Goal: Task Accomplishment & Management: Manage account settings

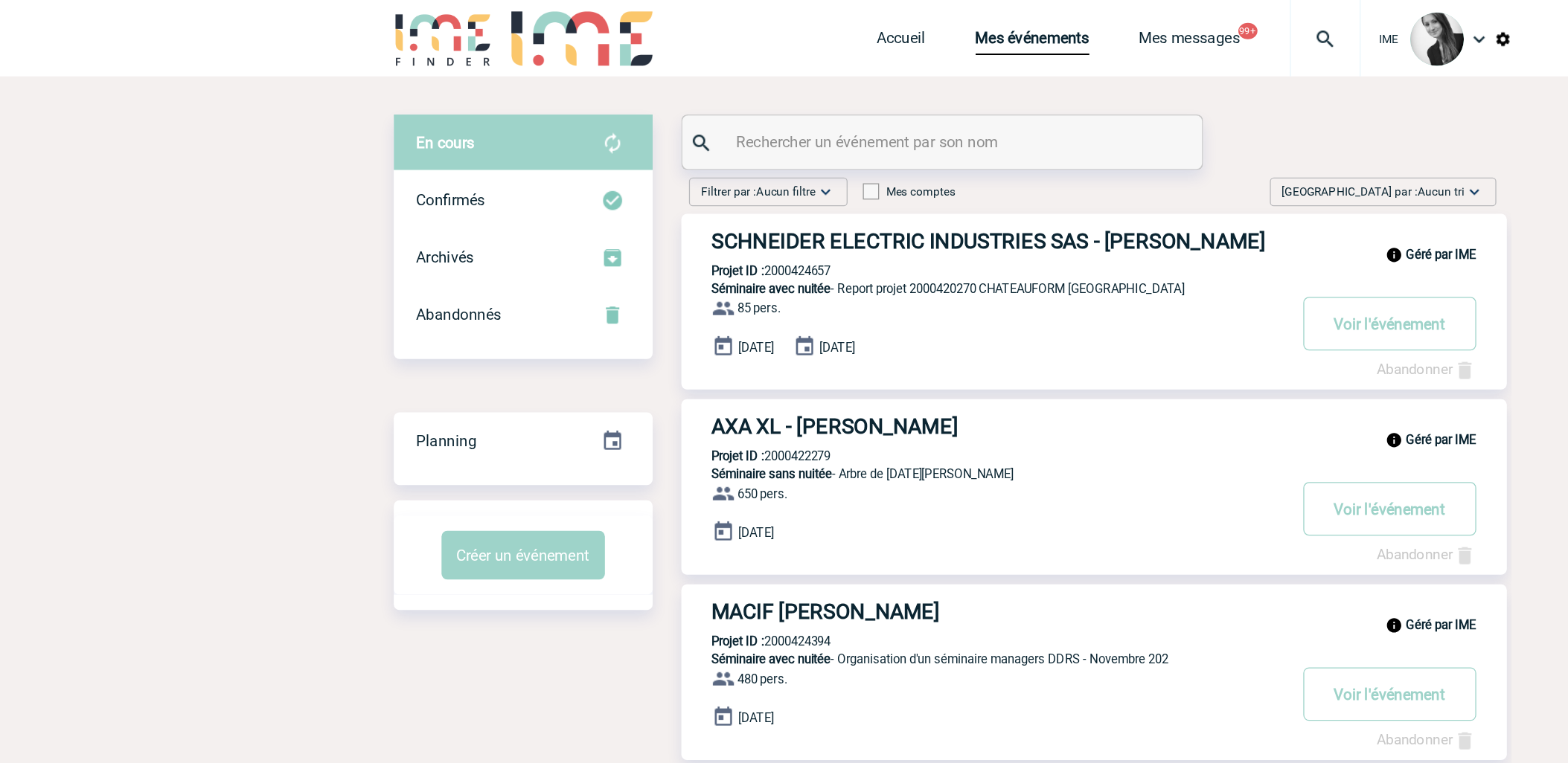
click at [1186, 145] on img at bounding box center [1190, 149] width 15 height 15
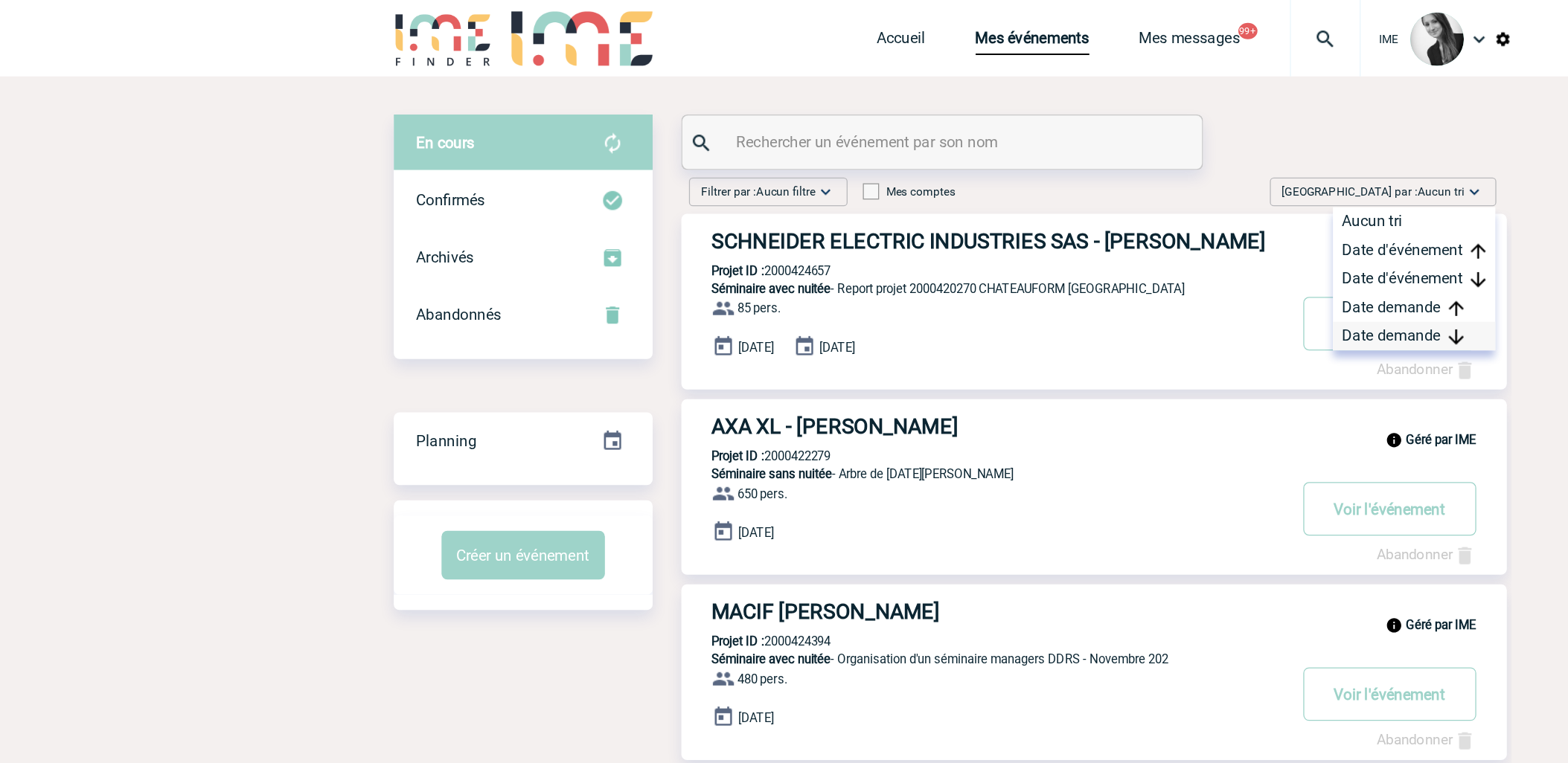
click at [1129, 269] on div "Date demande" at bounding box center [1143, 261] width 127 height 22
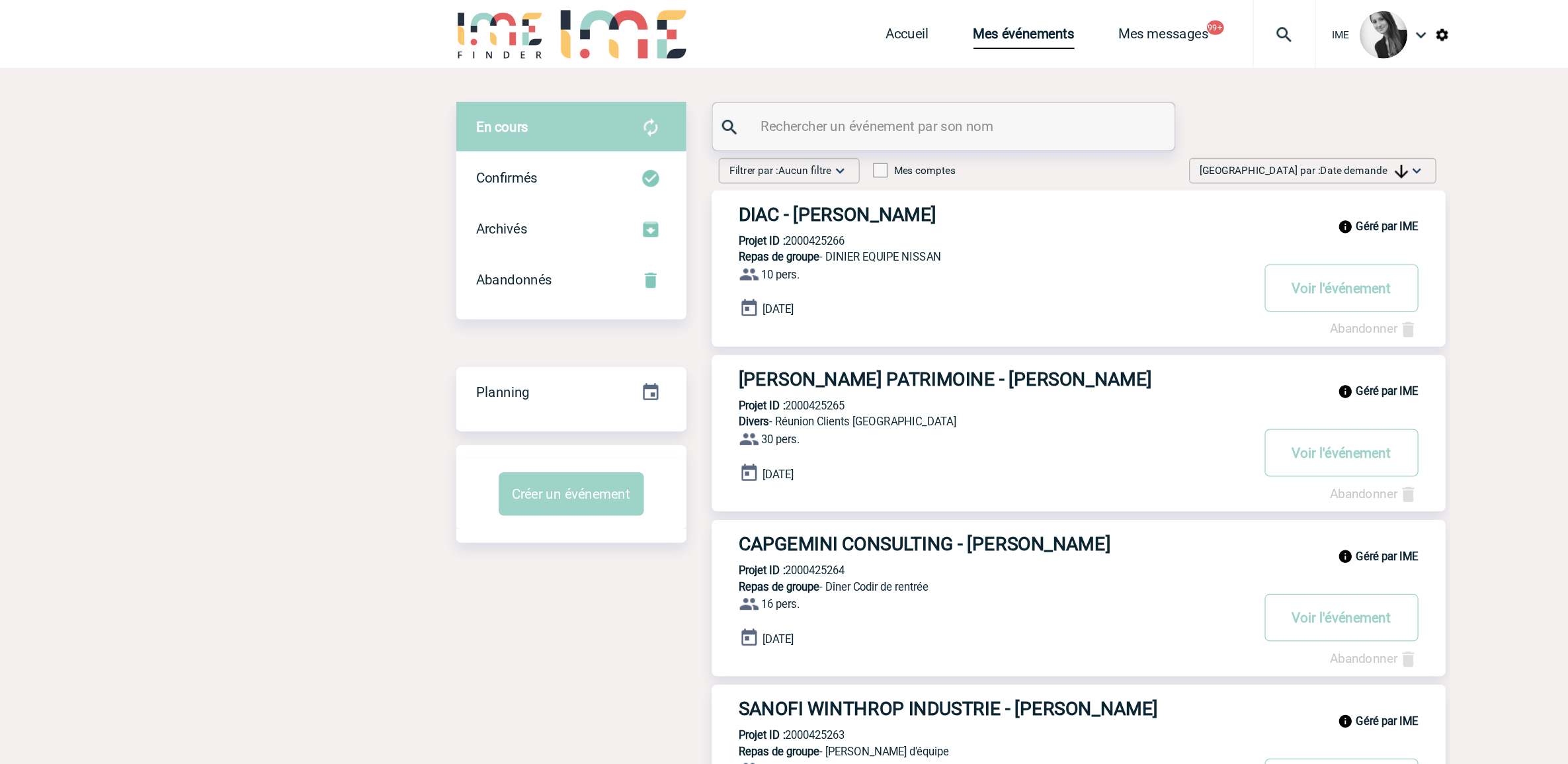
drag, startPoint x: 1138, startPoint y: 128, endPoint x: 1101, endPoint y: 219, distance: 98.2
click at [1136, 129] on div "[GEOGRAPHIC_DATA] par : Date demande Aucun tri Date d'événement Date d'événemen…" at bounding box center [1064, 133] width 192 height 20
click at [1093, 233] on div "Date demande" at bounding box center [1103, 232] width 113 height 20
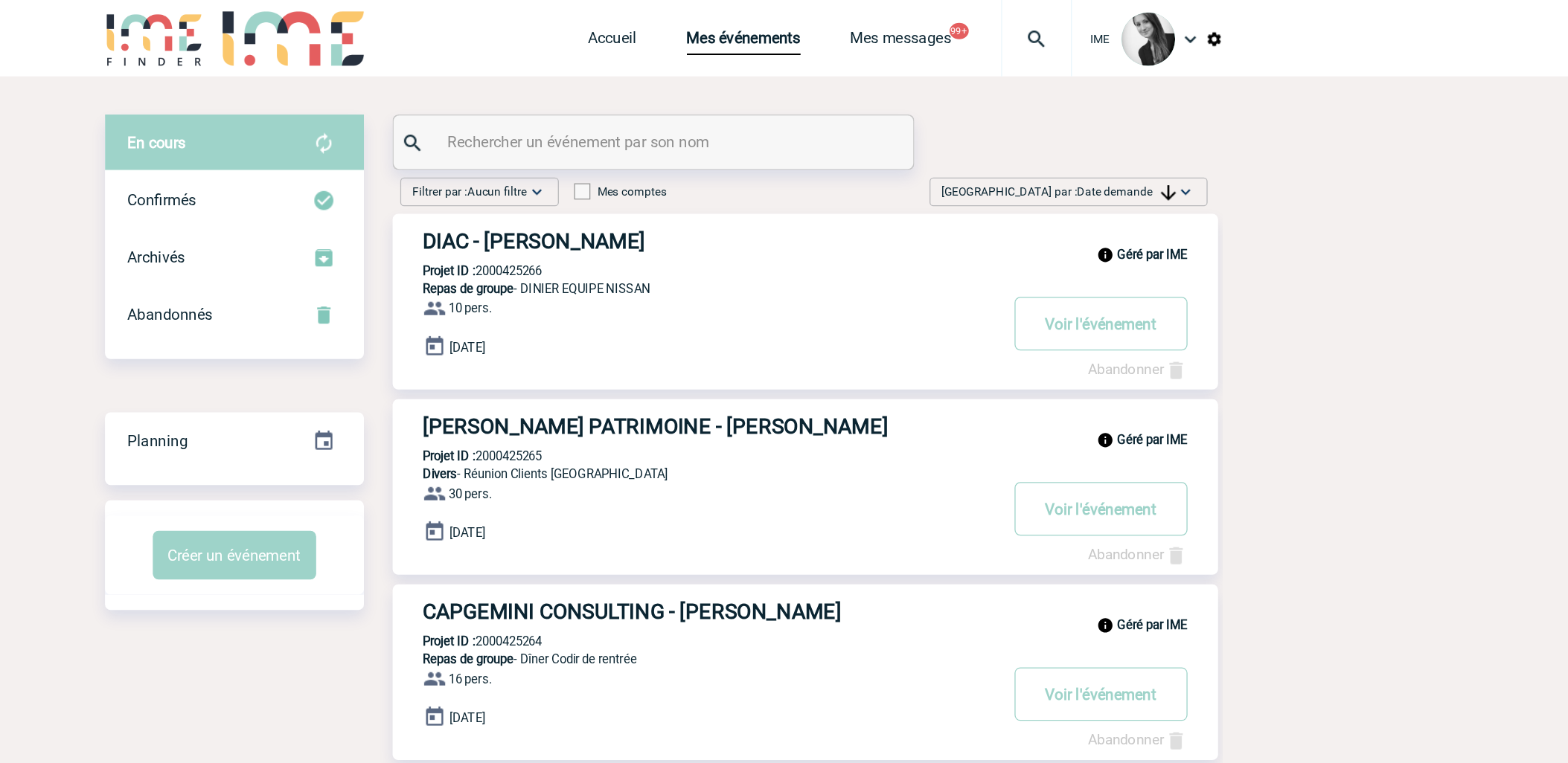
click at [1158, 149] on span "Date demande" at bounding box center [1144, 150] width 76 height 11
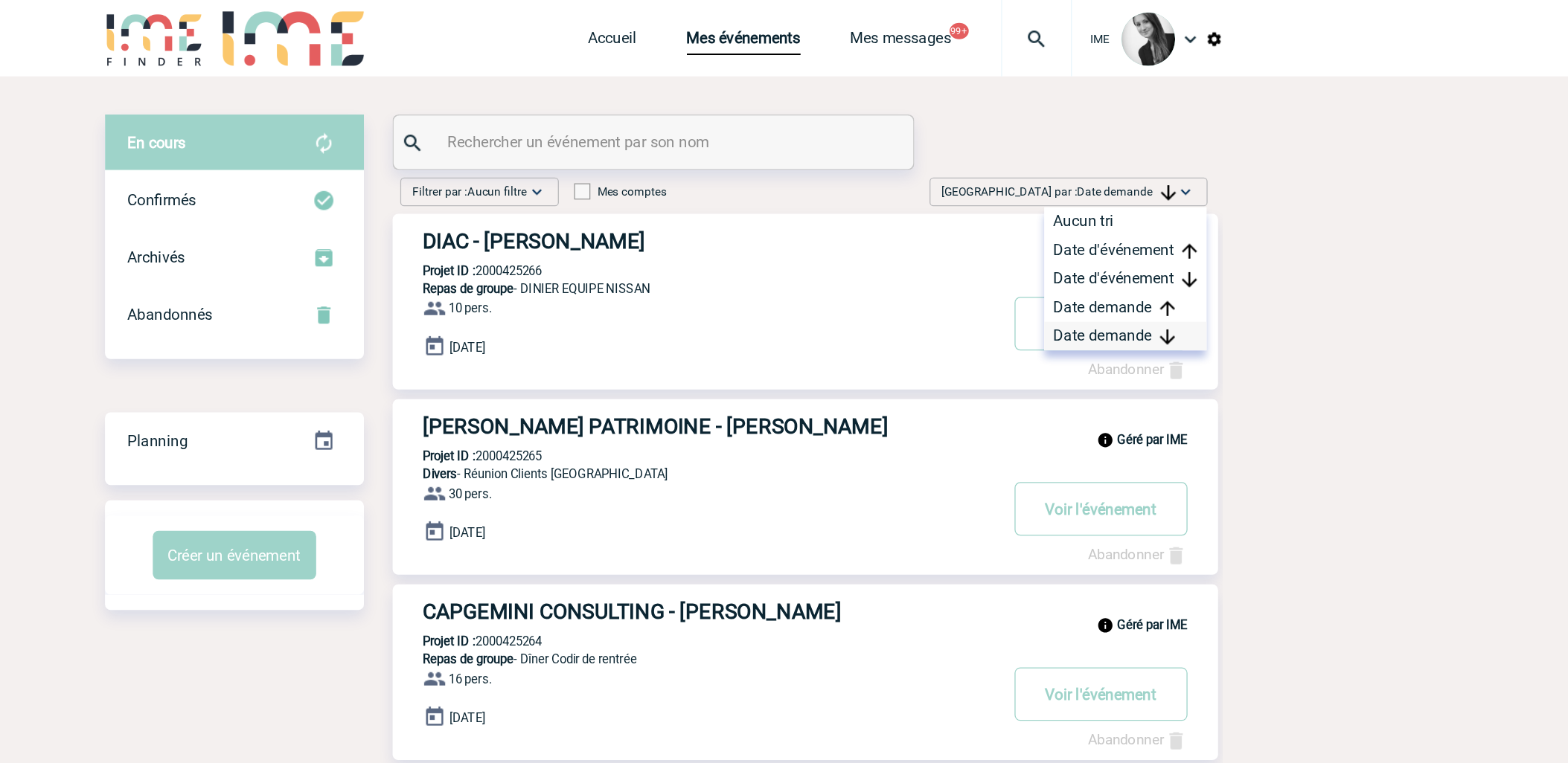
click at [1153, 258] on div "Date demande" at bounding box center [1143, 261] width 127 height 22
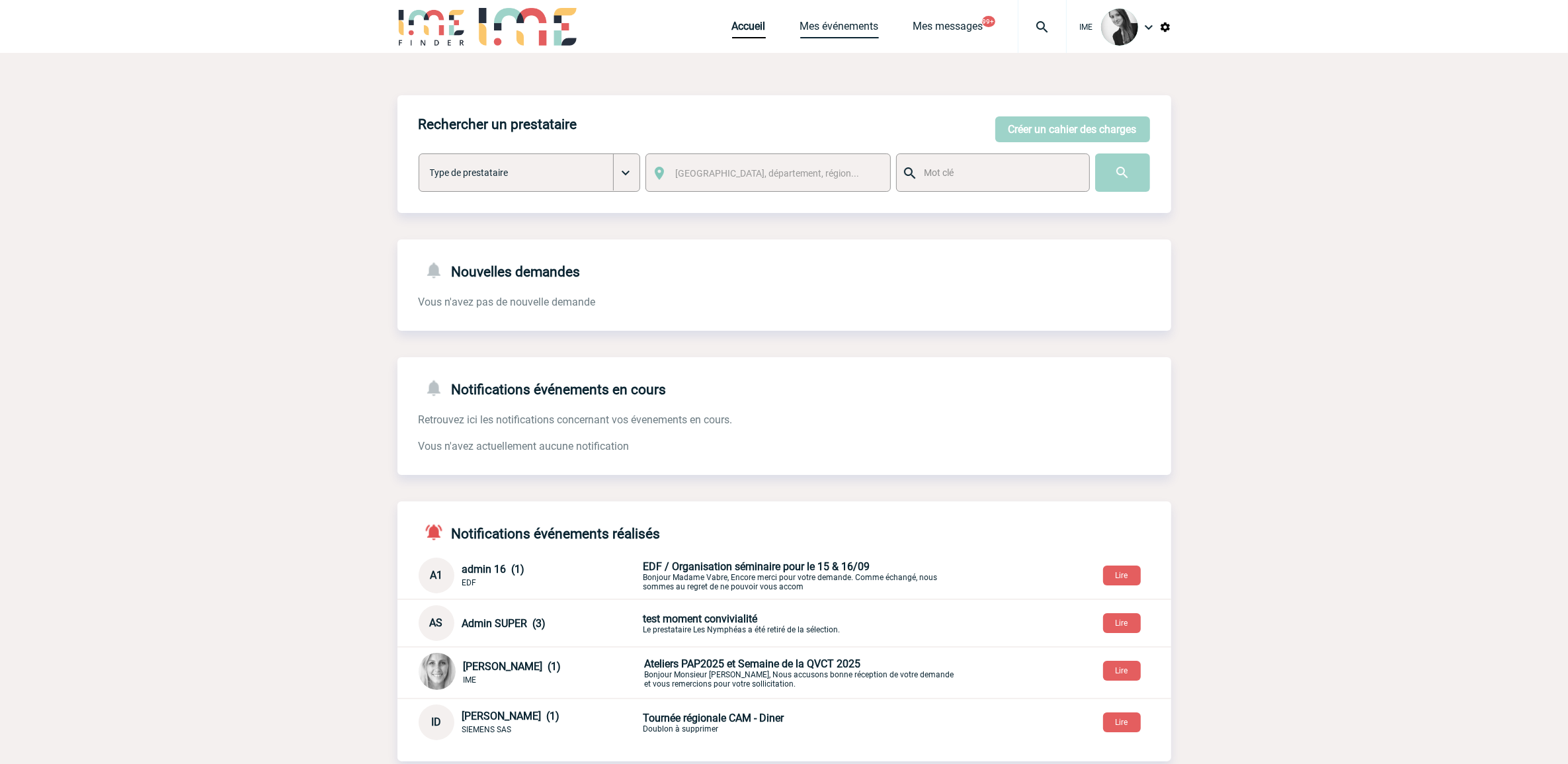
click at [843, 25] on link "Mes événements" at bounding box center [839, 29] width 79 height 18
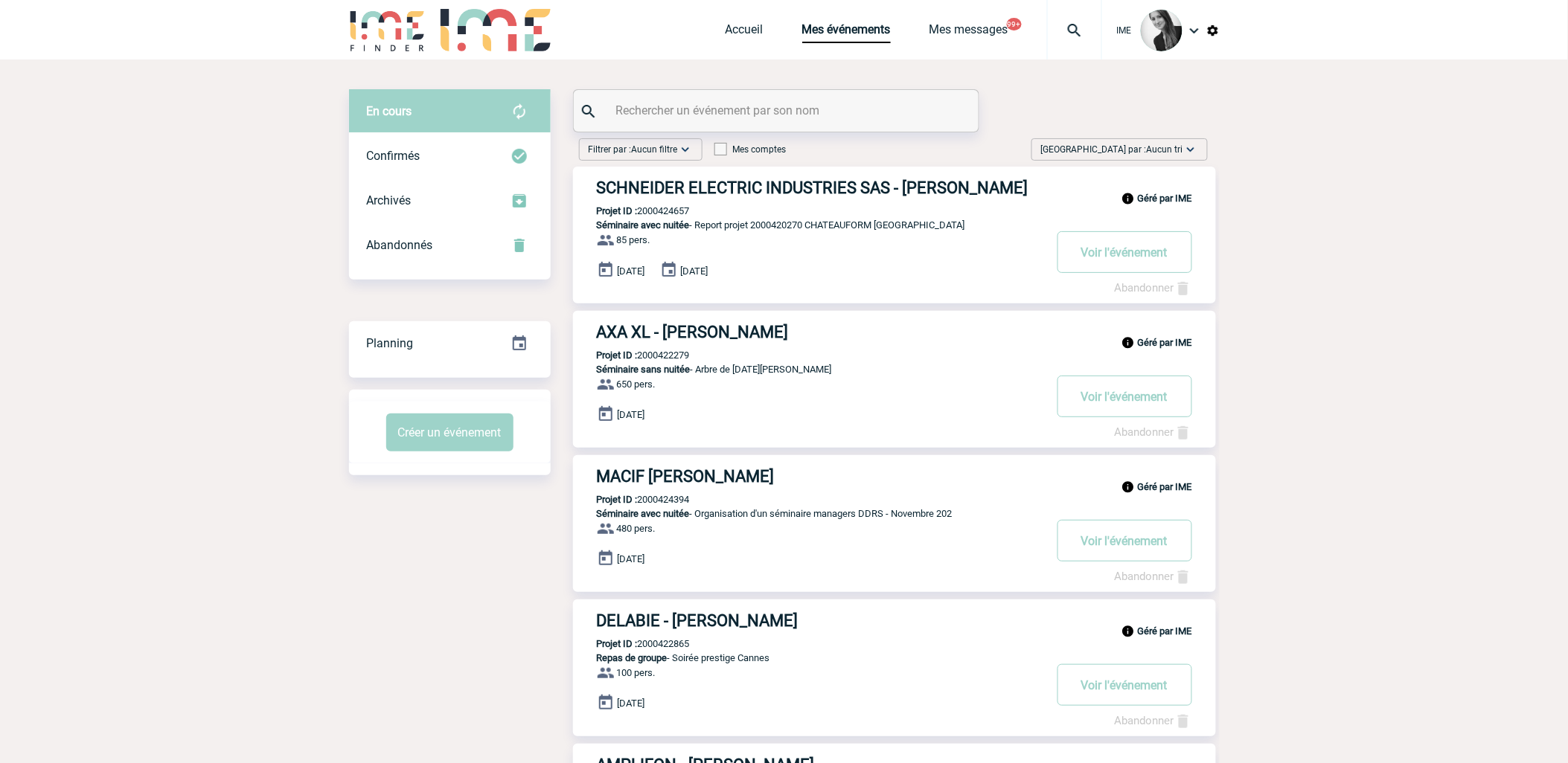
click at [1177, 149] on span "Aucun tri" at bounding box center [1165, 150] width 37 height 11
click at [1119, 271] on div "Date demande" at bounding box center [1143, 261] width 127 height 22
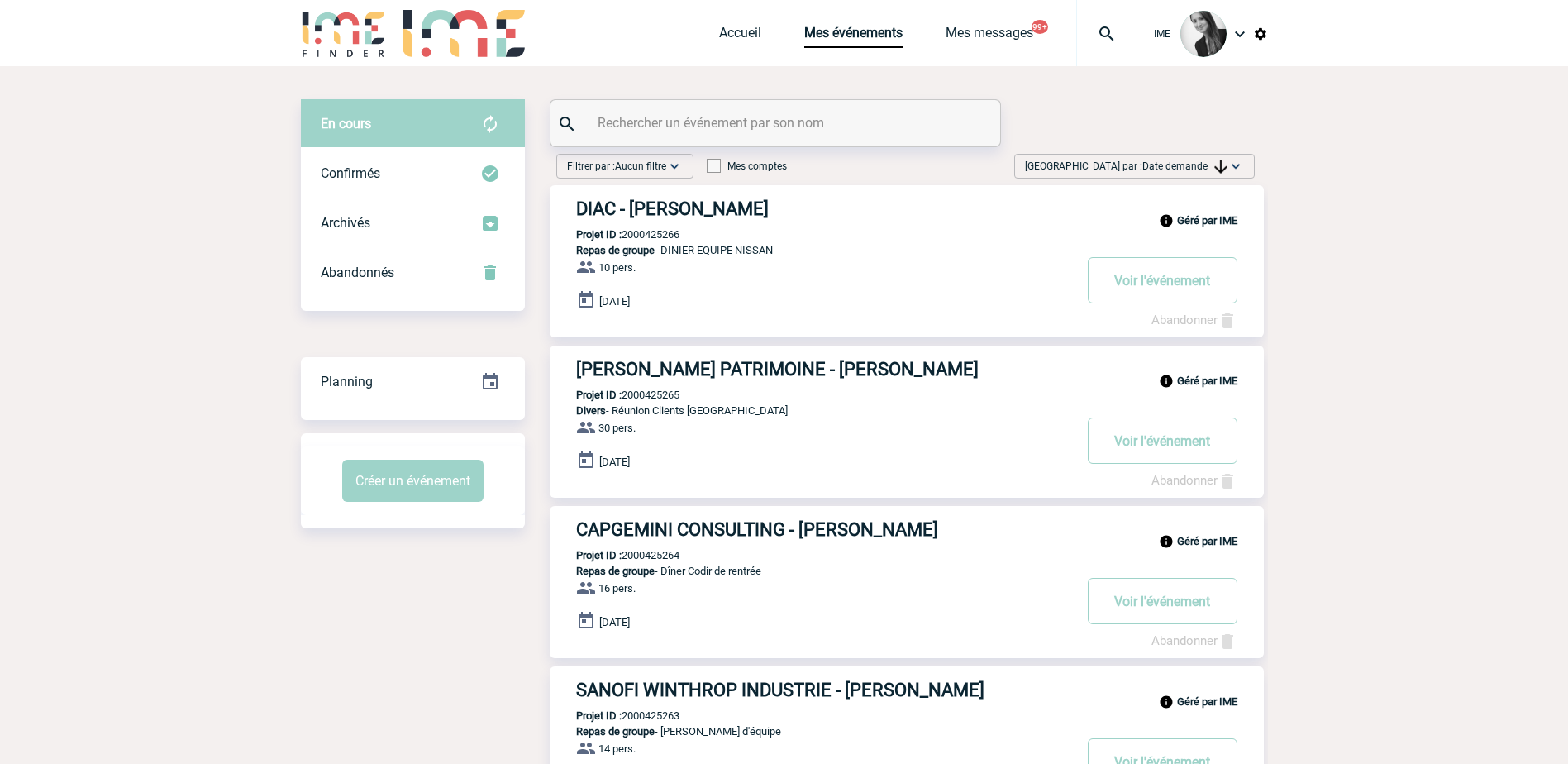
click at [1217, 159] on span "Trier par : Date demande" at bounding box center [1125, 166] width 202 height 17
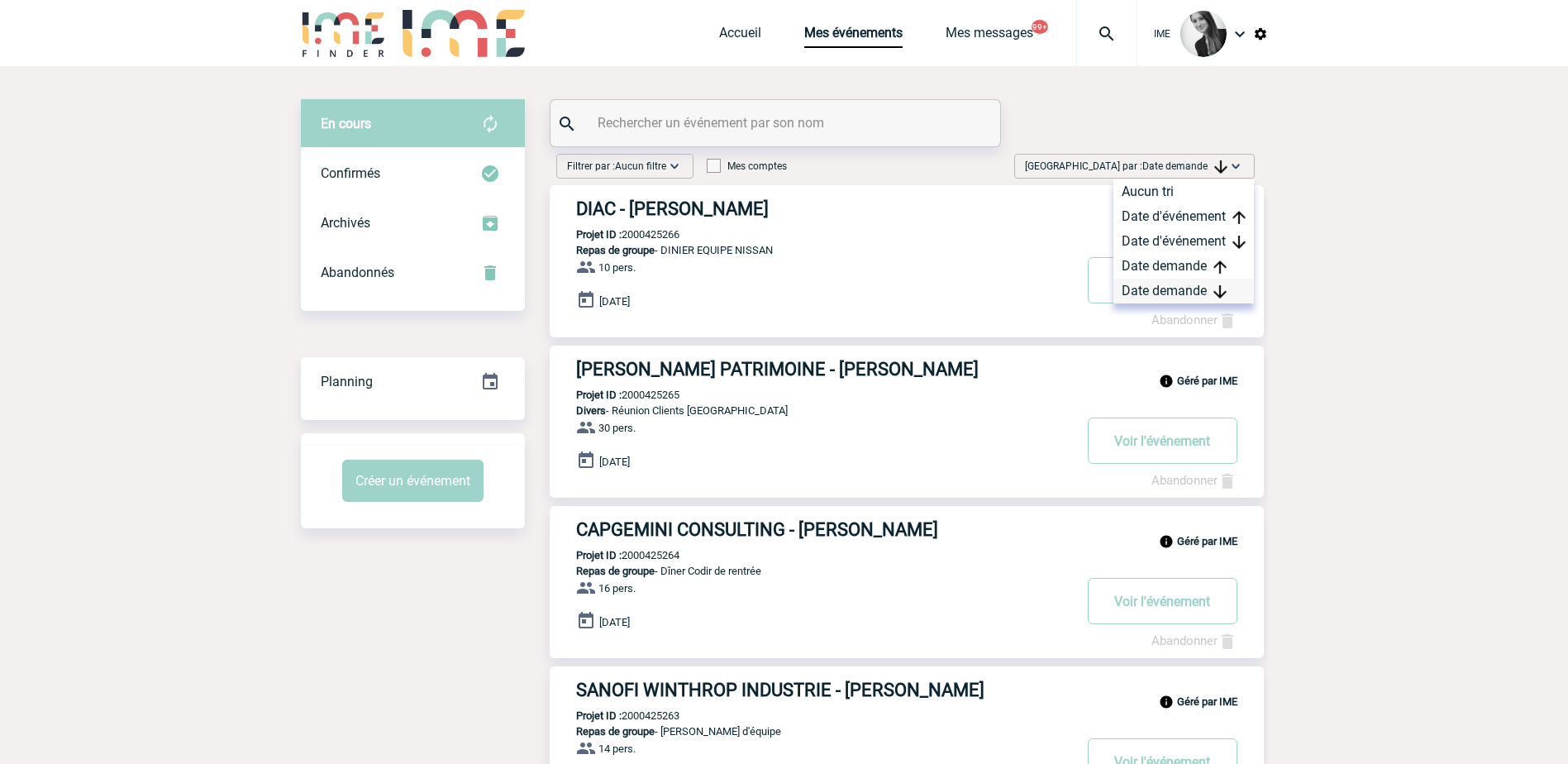
click at [1173, 286] on div "Date demande" at bounding box center [1183, 290] width 141 height 25
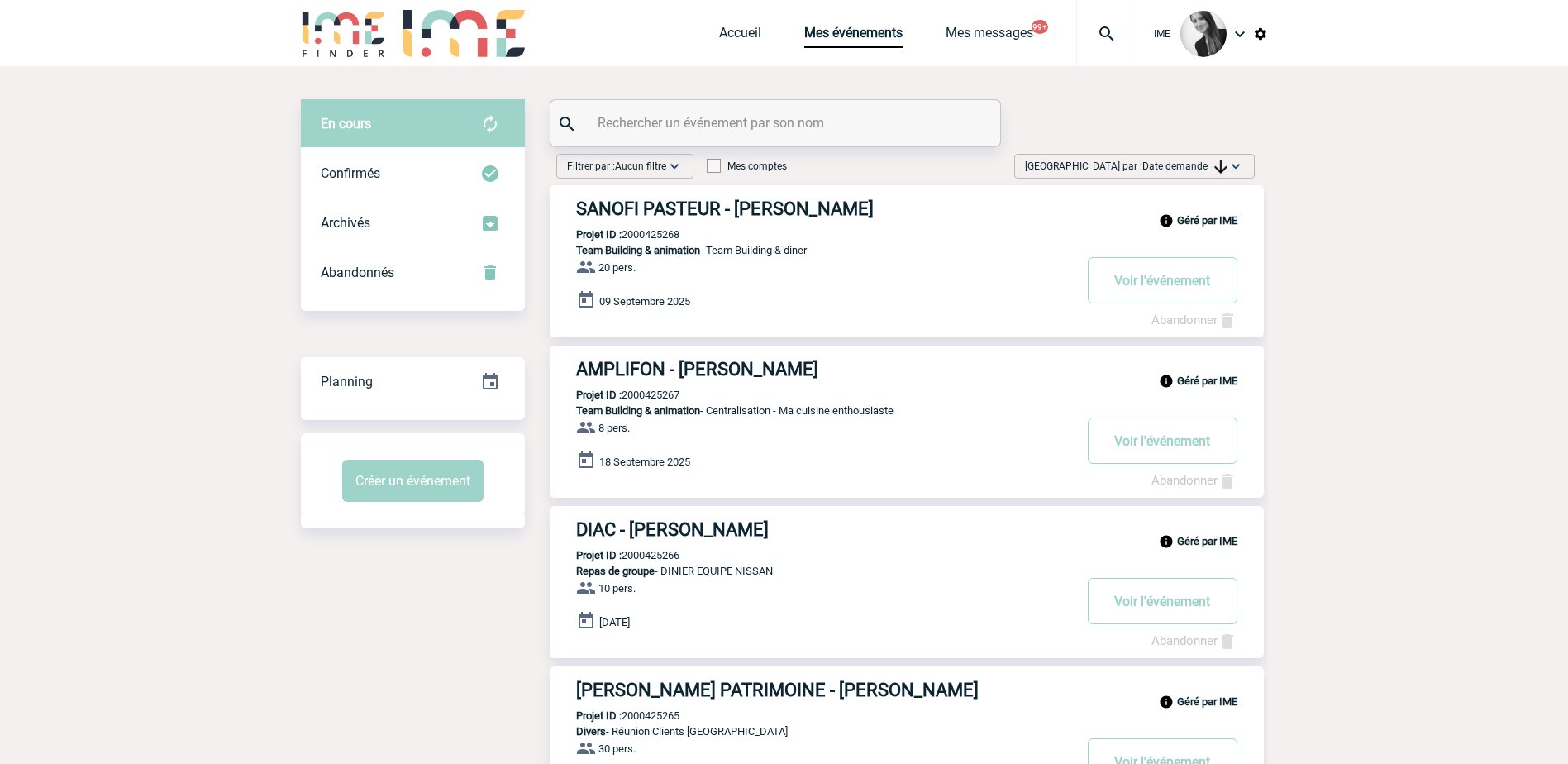
drag, startPoint x: 1212, startPoint y: 164, endPoint x: 1182, endPoint y: 225, distance: 68.0
click at [1211, 163] on span "Date demande" at bounding box center [1184, 167] width 85 height 12
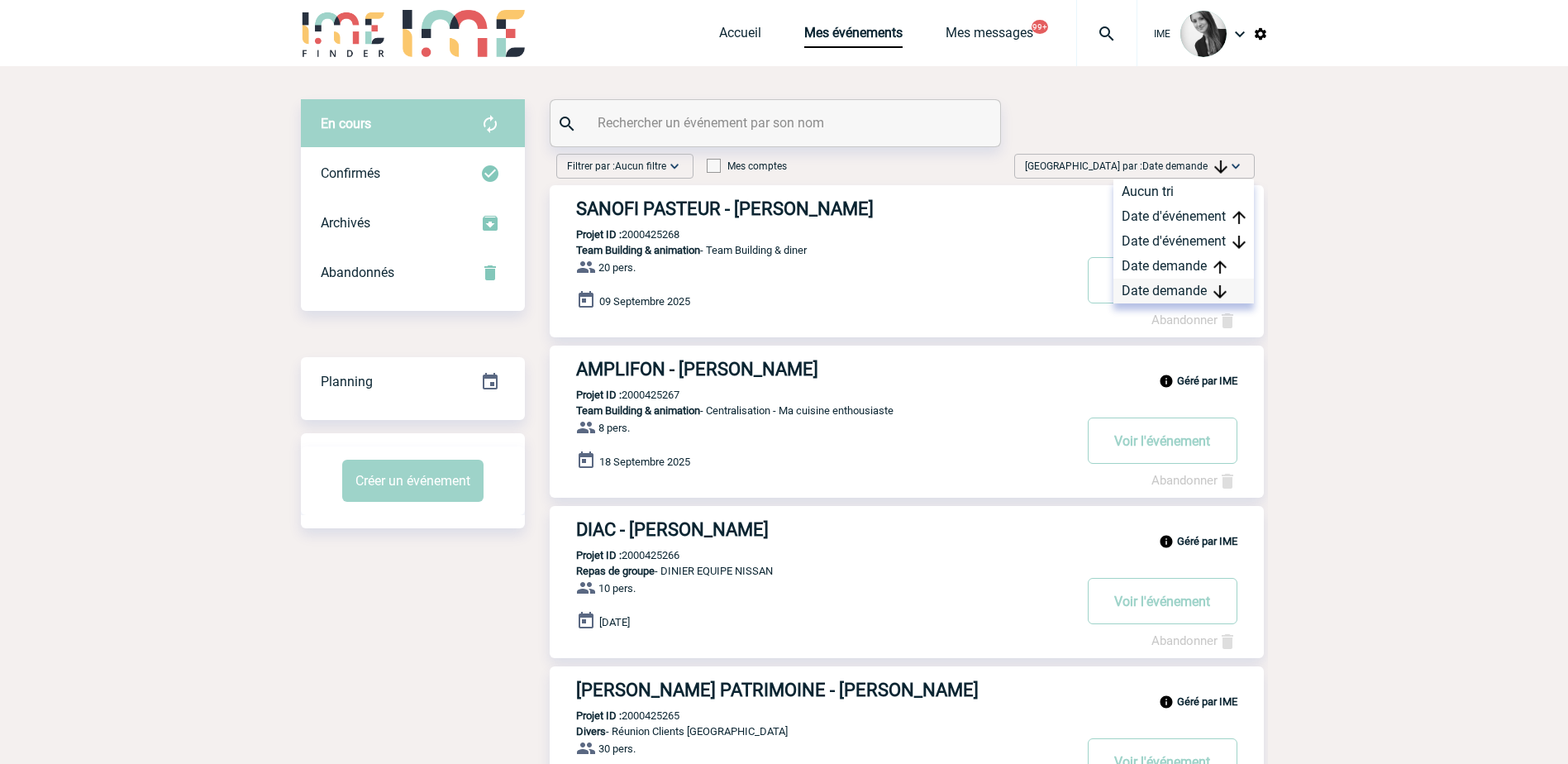
click at [1166, 291] on div "Date demande" at bounding box center [1183, 290] width 141 height 25
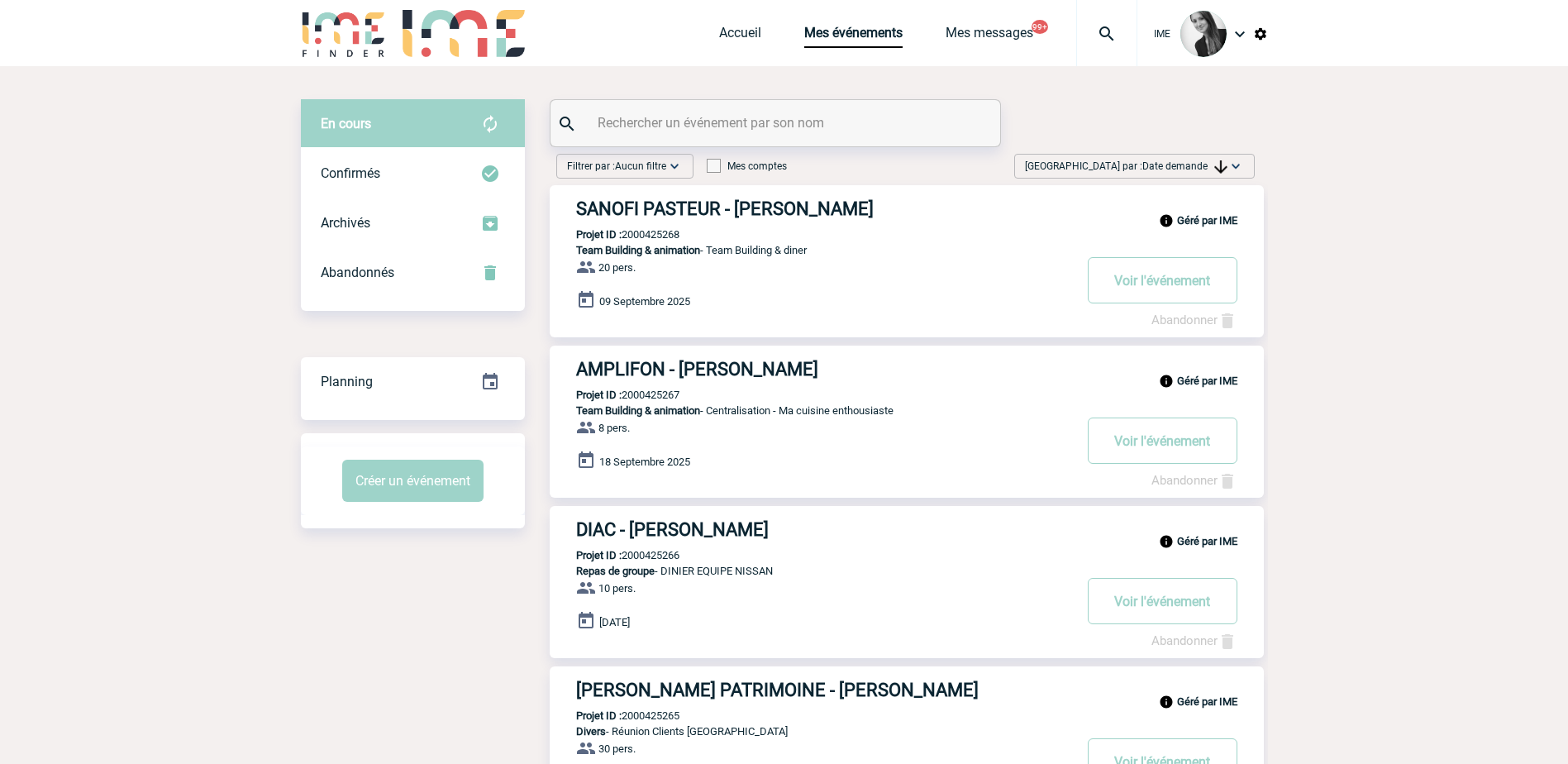
drag, startPoint x: 382, startPoint y: 642, endPoint x: 351, endPoint y: 650, distance: 32.0
drag, startPoint x: 1236, startPoint y: 161, endPoint x: 1224, endPoint y: 197, distance: 37.9
click at [1236, 160] on img at bounding box center [1235, 166] width 17 height 17
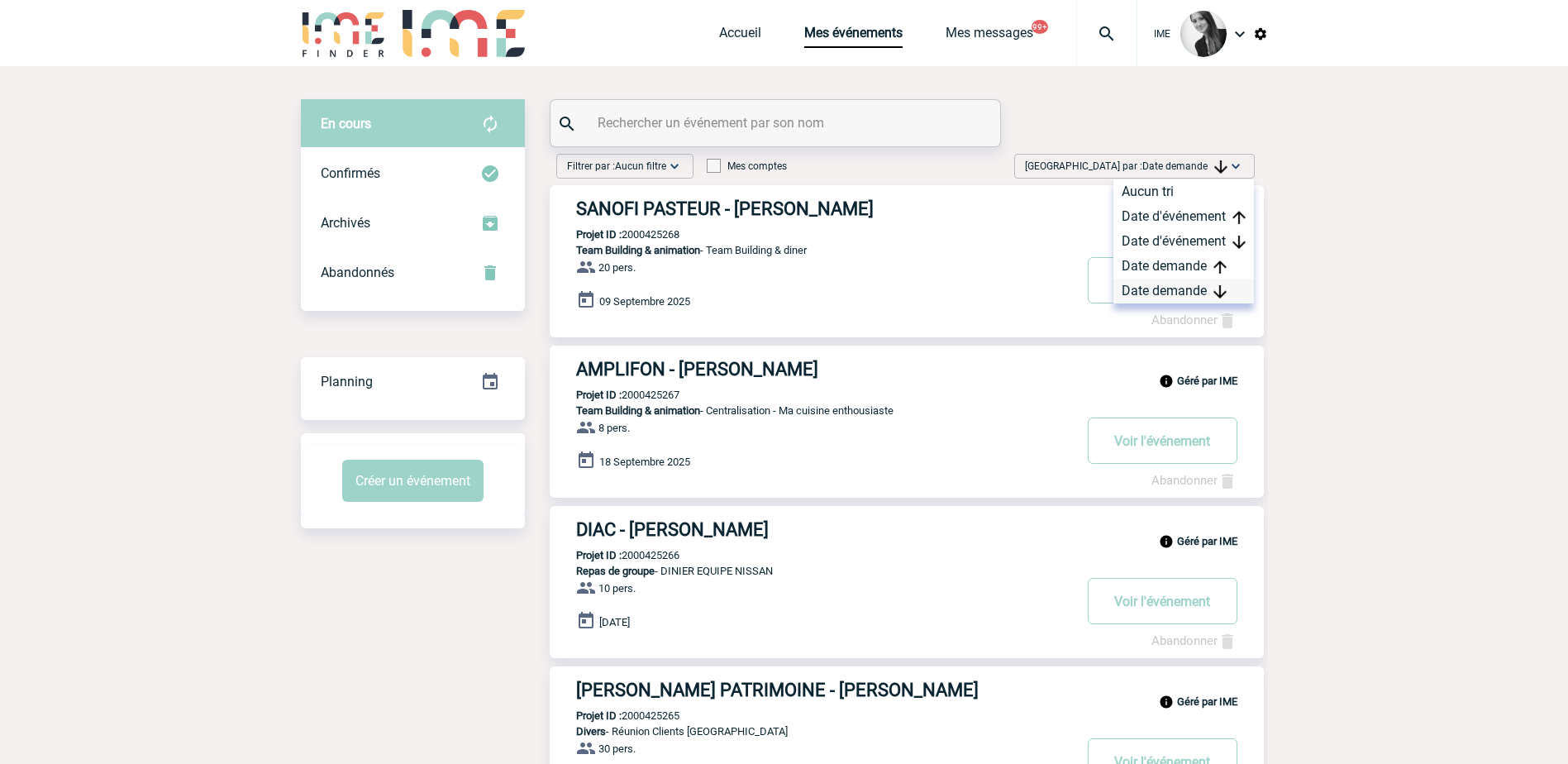
click at [1183, 285] on div "Date demande" at bounding box center [1183, 290] width 141 height 25
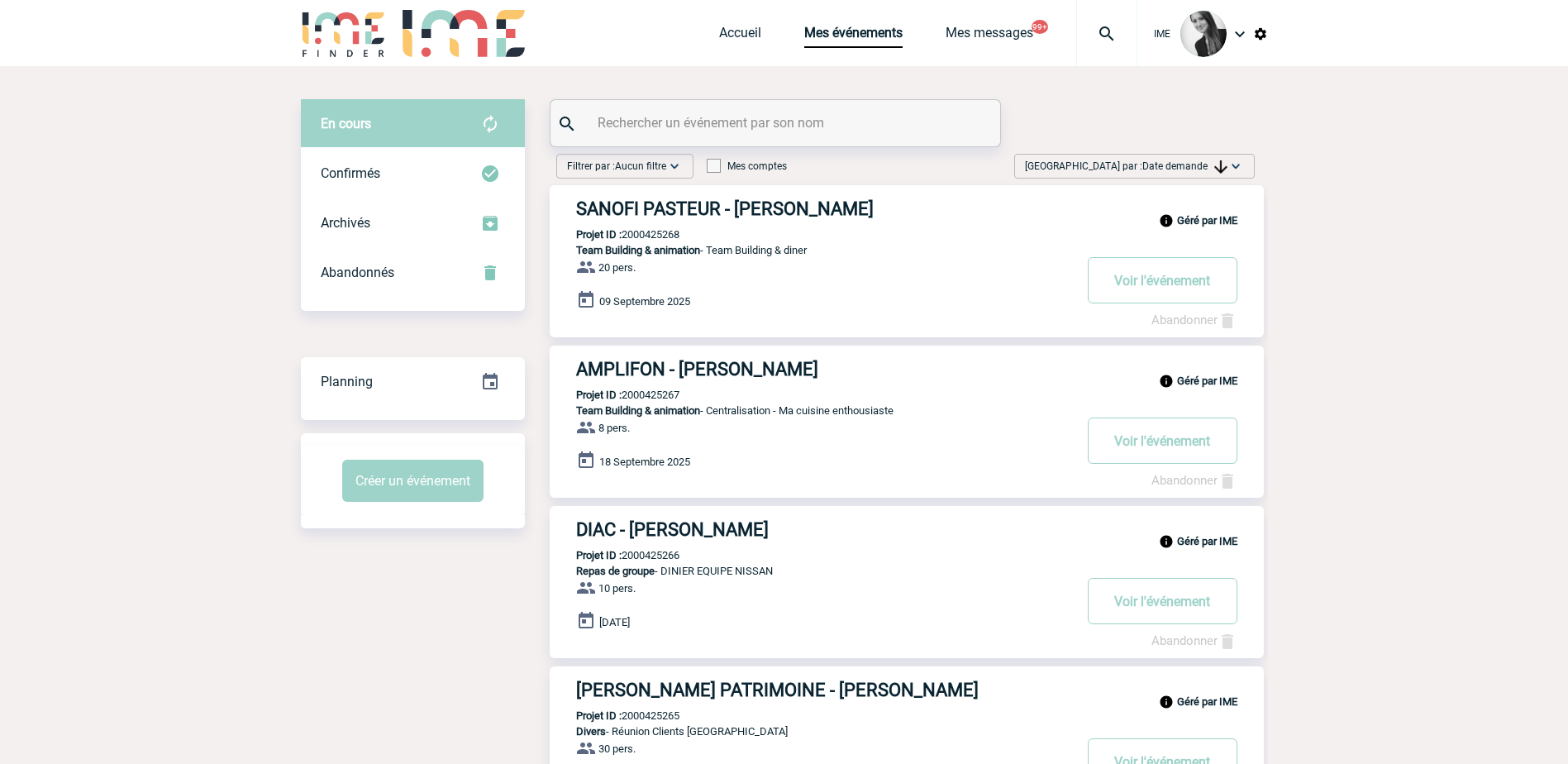
drag, startPoint x: 1072, startPoint y: 403, endPoint x: 1342, endPoint y: 504, distance: 288.3
click at [1127, 154] on div "Trier par : Date demande Aucun tri Date d'événement Date d'événement Date deman…" at bounding box center [1134, 166] width 240 height 25
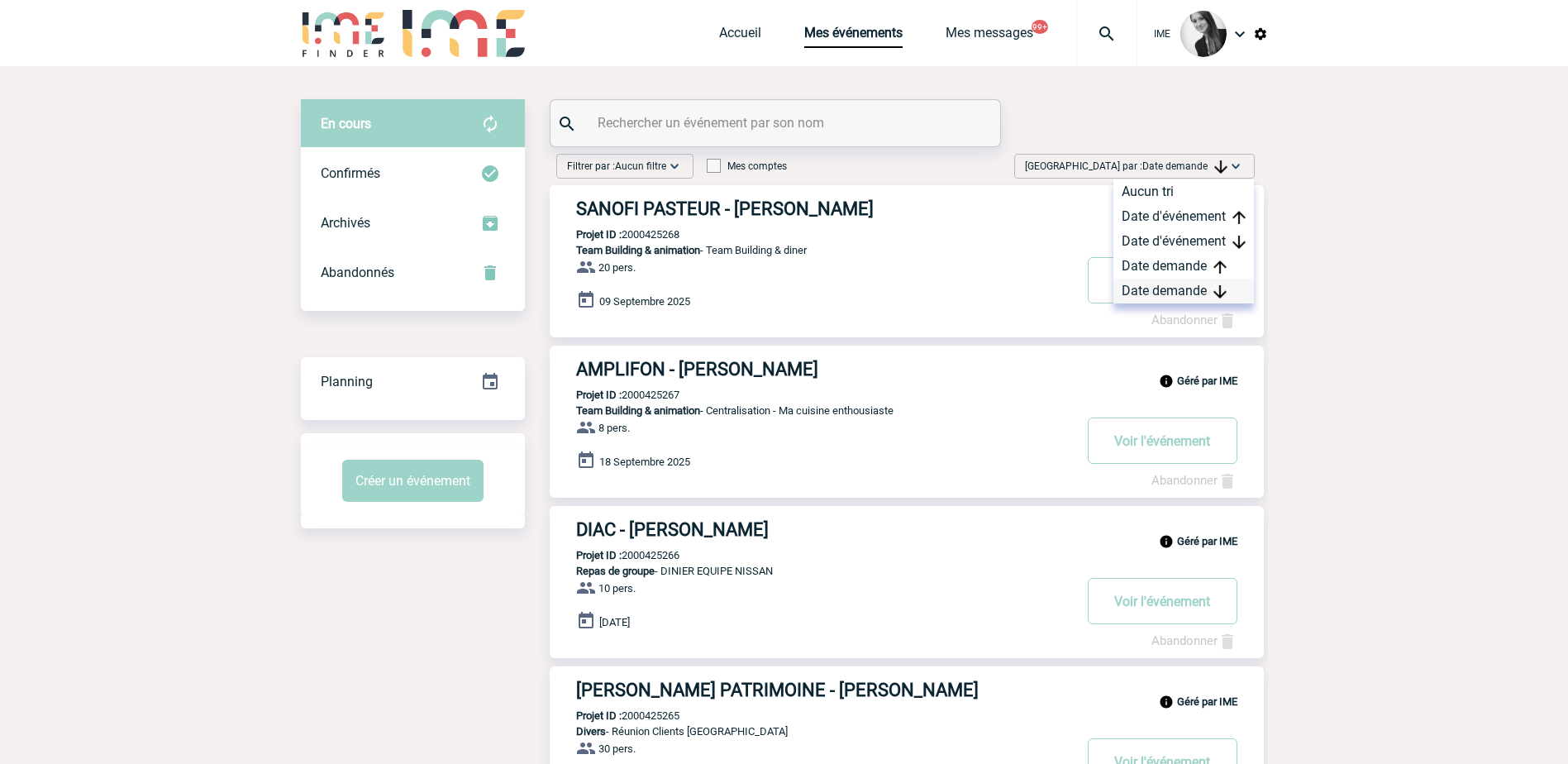
drag, startPoint x: 1127, startPoint y: 154, endPoint x: 1150, endPoint y: 296, distance: 143.9
click at [1150, 296] on div "Date demande" at bounding box center [1183, 290] width 141 height 25
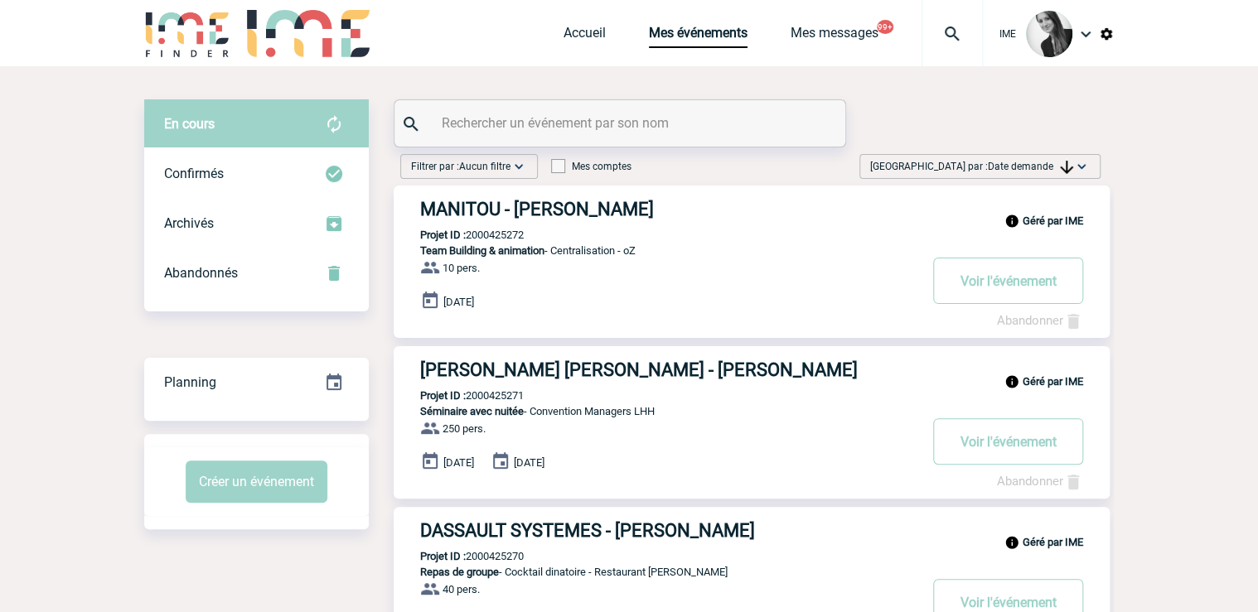
click at [1065, 162] on img at bounding box center [1066, 167] width 13 height 13
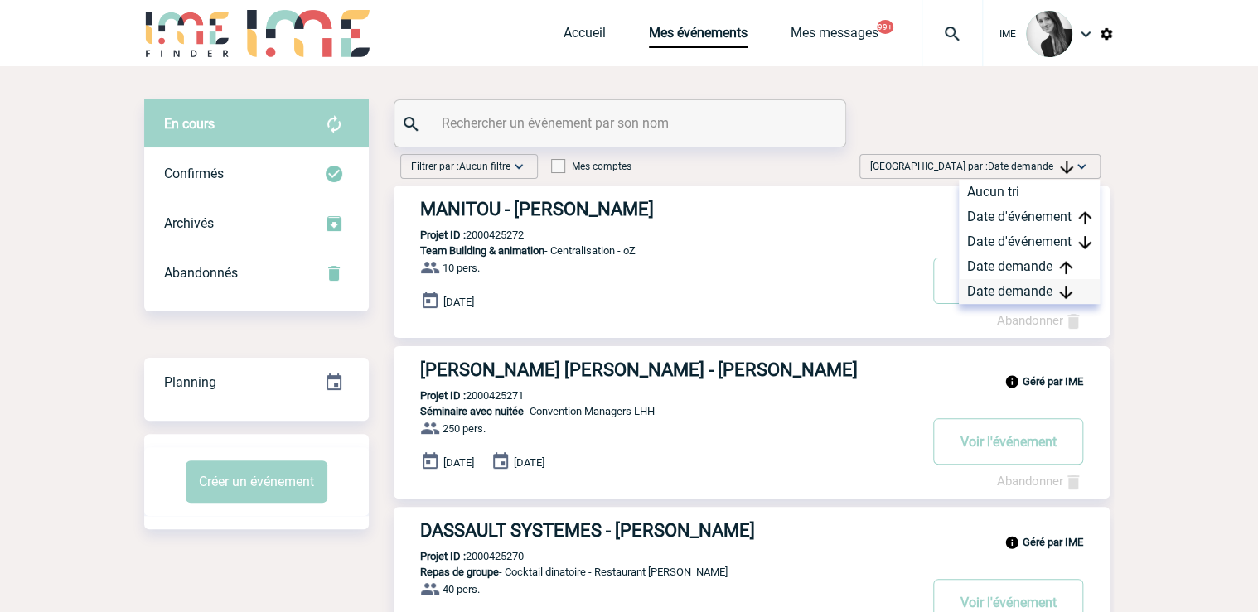
click at [1000, 297] on div "Date demande" at bounding box center [1029, 291] width 141 height 25
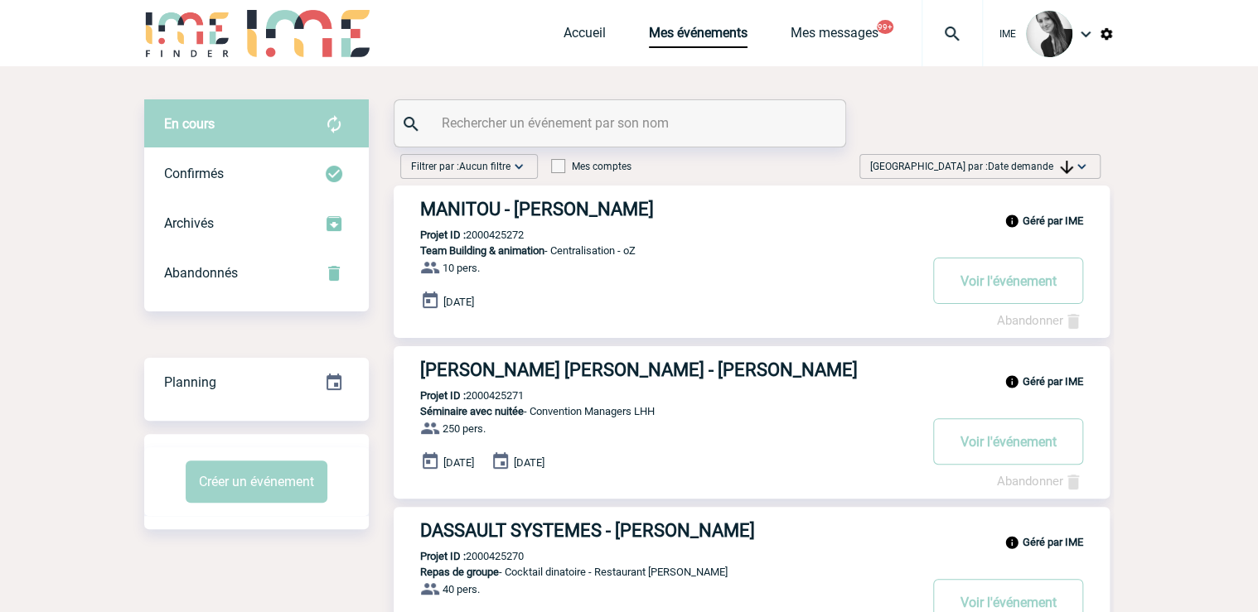
click at [1027, 171] on span "Date demande" at bounding box center [1030, 167] width 85 height 12
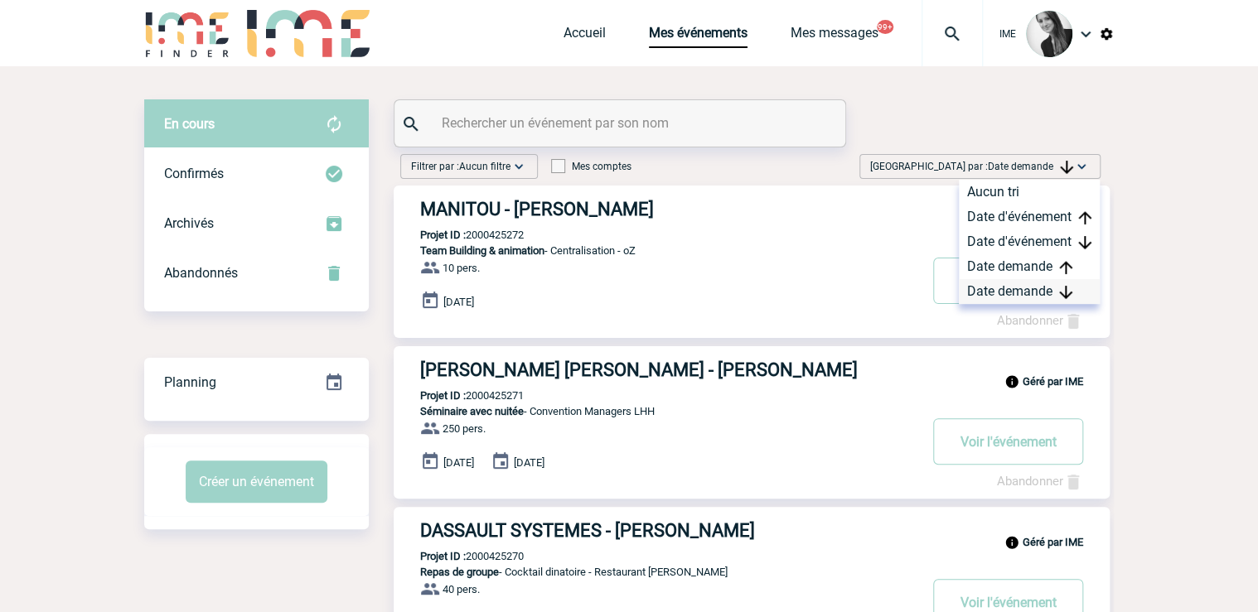
click at [1007, 287] on div "Date demande" at bounding box center [1029, 291] width 141 height 25
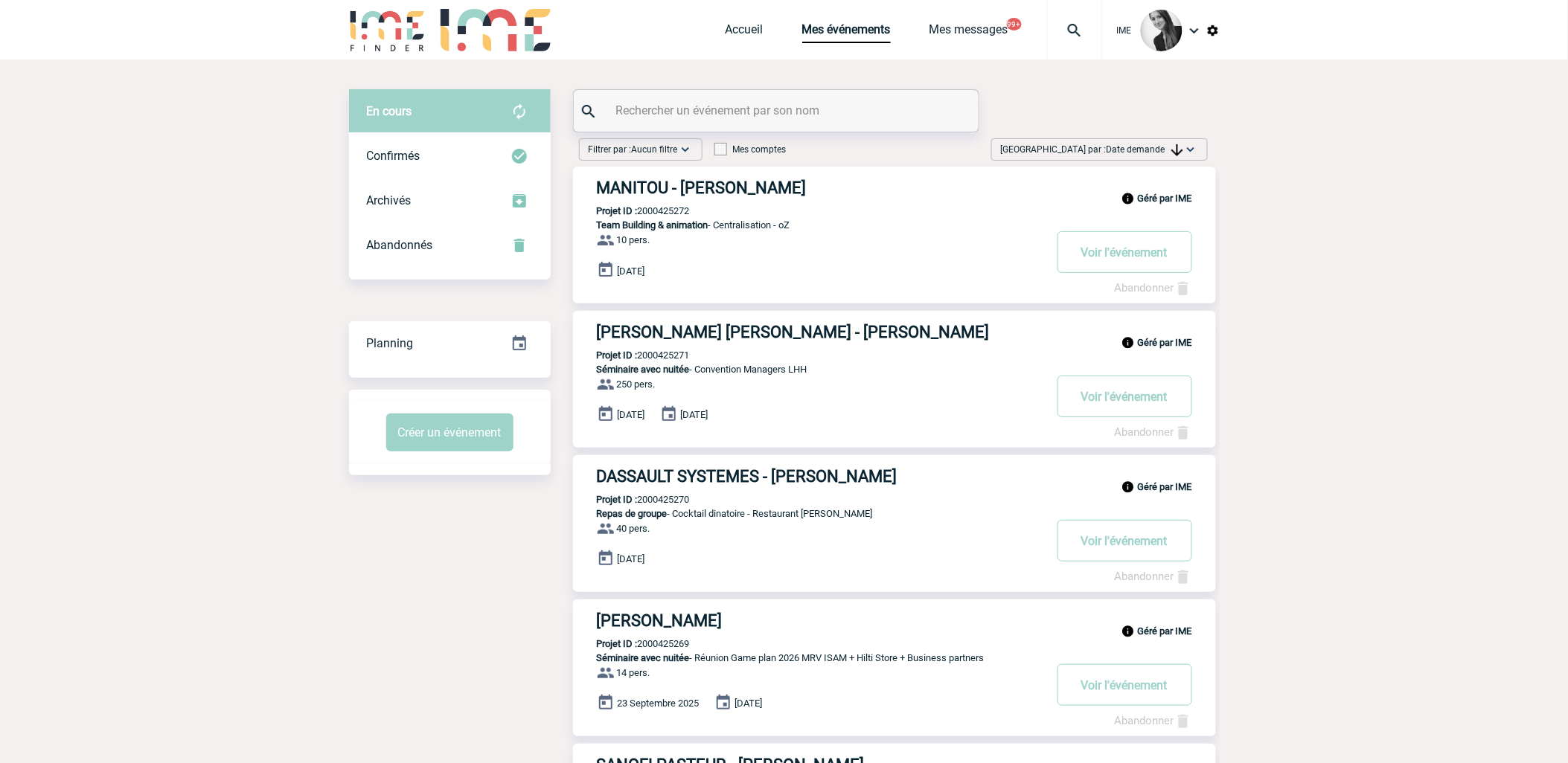
drag, startPoint x: 456, startPoint y: 607, endPoint x: 303, endPoint y: 658, distance: 161.3
click at [1135, 151] on span "Date demande" at bounding box center [1144, 150] width 76 height 11
click at [1150, 258] on div "Date demande" at bounding box center [1143, 261] width 127 height 22
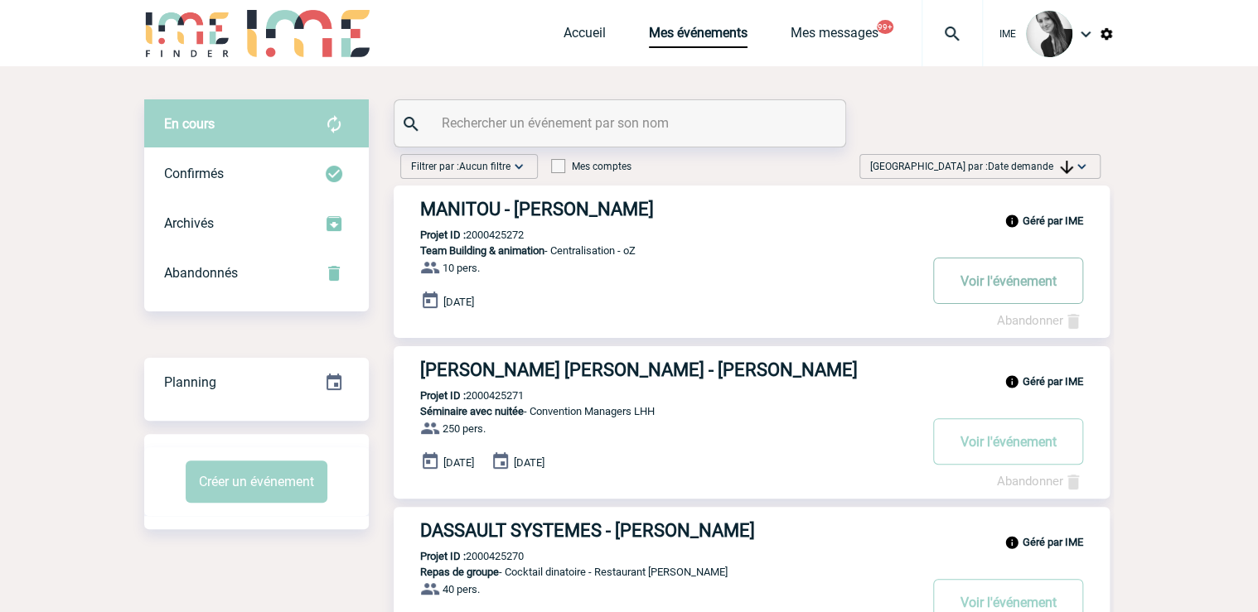
click at [996, 283] on button "Voir l'événement" at bounding box center [1008, 281] width 150 height 46
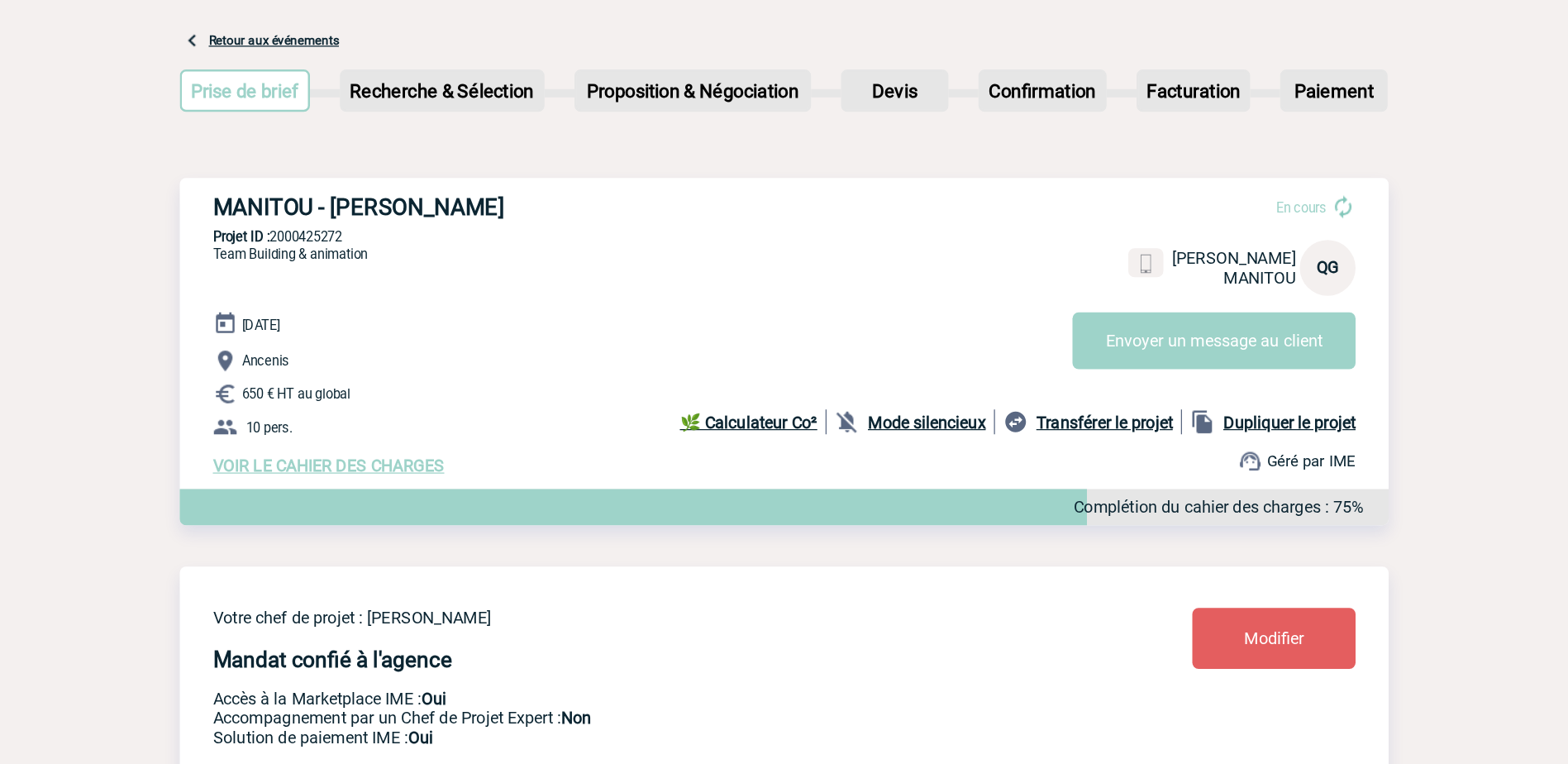
scroll to position [198, 0]
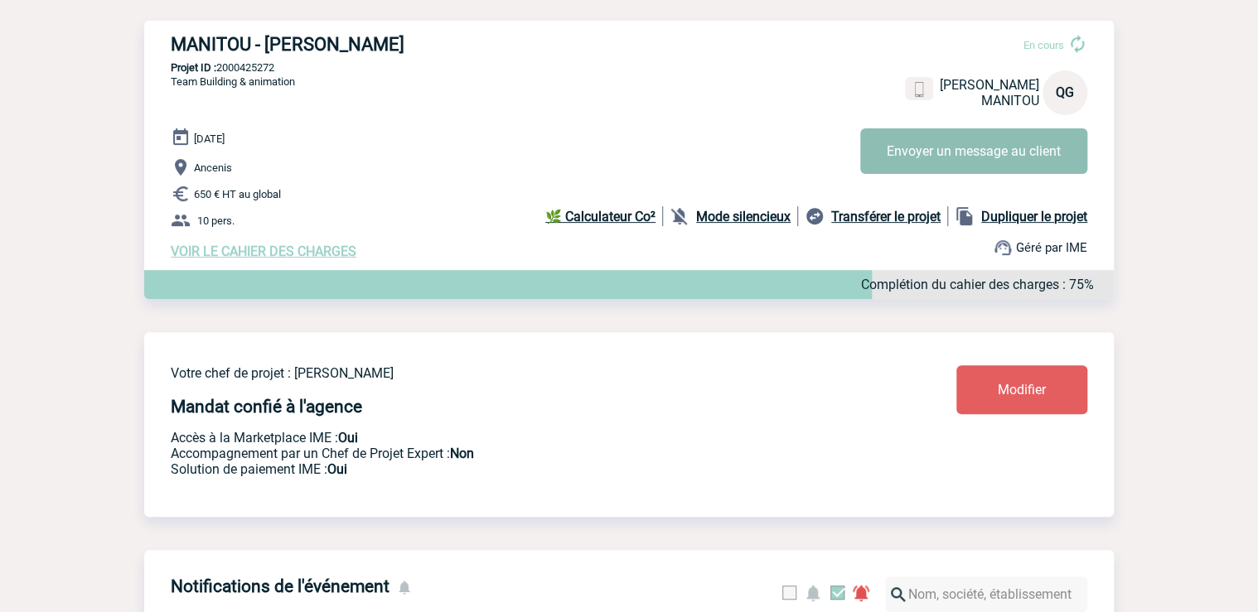
click at [1026, 158] on button "Envoyer un message au client" at bounding box center [973, 151] width 227 height 46
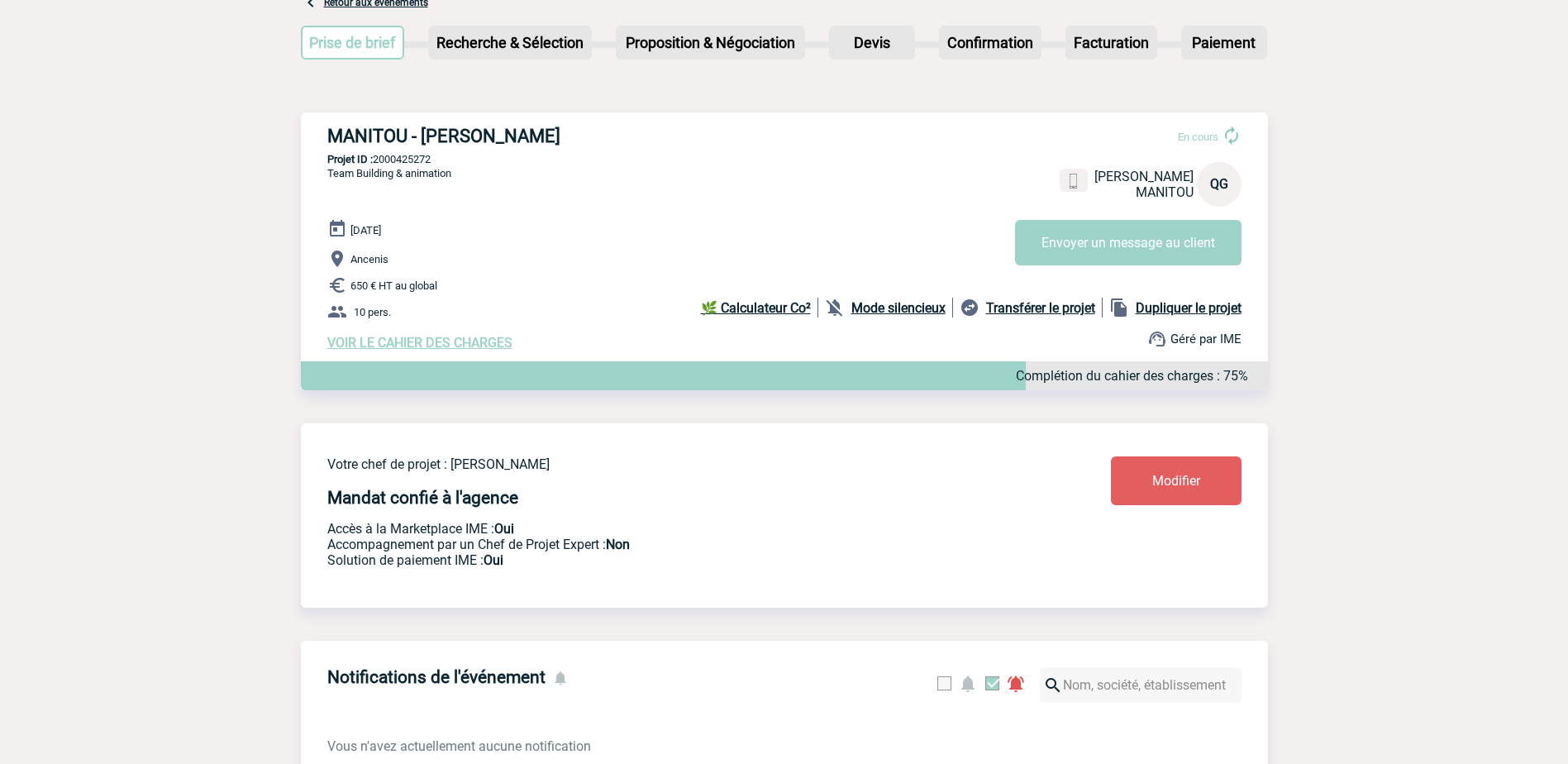
scroll to position [0, 0]
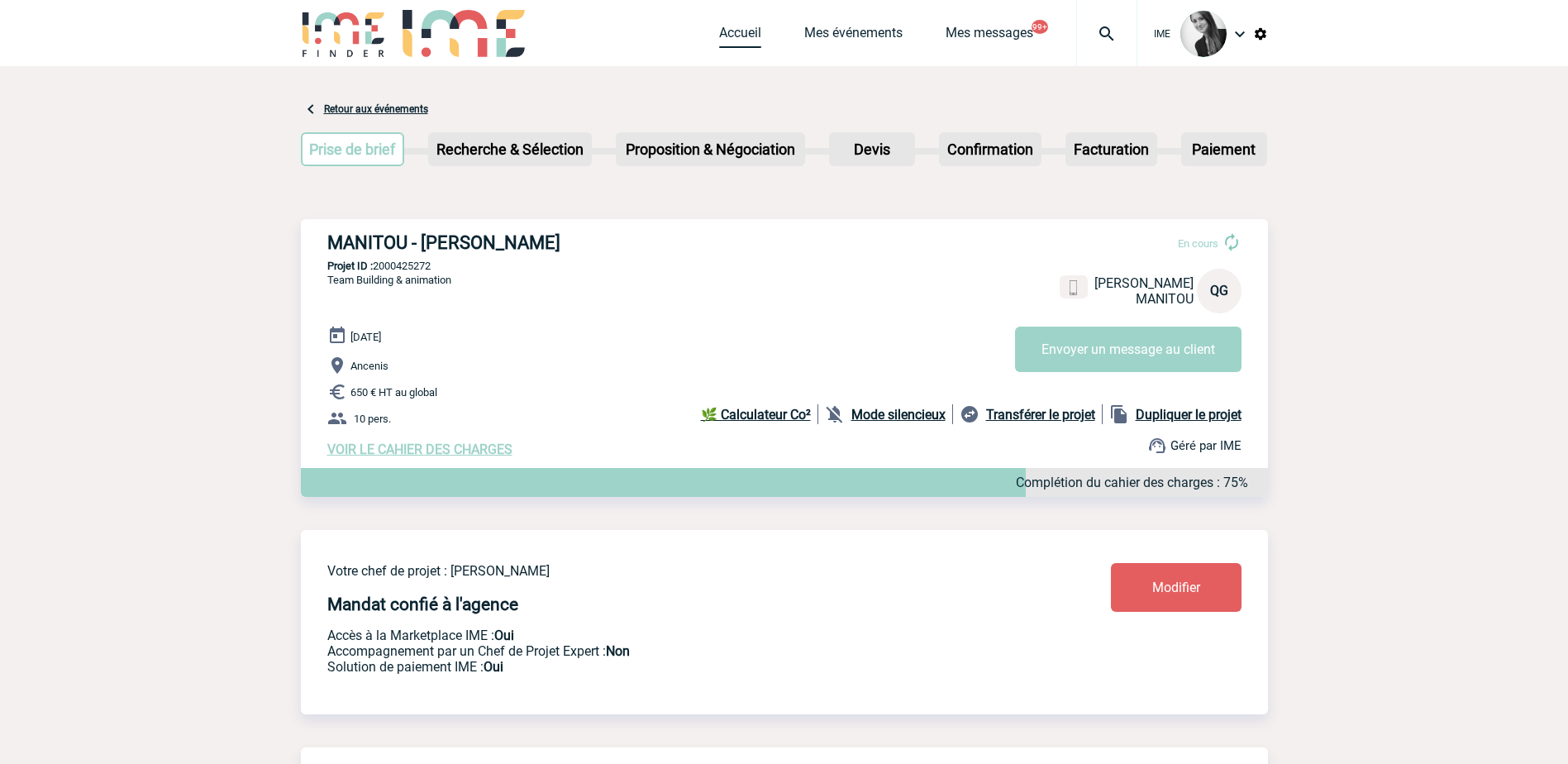
drag, startPoint x: 739, startPoint y: 31, endPoint x: 739, endPoint y: 40, distance: 9.0
click at [739, 31] on link "Accueil" at bounding box center [740, 36] width 42 height 23
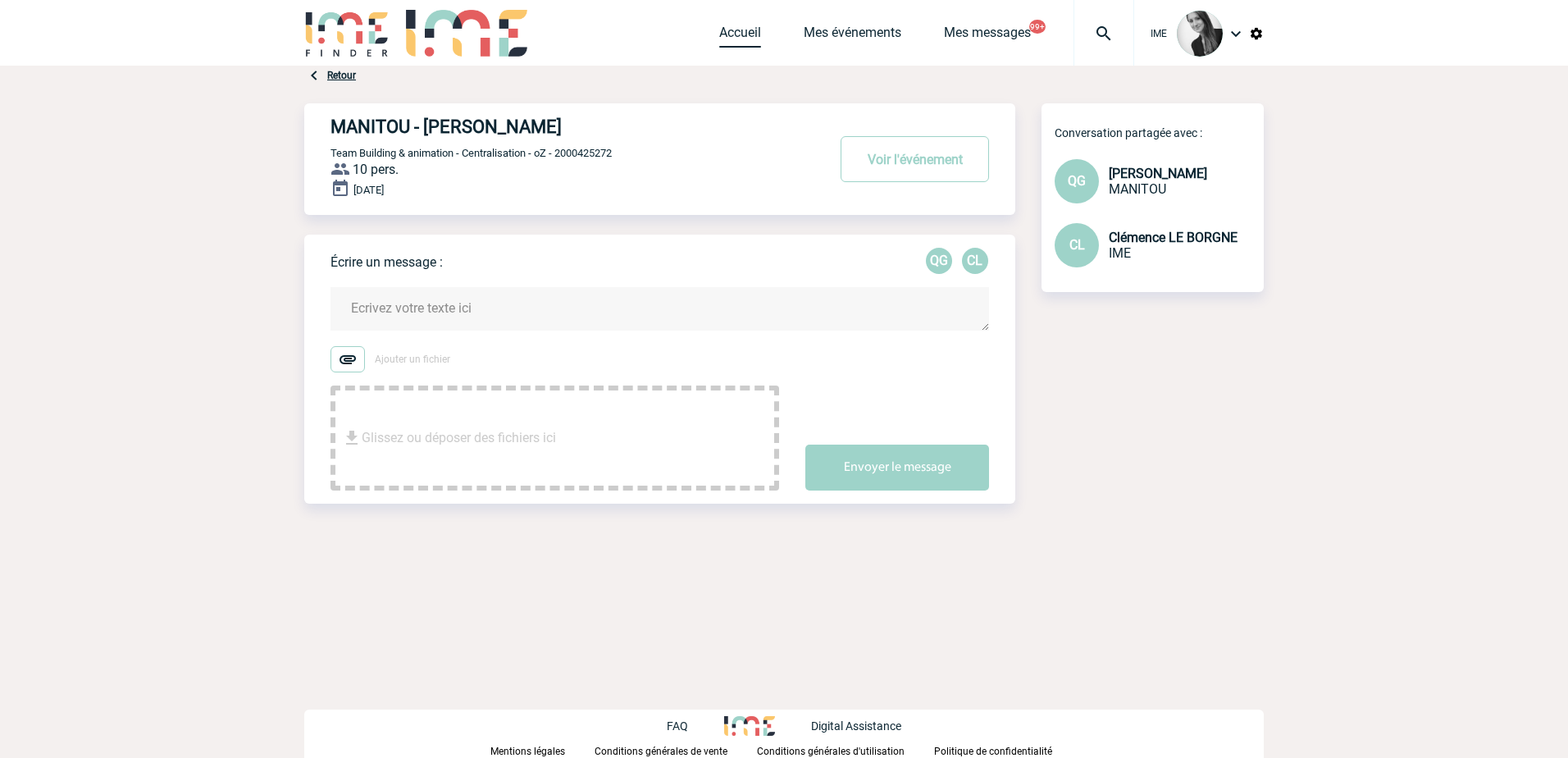
click at [739, 38] on link "Accueil" at bounding box center [740, 36] width 42 height 23
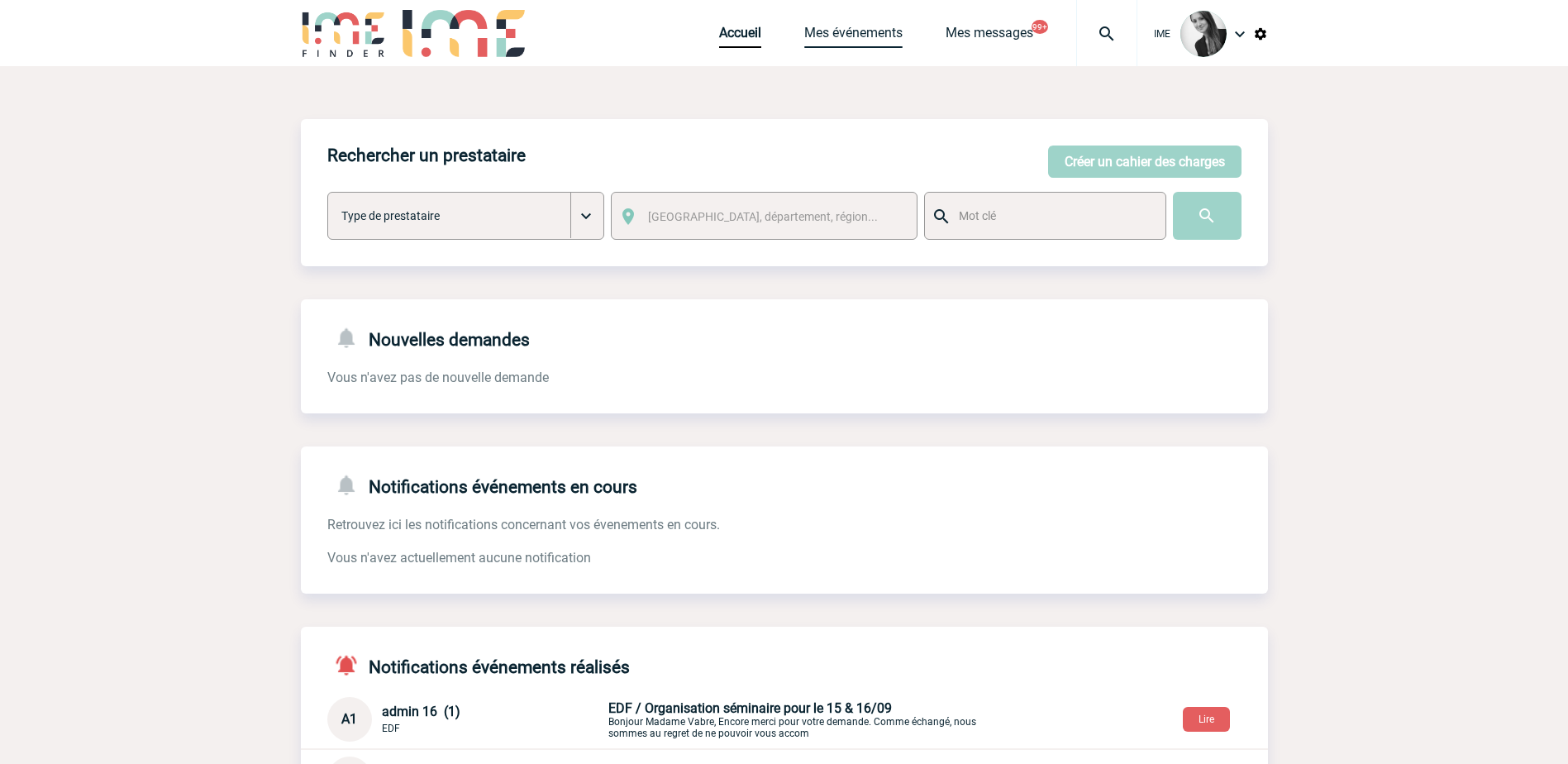
click at [853, 33] on link "Mes événements" at bounding box center [853, 36] width 99 height 23
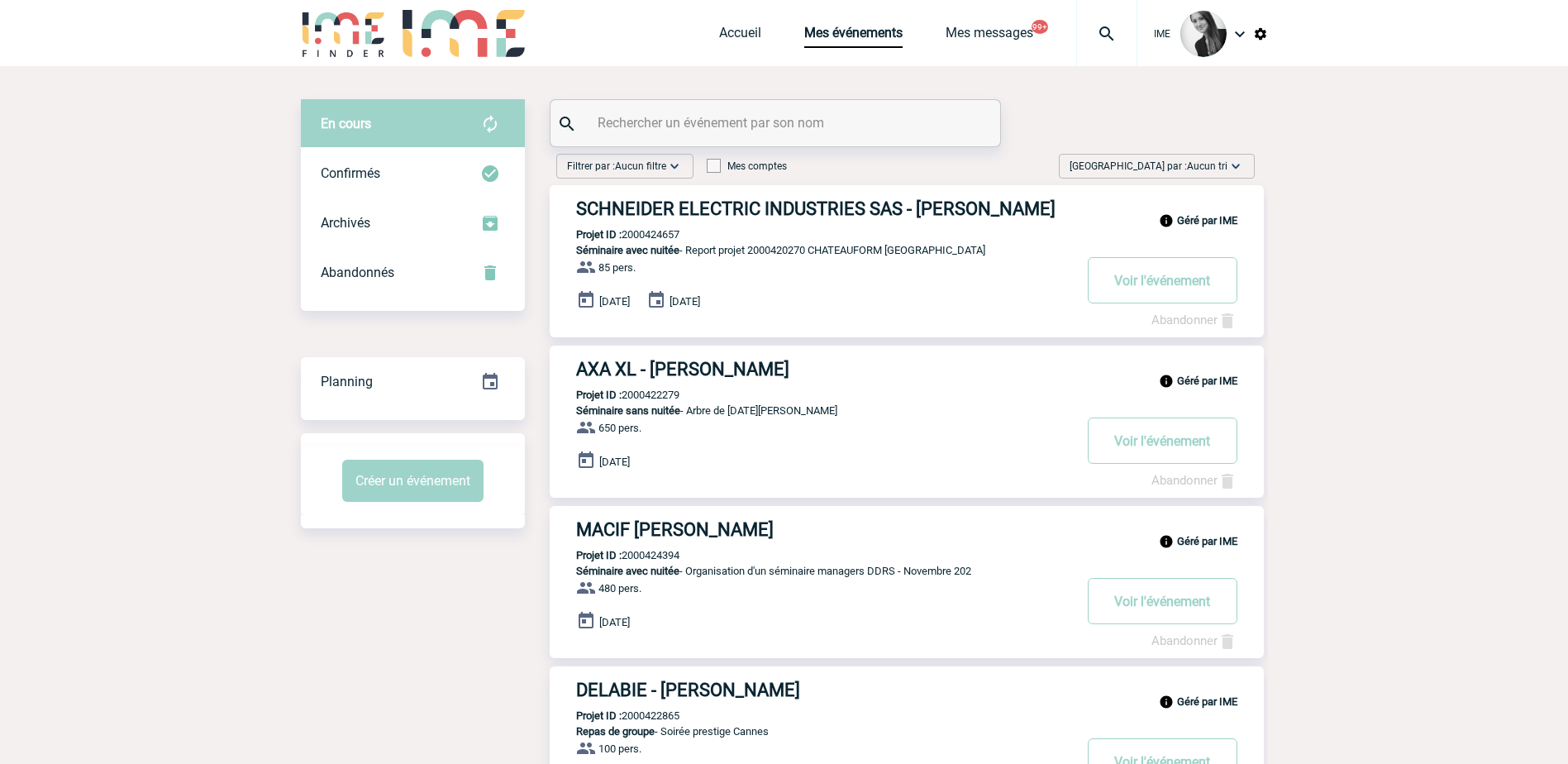
click at [1207, 175] on div "[GEOGRAPHIC_DATA] par : Aucun tri Aucun tri Date d'événement Date d'événement D…" at bounding box center [1156, 166] width 196 height 25
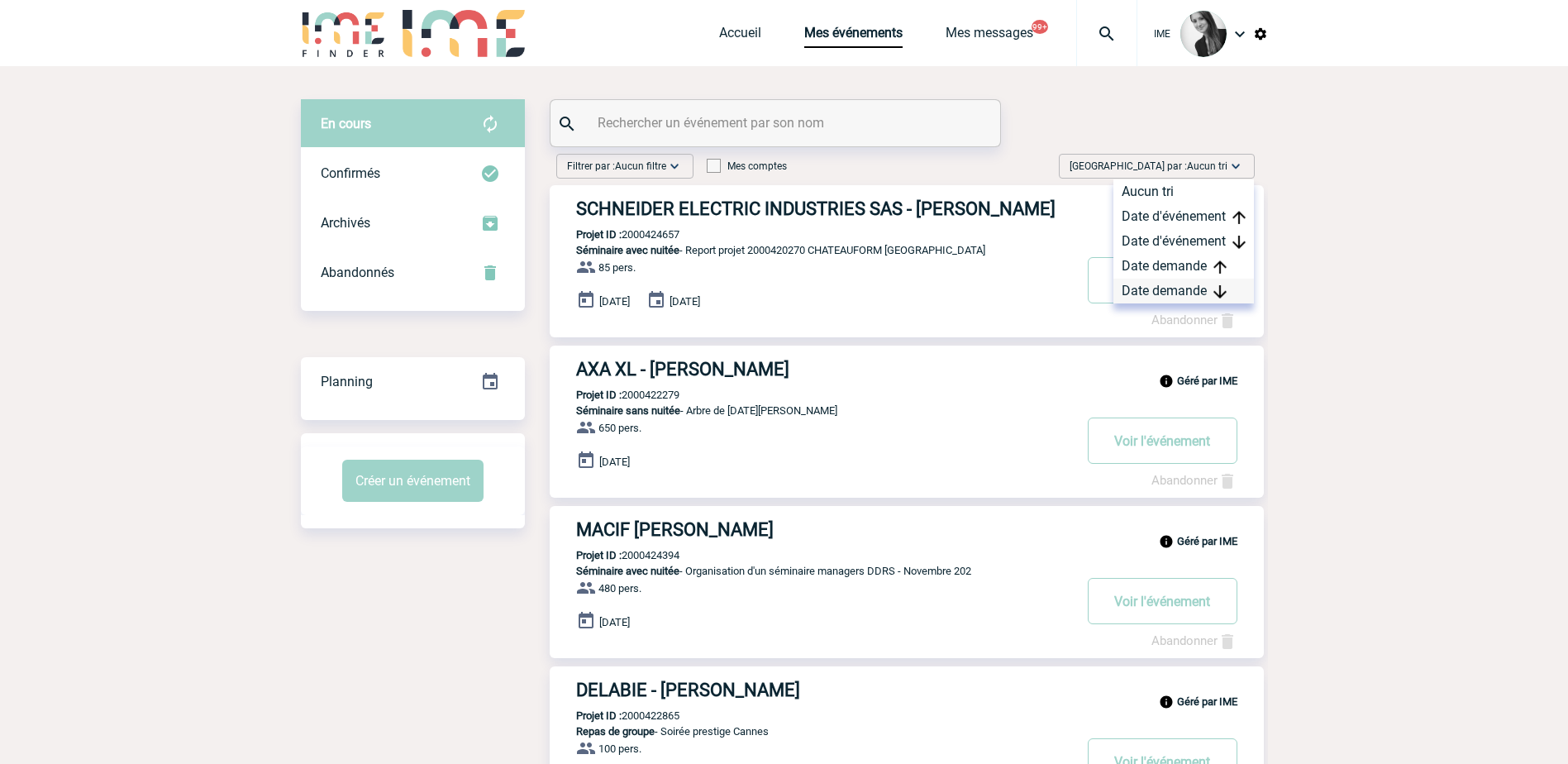
click at [1175, 291] on div "Date demande" at bounding box center [1183, 290] width 141 height 25
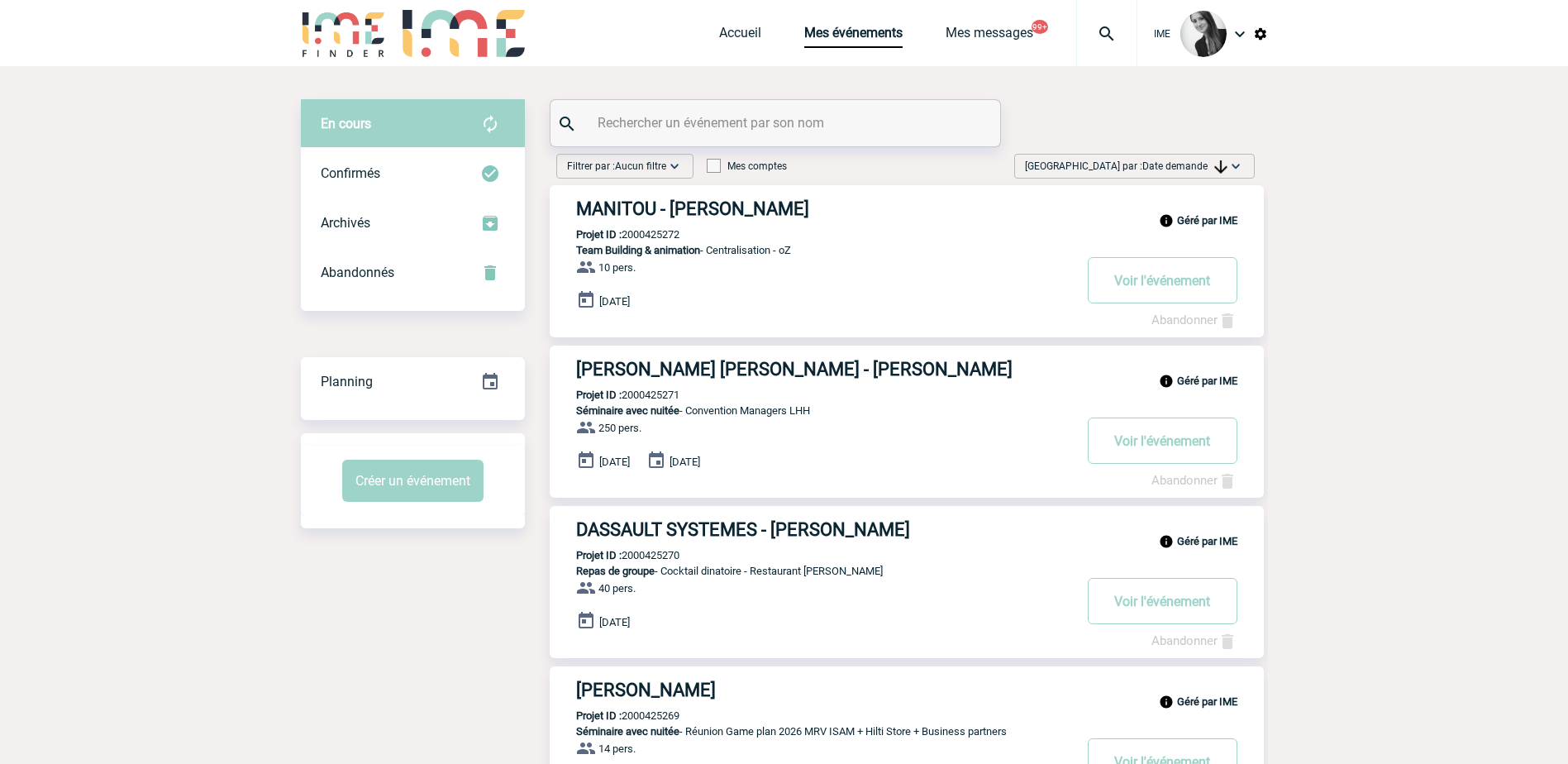
click at [1227, 163] on img at bounding box center [1235, 166] width 17 height 17
drag, startPoint x: 1194, startPoint y: 296, endPoint x: 1152, endPoint y: 314, distance: 45.7
click at [1193, 296] on div "Date demande" at bounding box center [1183, 290] width 141 height 25
drag, startPoint x: 1177, startPoint y: 166, endPoint x: 1176, endPoint y: 215, distance: 49.0
click at [1177, 166] on span "Date demande" at bounding box center [1184, 167] width 85 height 12
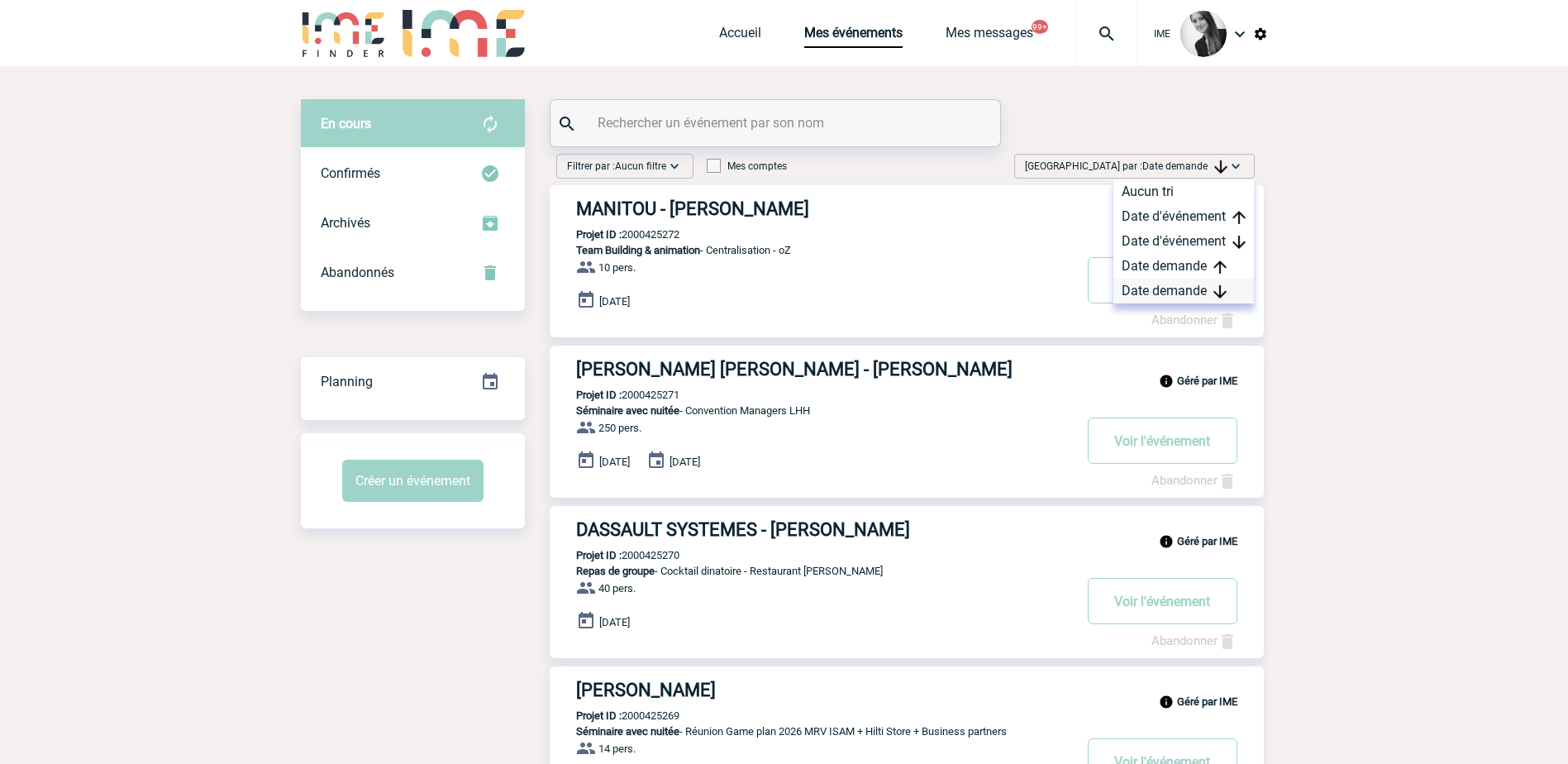
click at [1162, 295] on div "Date demande" at bounding box center [1183, 290] width 141 height 25
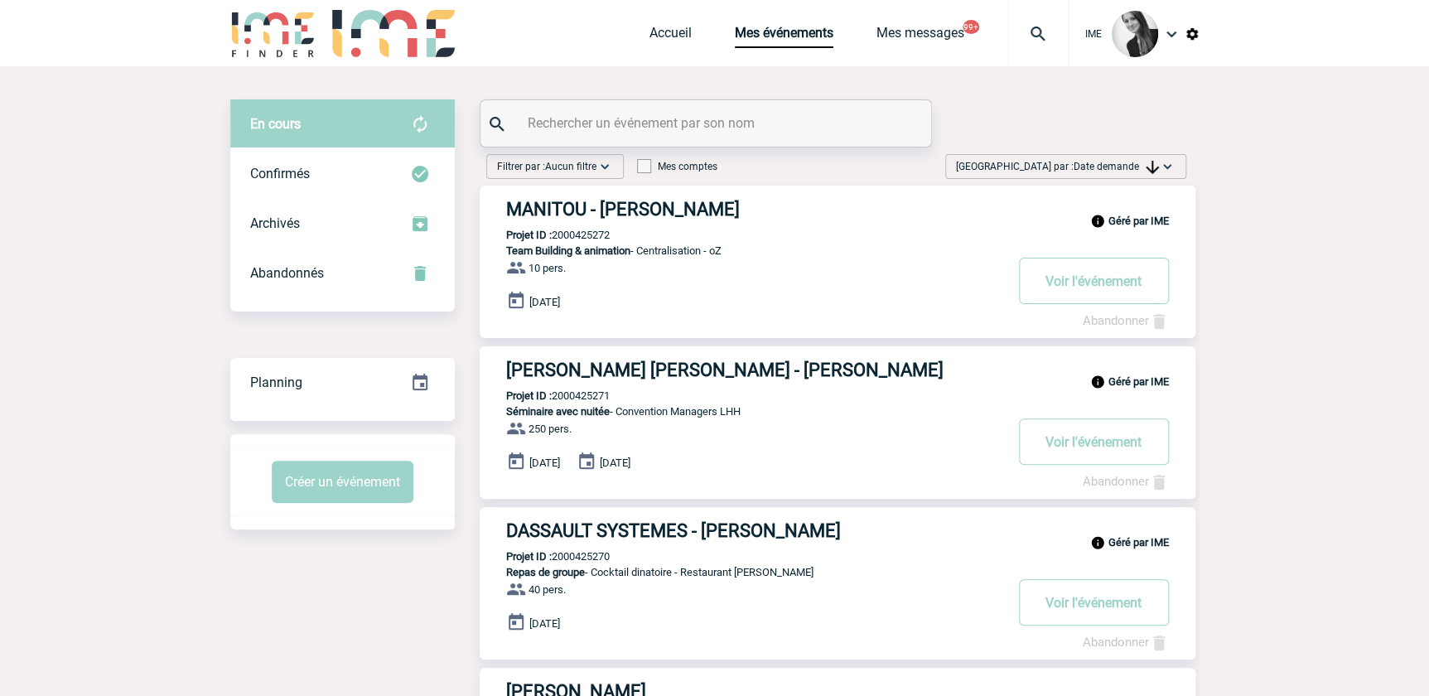
click at [1099, 162] on span "Date demande" at bounding box center [1116, 167] width 85 height 12
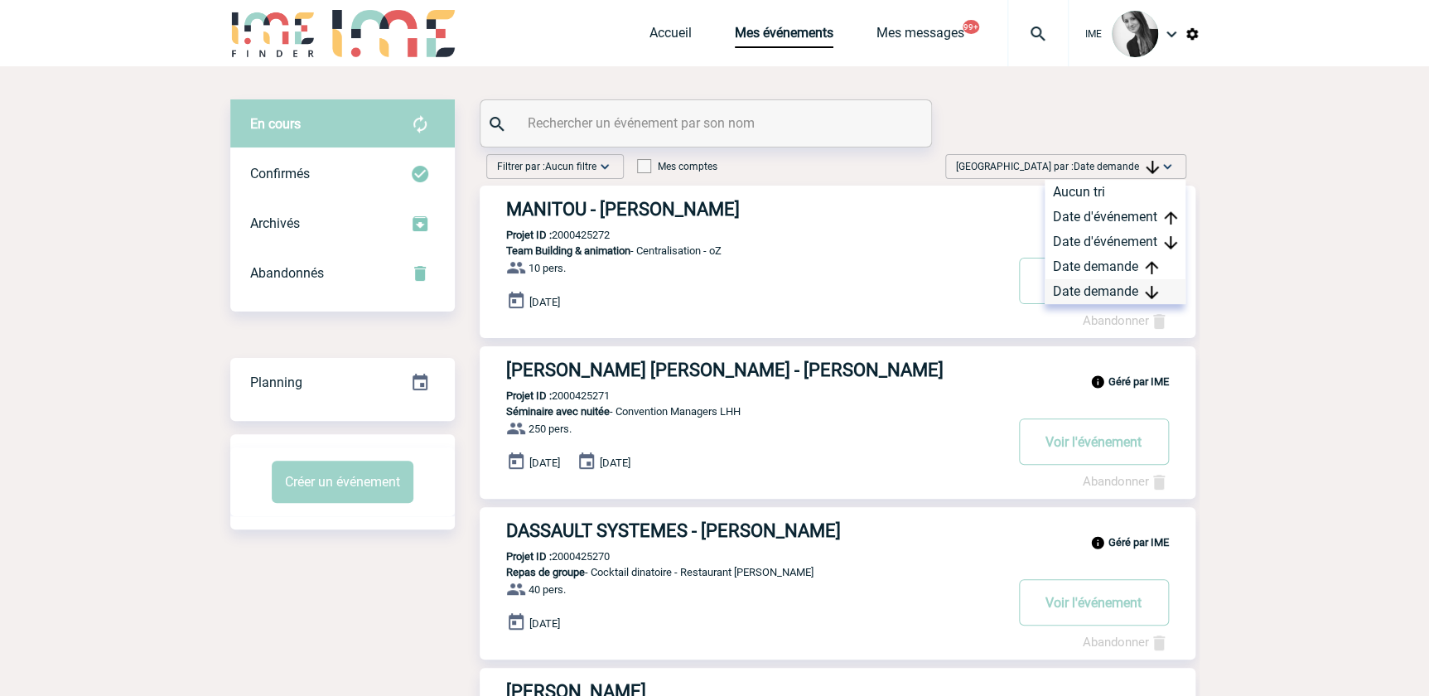
click at [1094, 281] on div "Date demande" at bounding box center [1115, 291] width 141 height 25
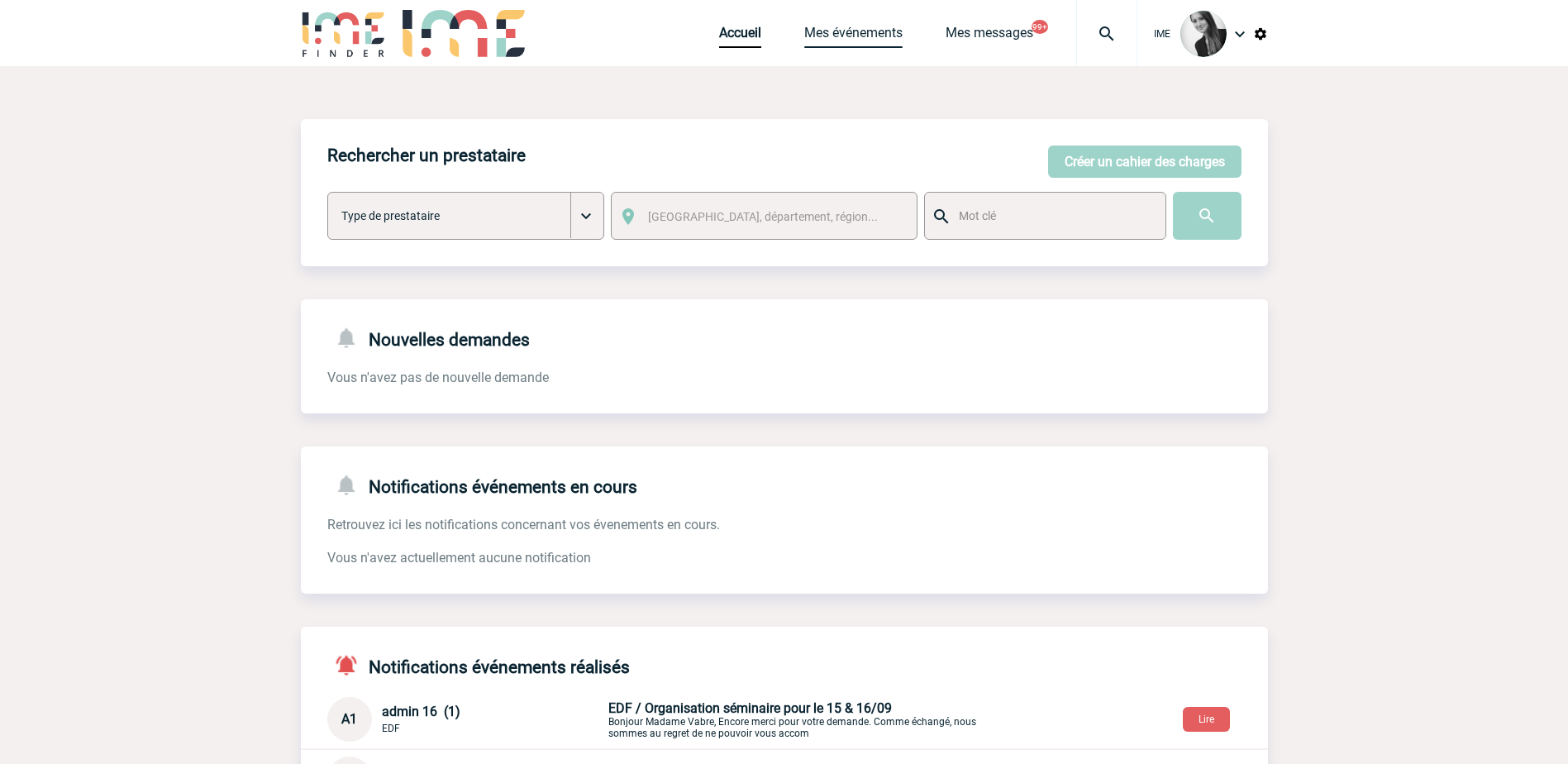
click at [875, 35] on link "Mes événements" at bounding box center [853, 36] width 99 height 23
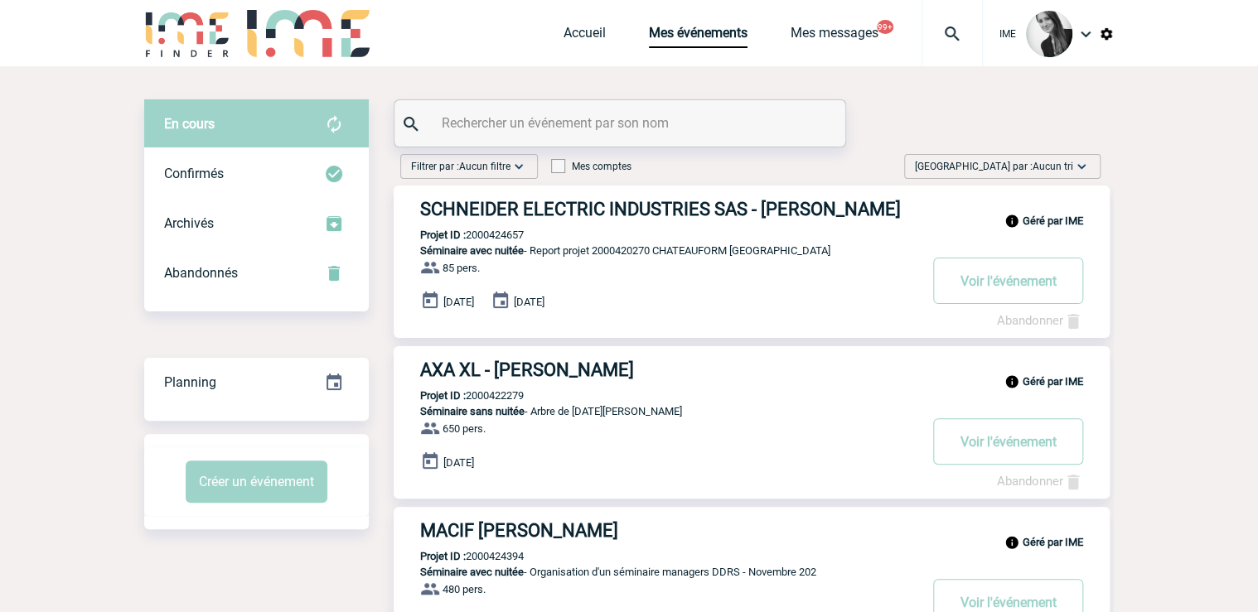
click at [1029, 162] on span "[GEOGRAPHIC_DATA] par : Aucun tri" at bounding box center [994, 166] width 158 height 17
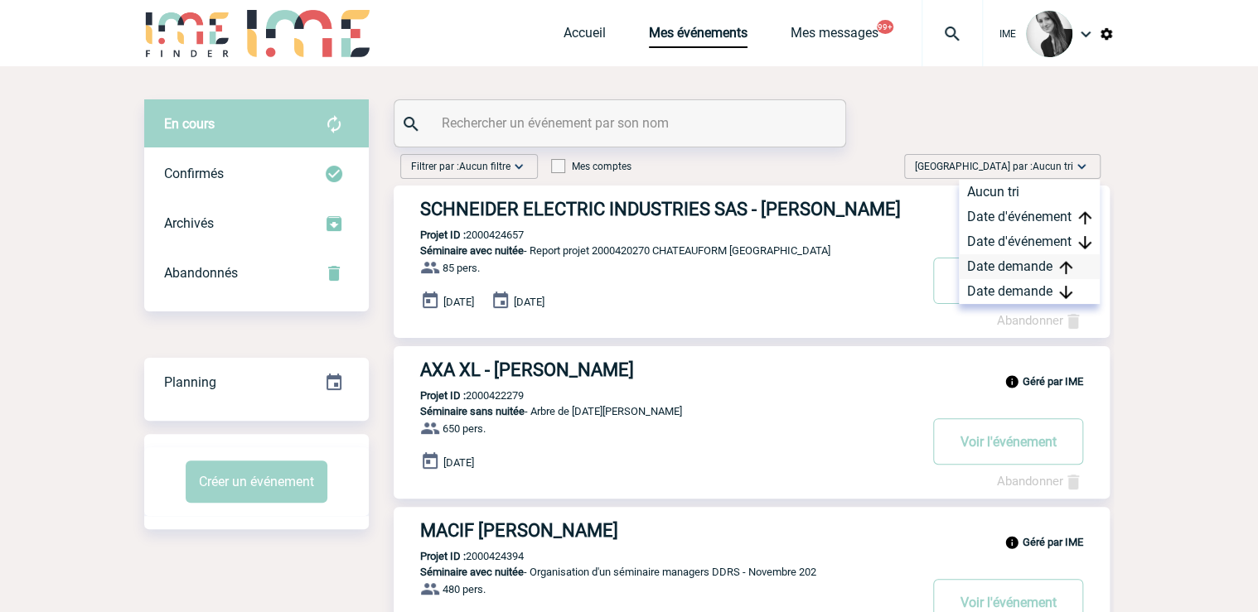
click at [1010, 278] on div "Date demande" at bounding box center [1029, 266] width 141 height 25
click at [1011, 292] on div "Date demande" at bounding box center [1029, 291] width 141 height 25
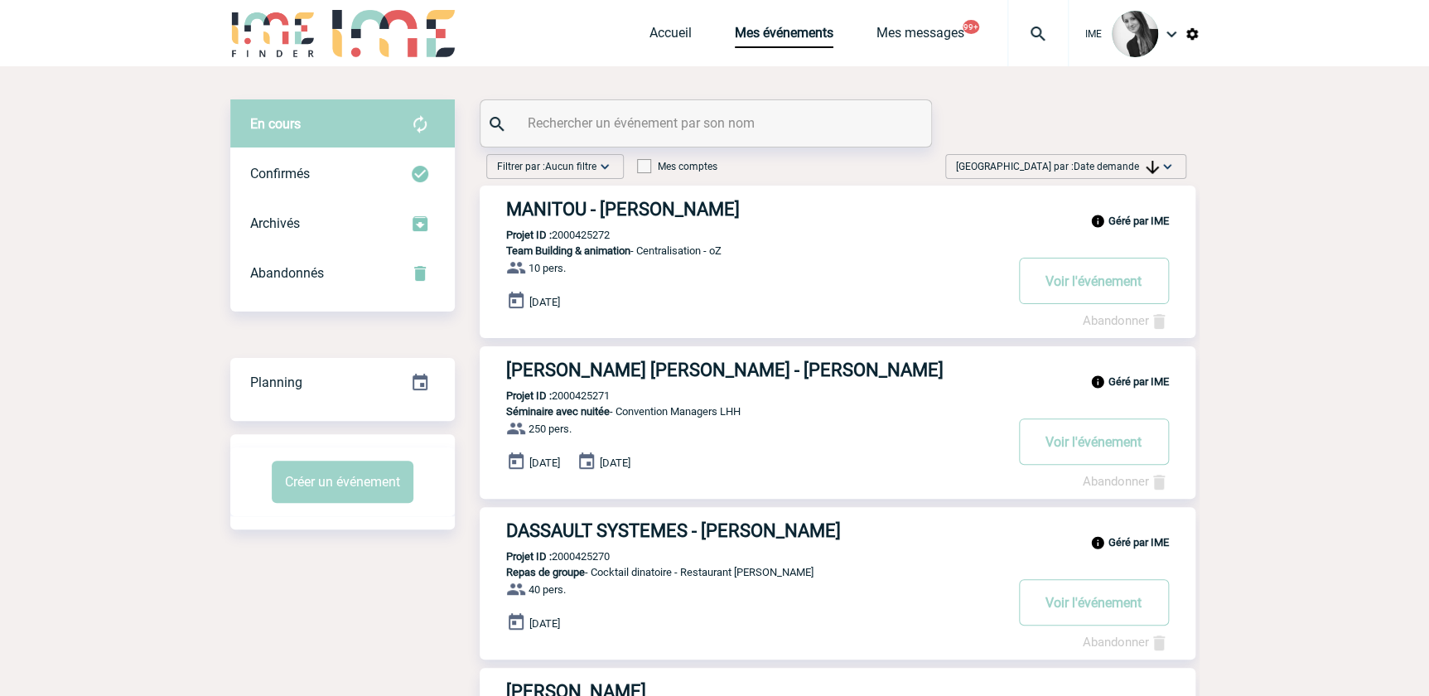
click at [1131, 159] on span "Trier par : Date demande" at bounding box center [1057, 166] width 203 height 17
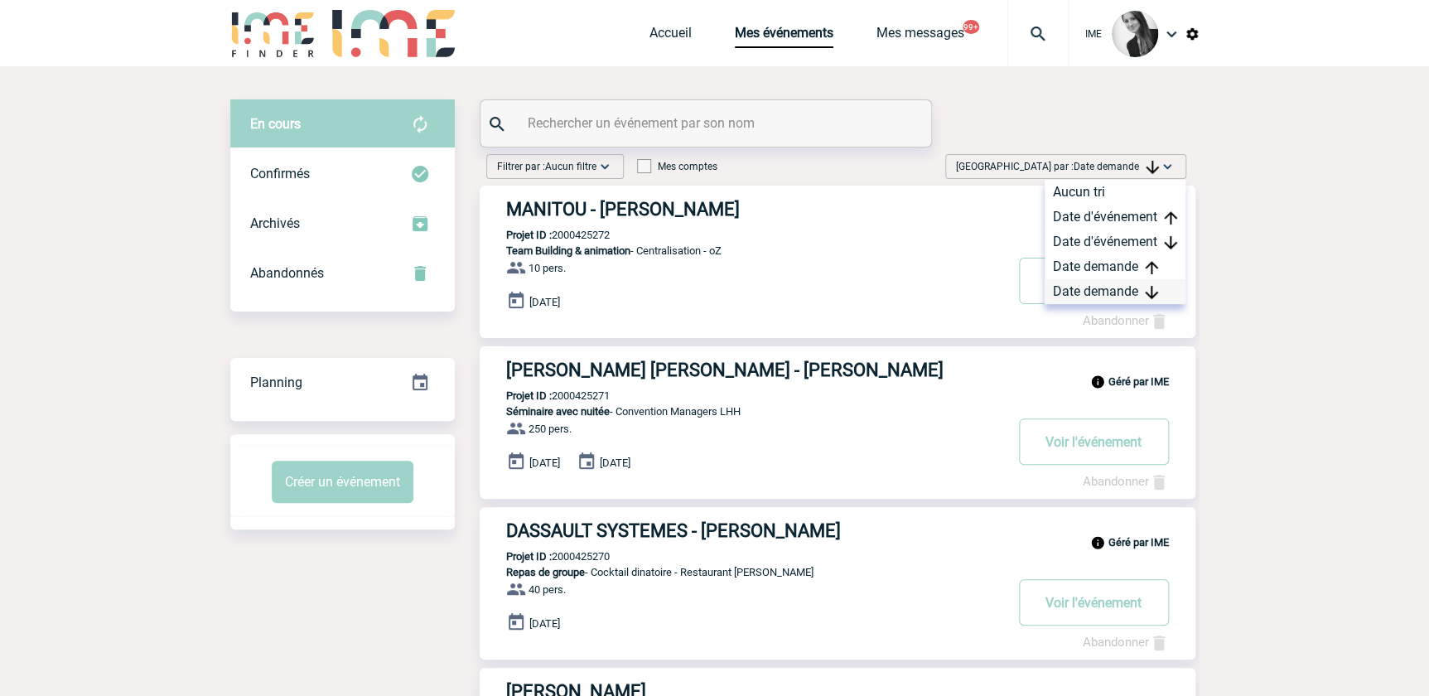
click at [1106, 292] on div "Date demande" at bounding box center [1115, 291] width 141 height 25
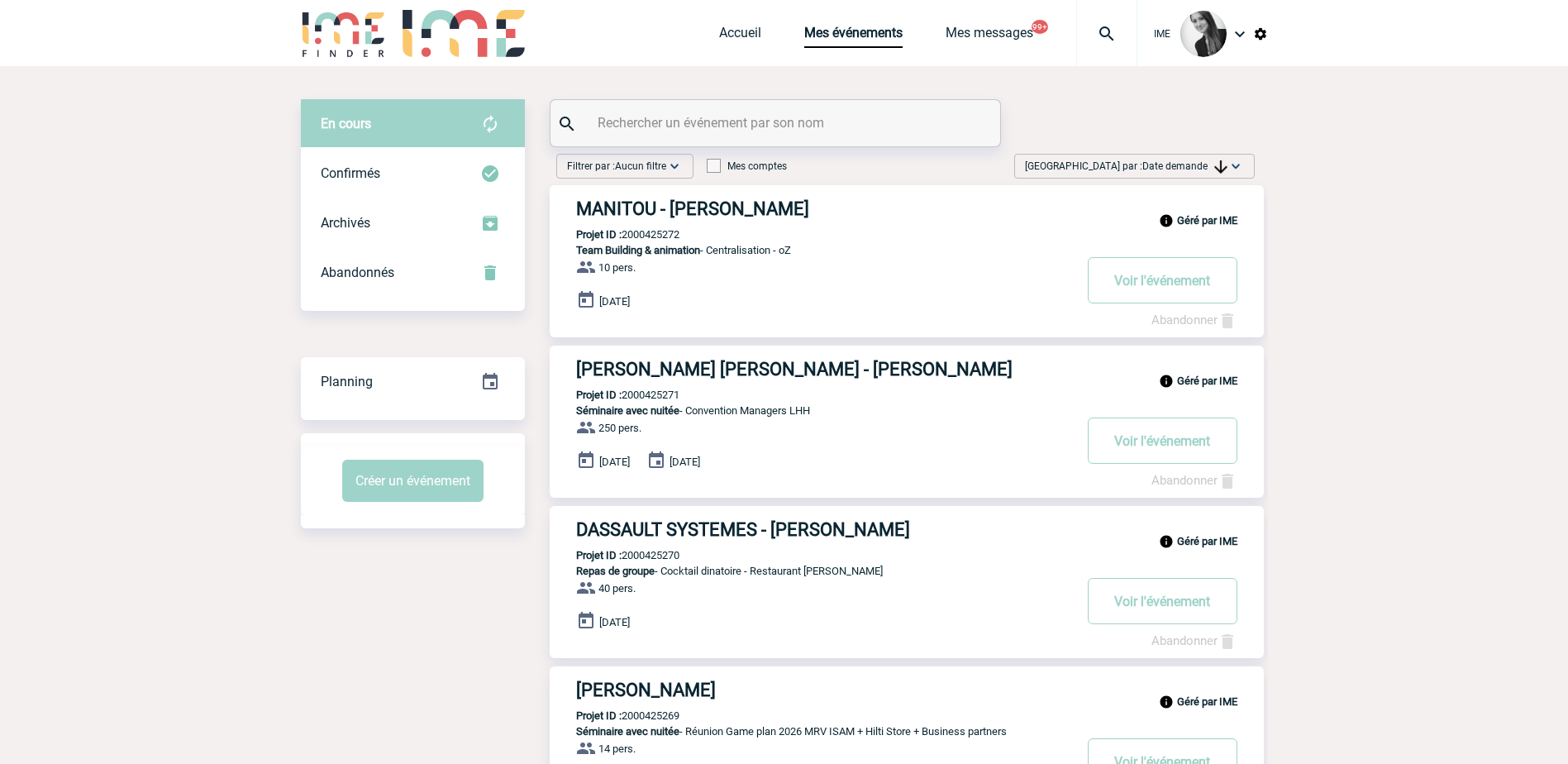
click at [1167, 164] on span "Date demande" at bounding box center [1184, 167] width 85 height 12
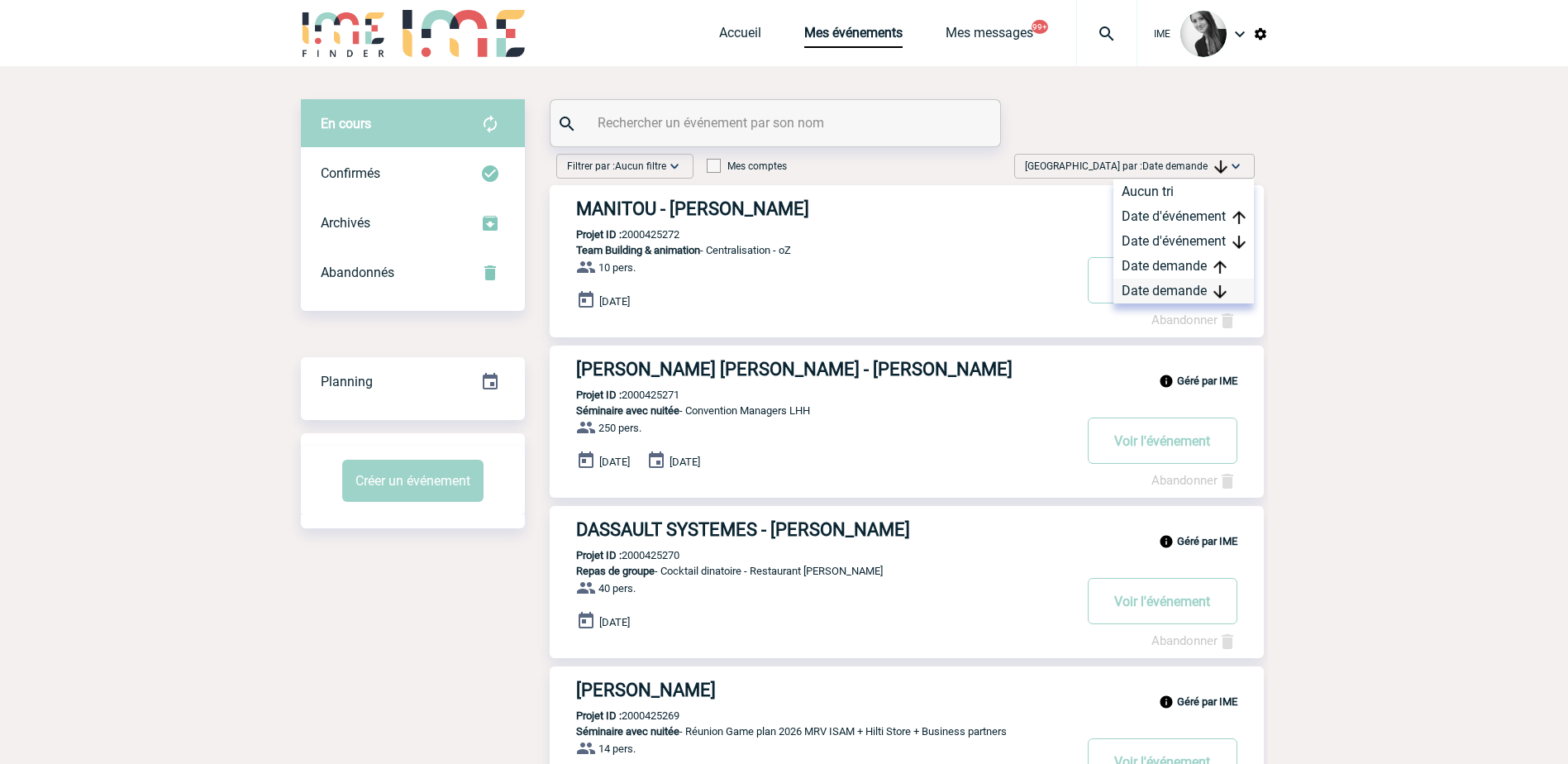
click at [1160, 291] on div "Date demande" at bounding box center [1183, 290] width 141 height 25
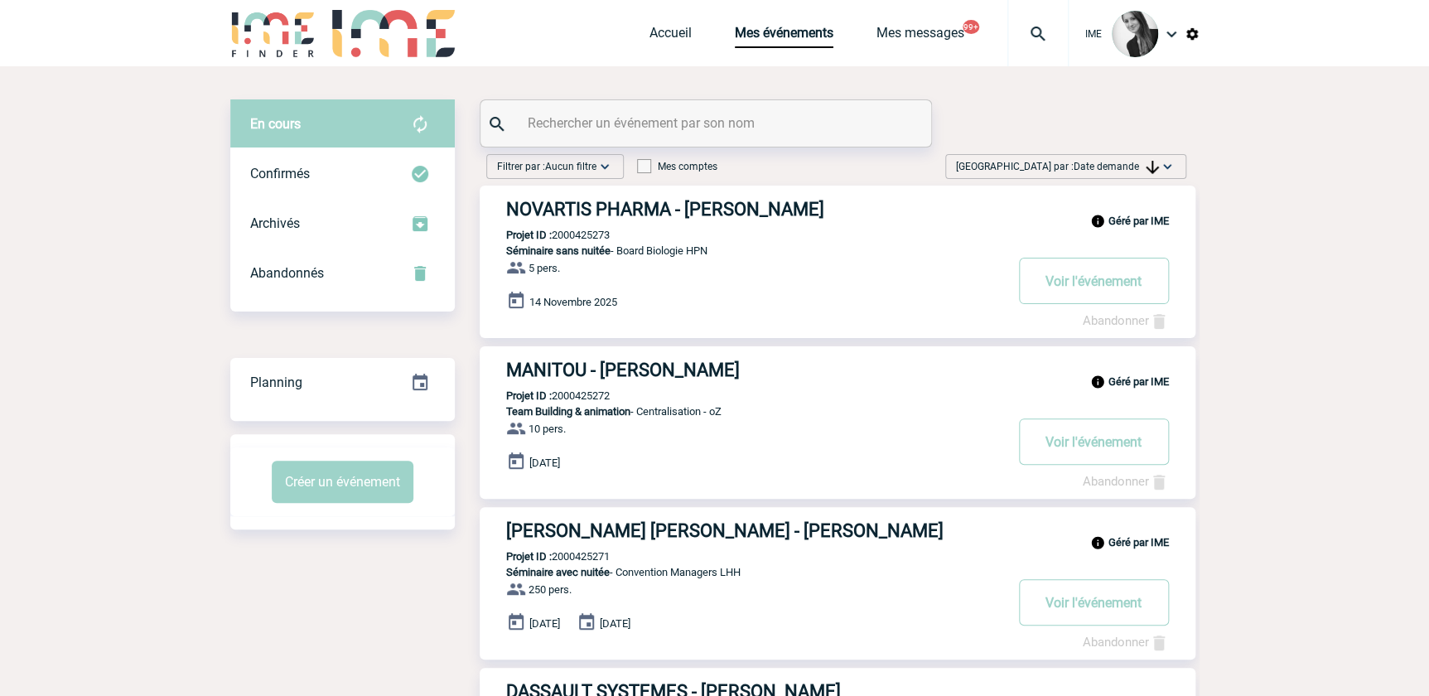
drag, startPoint x: 1164, startPoint y: 159, endPoint x: 1152, endPoint y: 176, distance: 20.7
click at [1162, 161] on img at bounding box center [1167, 166] width 17 height 17
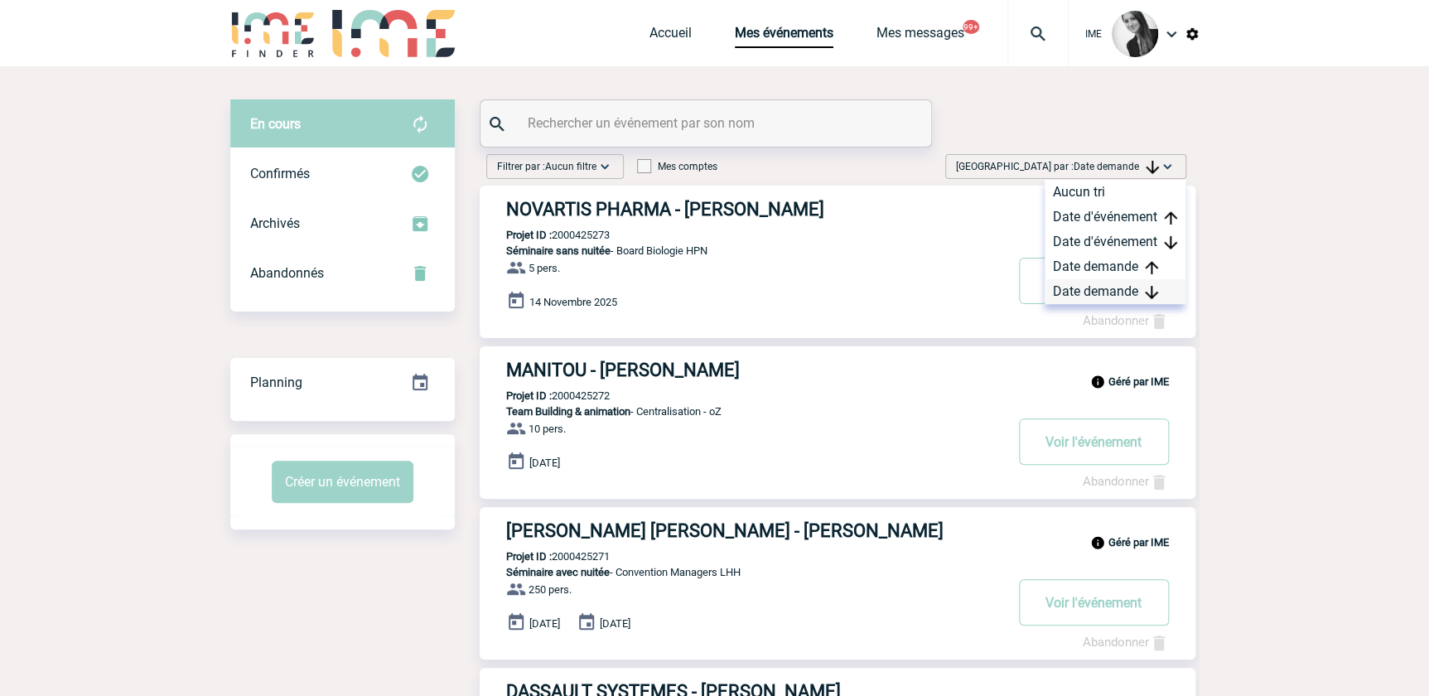
click at [1070, 292] on div "Date demande" at bounding box center [1115, 291] width 141 height 25
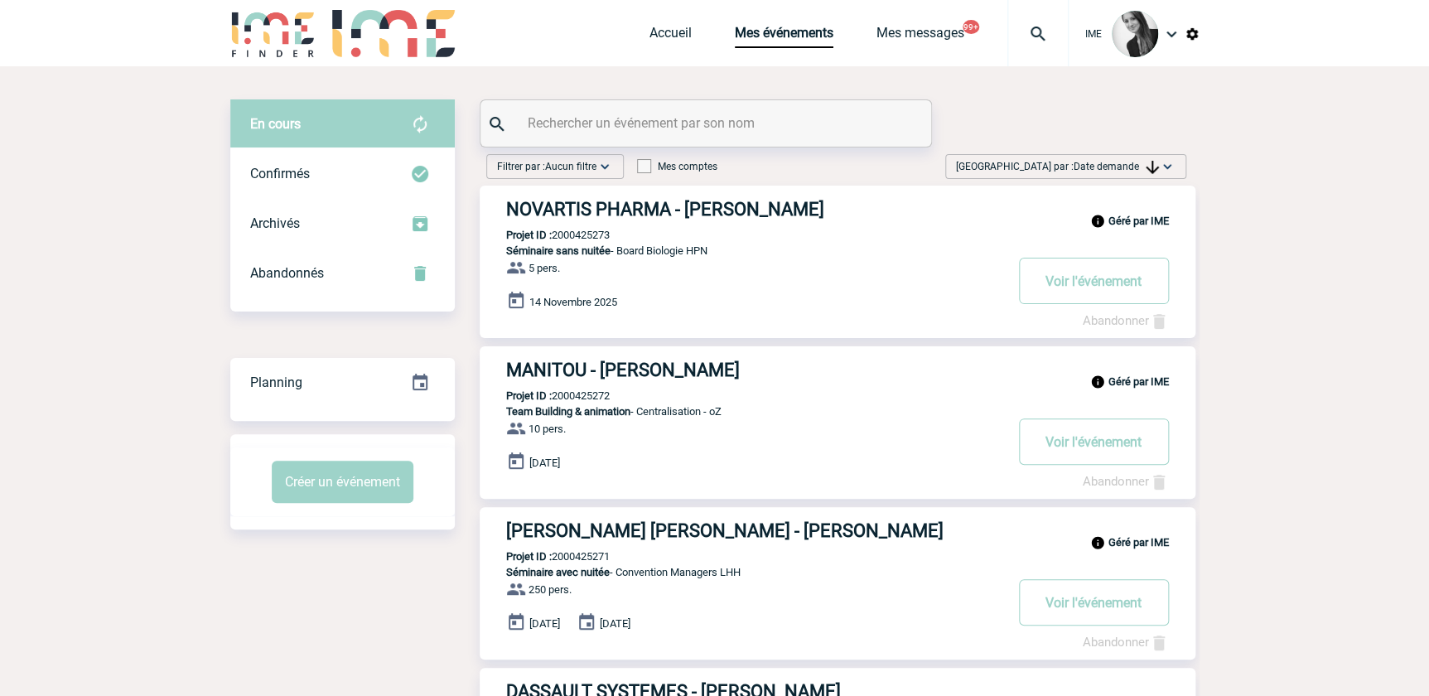
click at [1126, 166] on span "Date demande" at bounding box center [1116, 167] width 85 height 12
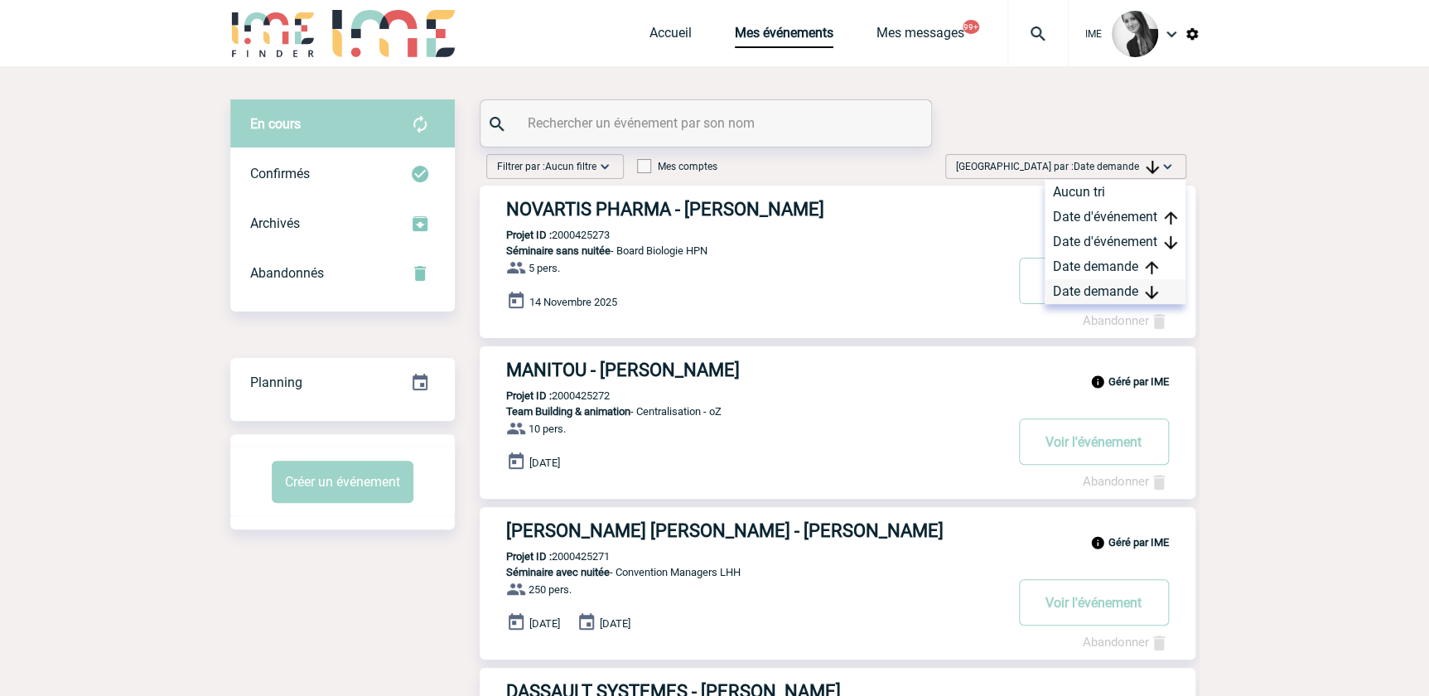
click at [1115, 290] on div "Date demande" at bounding box center [1115, 291] width 141 height 25
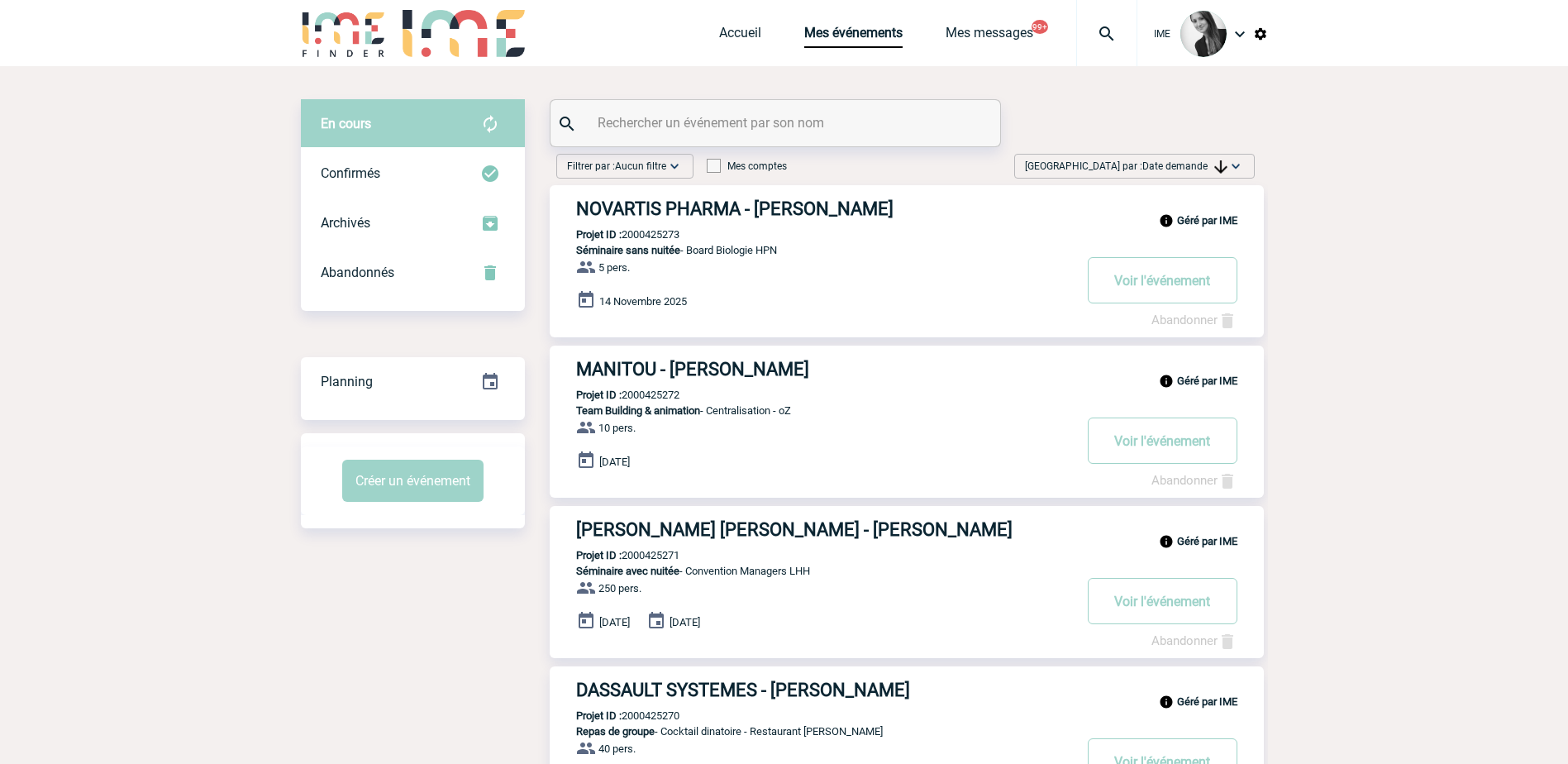
click at [1240, 166] on img at bounding box center [1235, 166] width 17 height 17
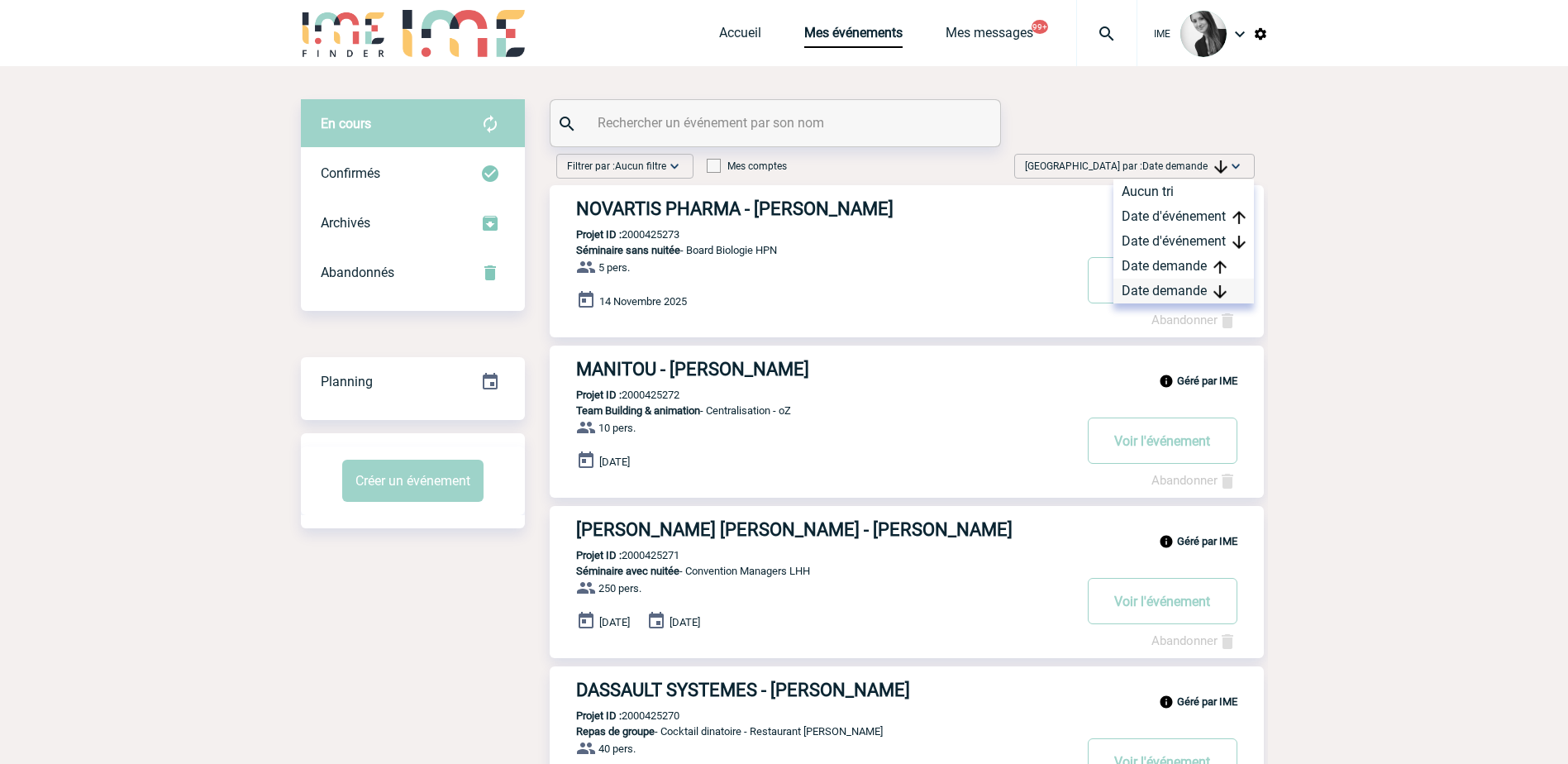
click at [1148, 291] on div "Date demande" at bounding box center [1183, 290] width 141 height 25
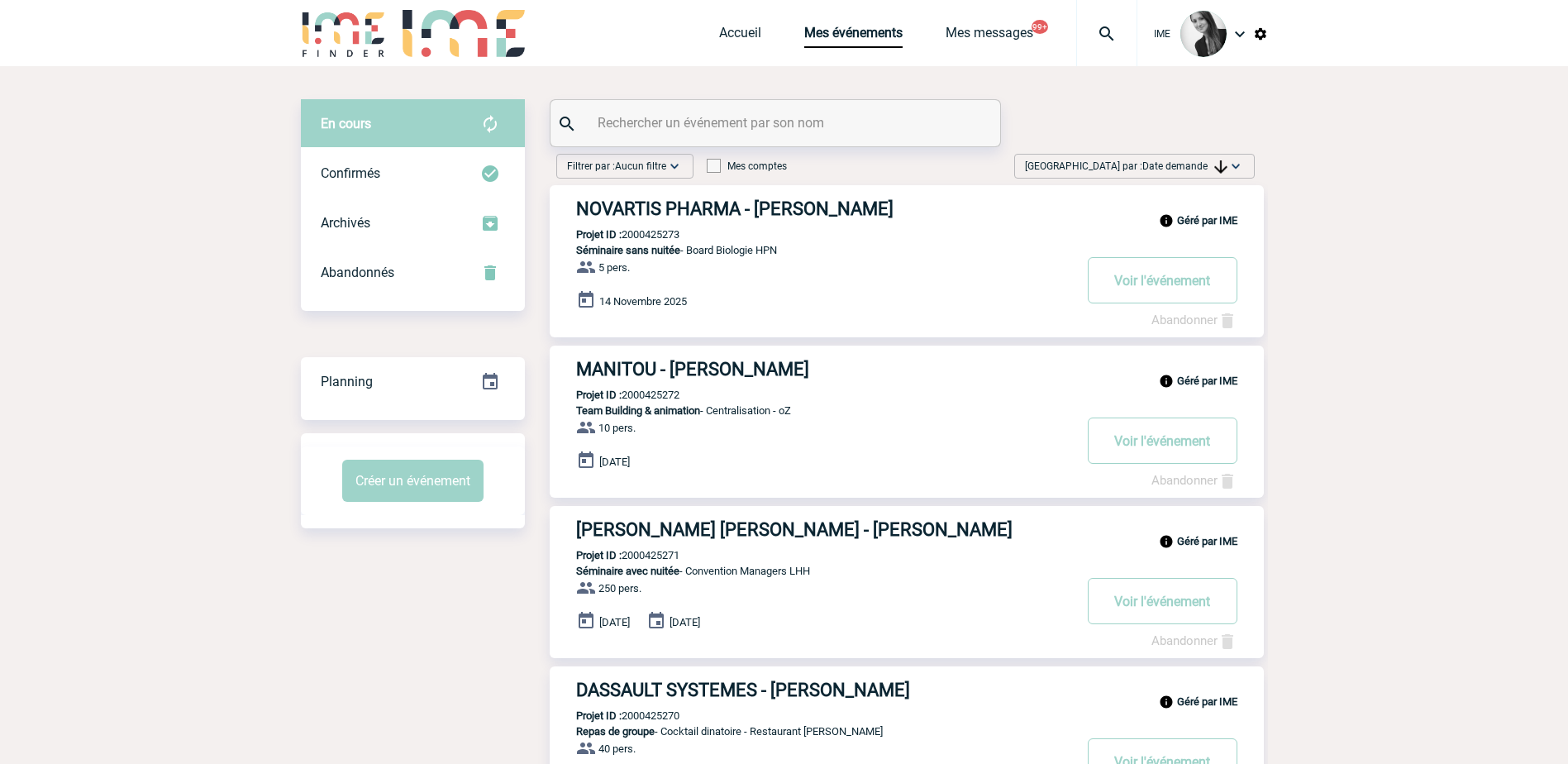
click at [1190, 167] on span "Date demande" at bounding box center [1184, 167] width 85 height 12
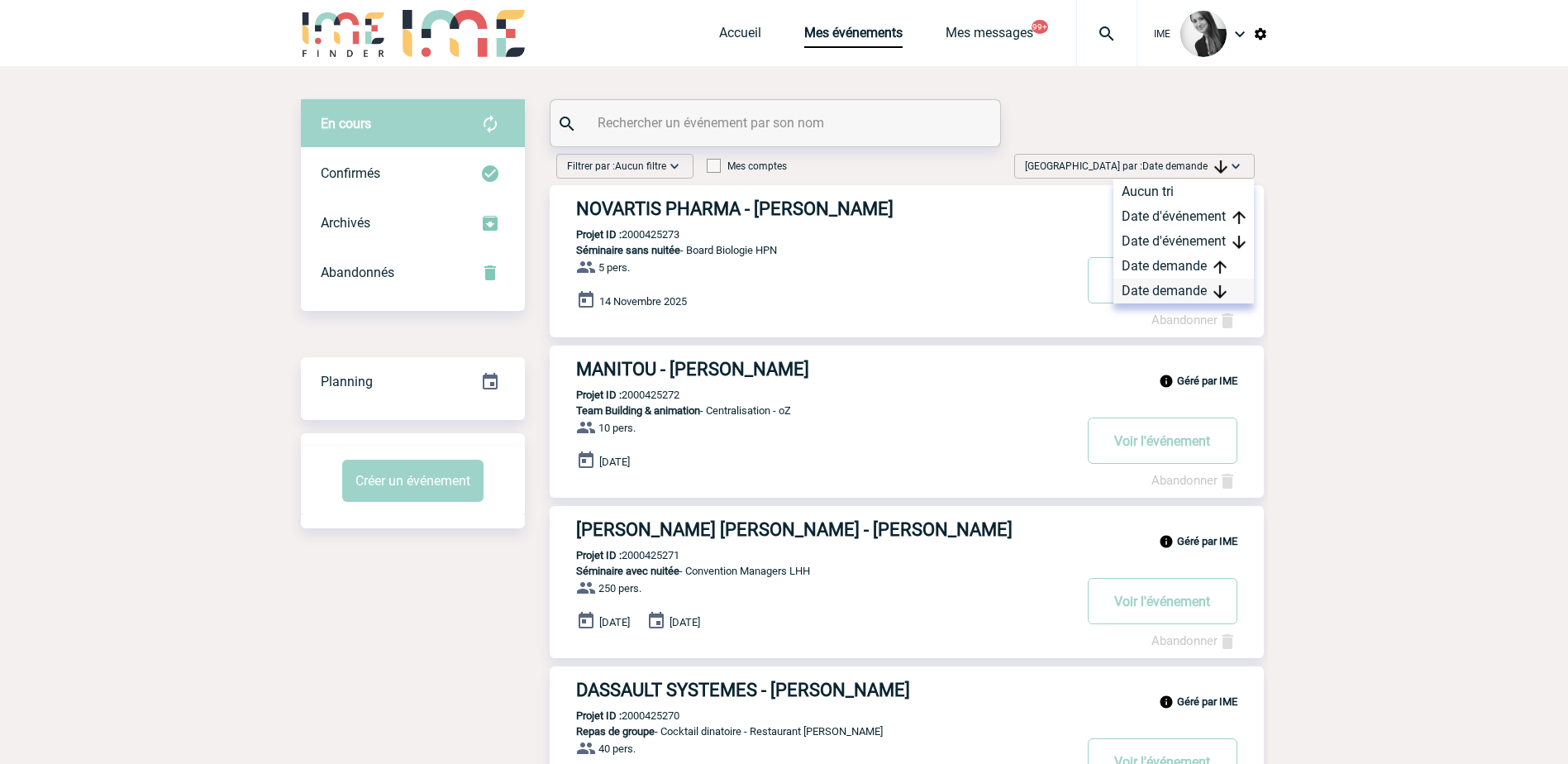
click at [1173, 290] on div "Date demande" at bounding box center [1183, 290] width 141 height 25
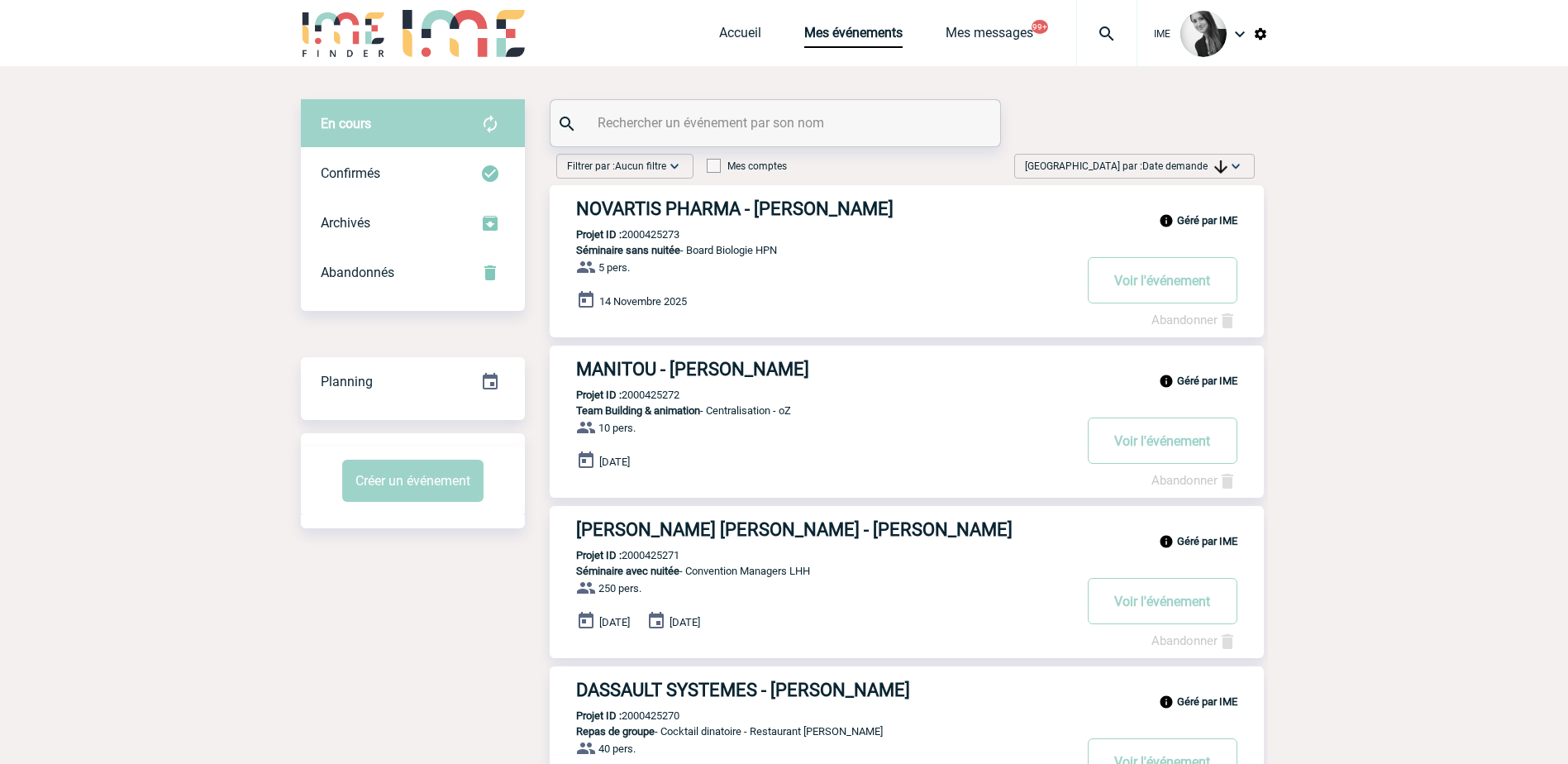
click at [1202, 154] on div "Trier par : Date demande Aucun tri Date d'événement Date d'événement Date deman…" at bounding box center [1134, 166] width 240 height 25
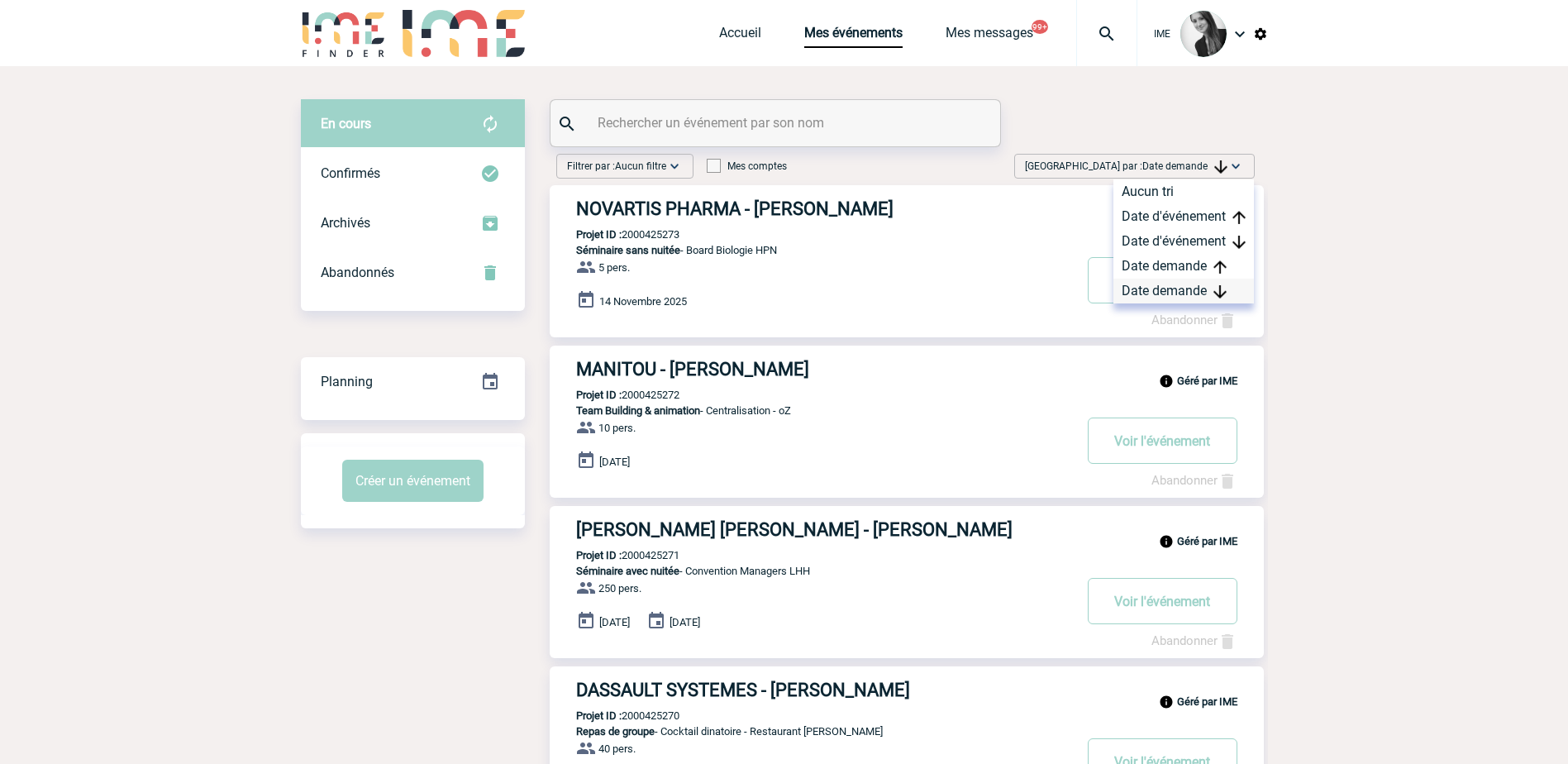
click at [1177, 295] on div "Date demande" at bounding box center [1183, 290] width 141 height 25
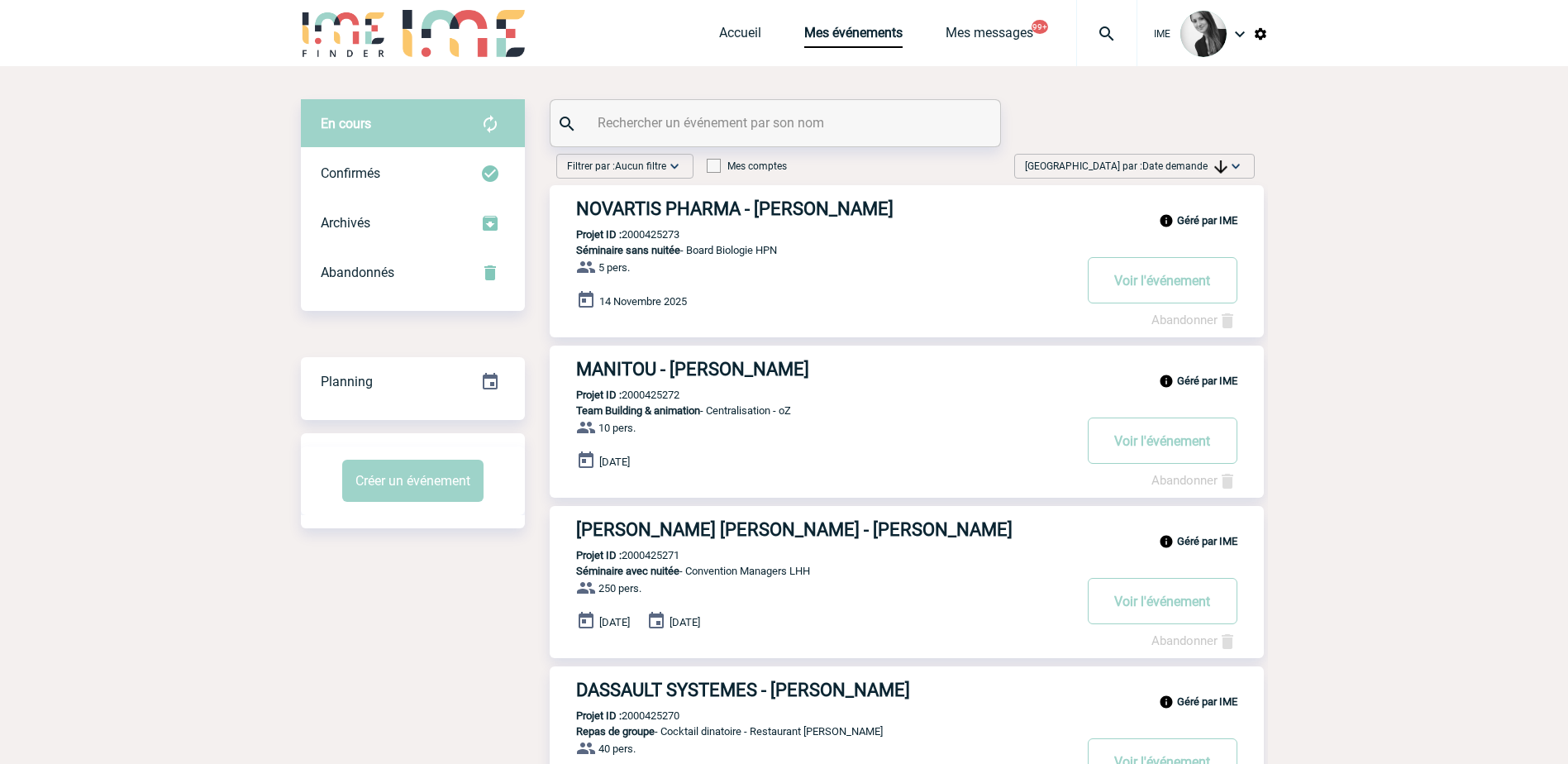
click at [1237, 161] on img at bounding box center [1235, 166] width 17 height 17
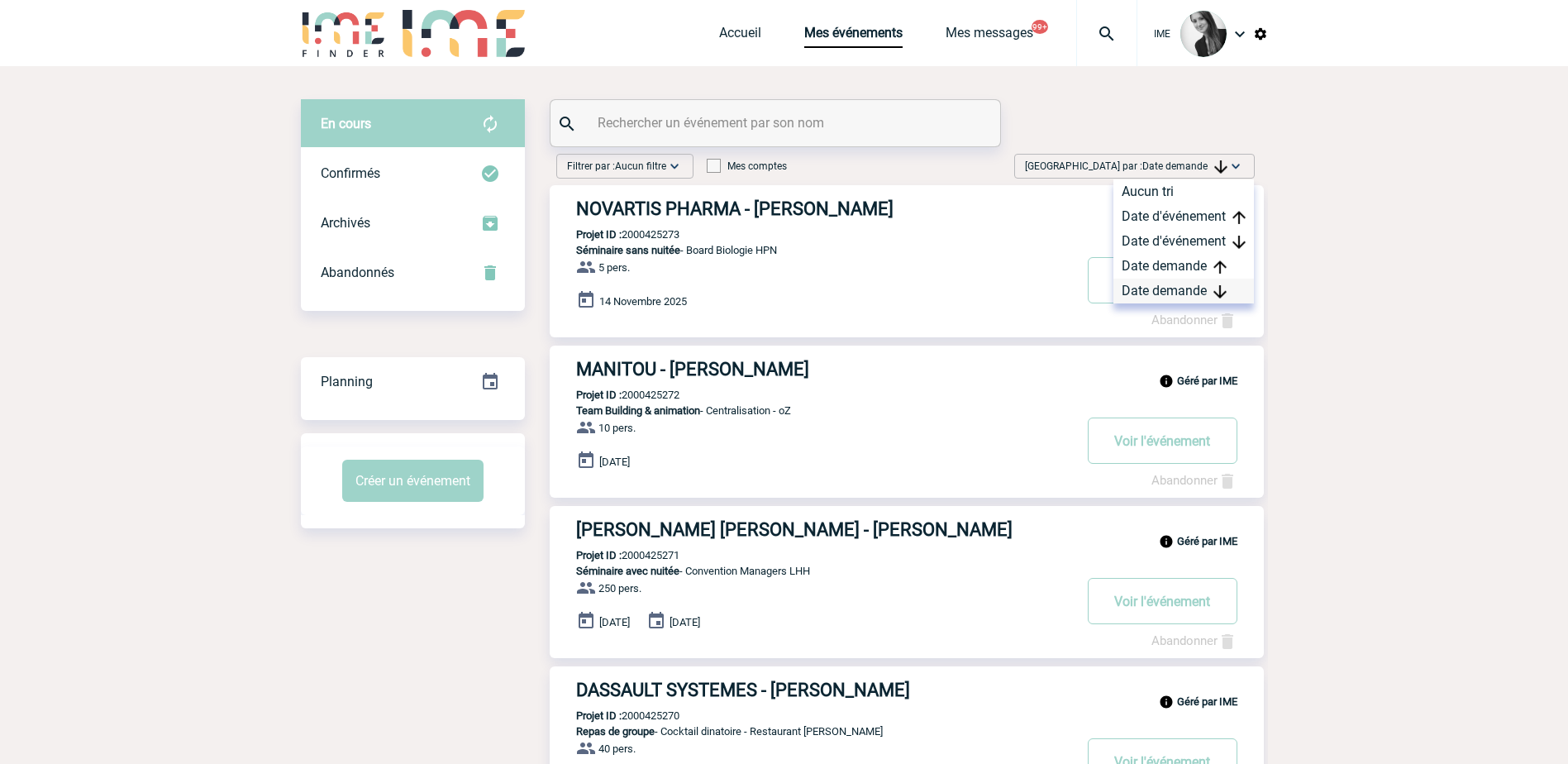
click at [1213, 286] on img at bounding box center [1219, 291] width 13 height 13
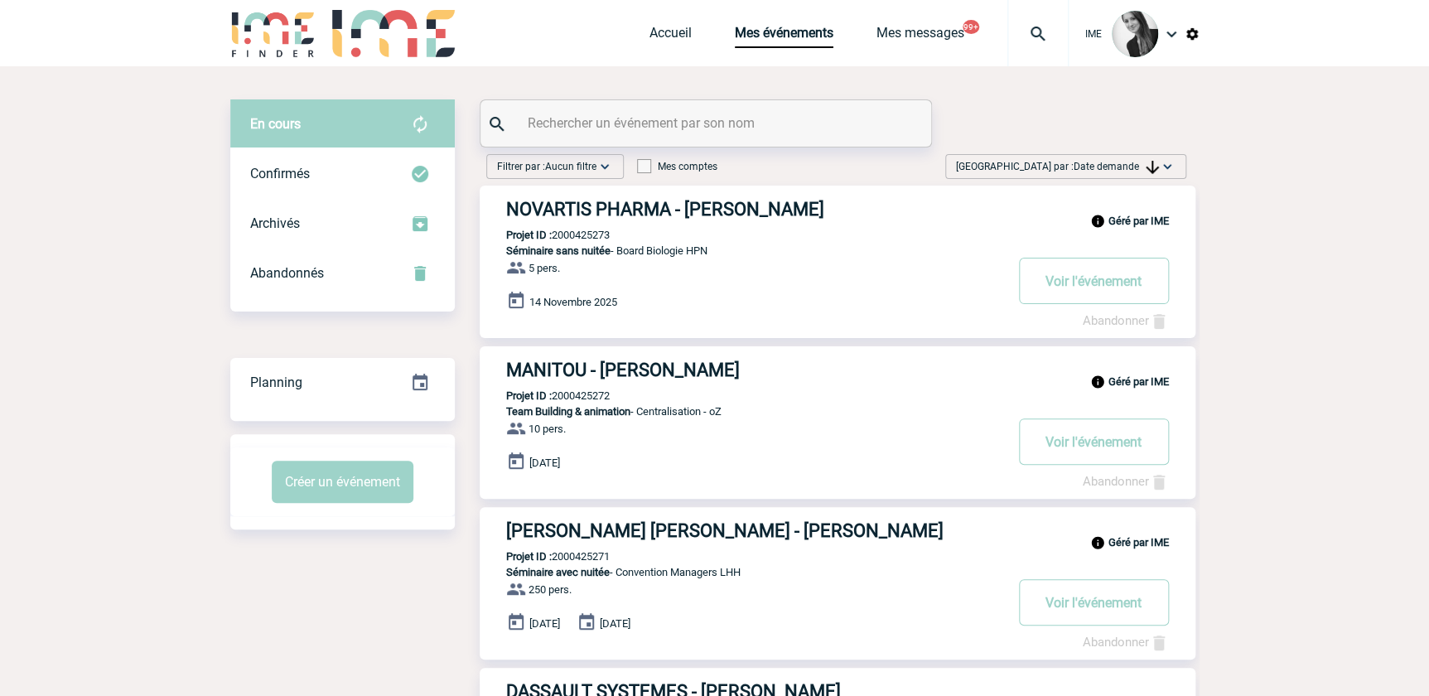
click at [1171, 162] on img at bounding box center [1167, 166] width 17 height 17
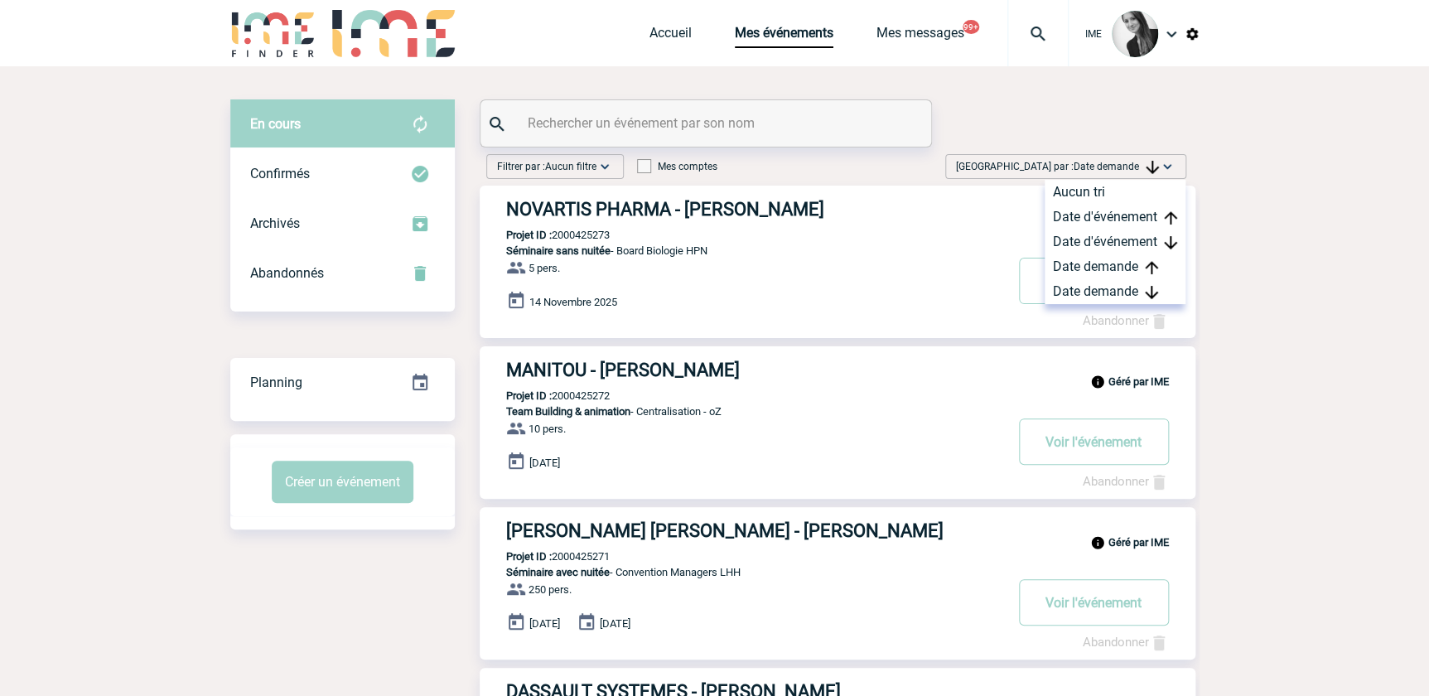
drag, startPoint x: 1132, startPoint y: 292, endPoint x: 1033, endPoint y: 375, distance: 128.8
click at [1131, 293] on div "Date demande" at bounding box center [1115, 291] width 141 height 25
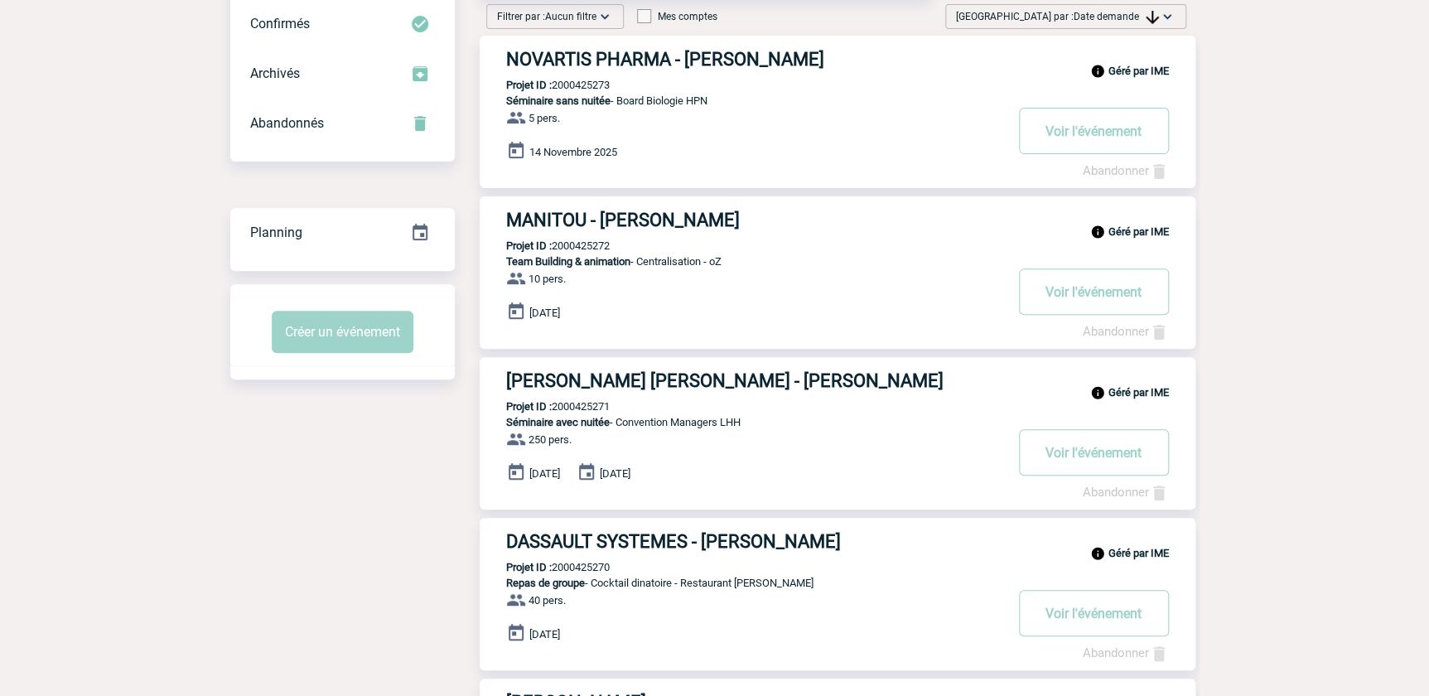
scroll to position [75, 0]
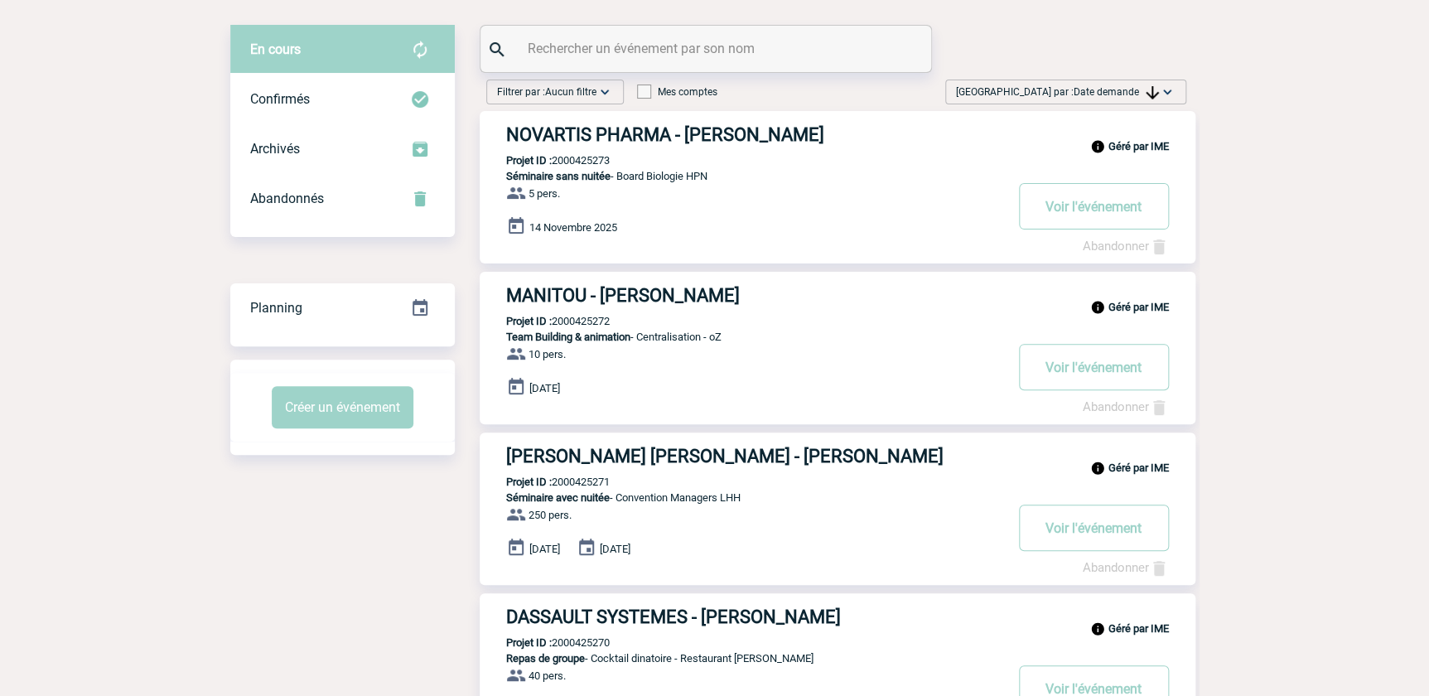
click at [1107, 91] on span "Date demande" at bounding box center [1116, 92] width 85 height 12
drag, startPoint x: 1125, startPoint y: 216, endPoint x: 1005, endPoint y: 259, distance: 127.6
click at [1124, 216] on div "Date demande" at bounding box center [1115, 217] width 141 height 25
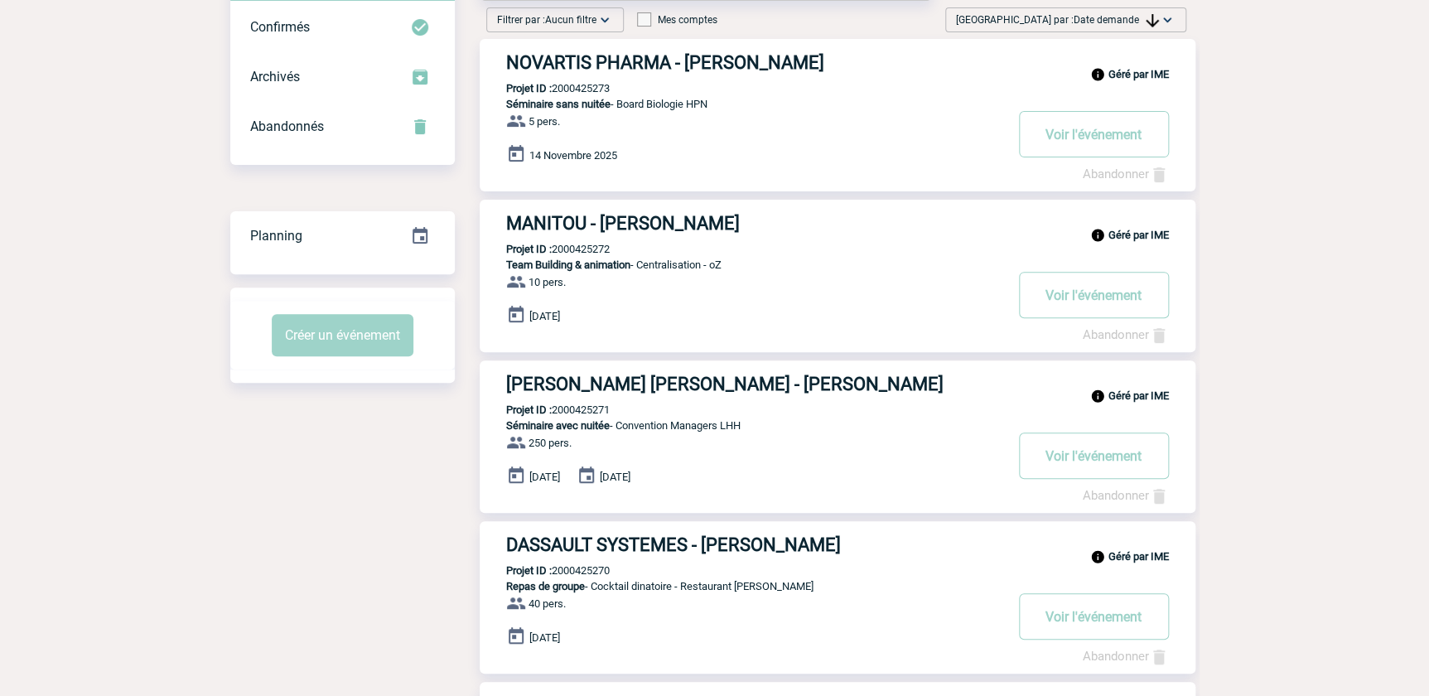
scroll to position [0, 0]
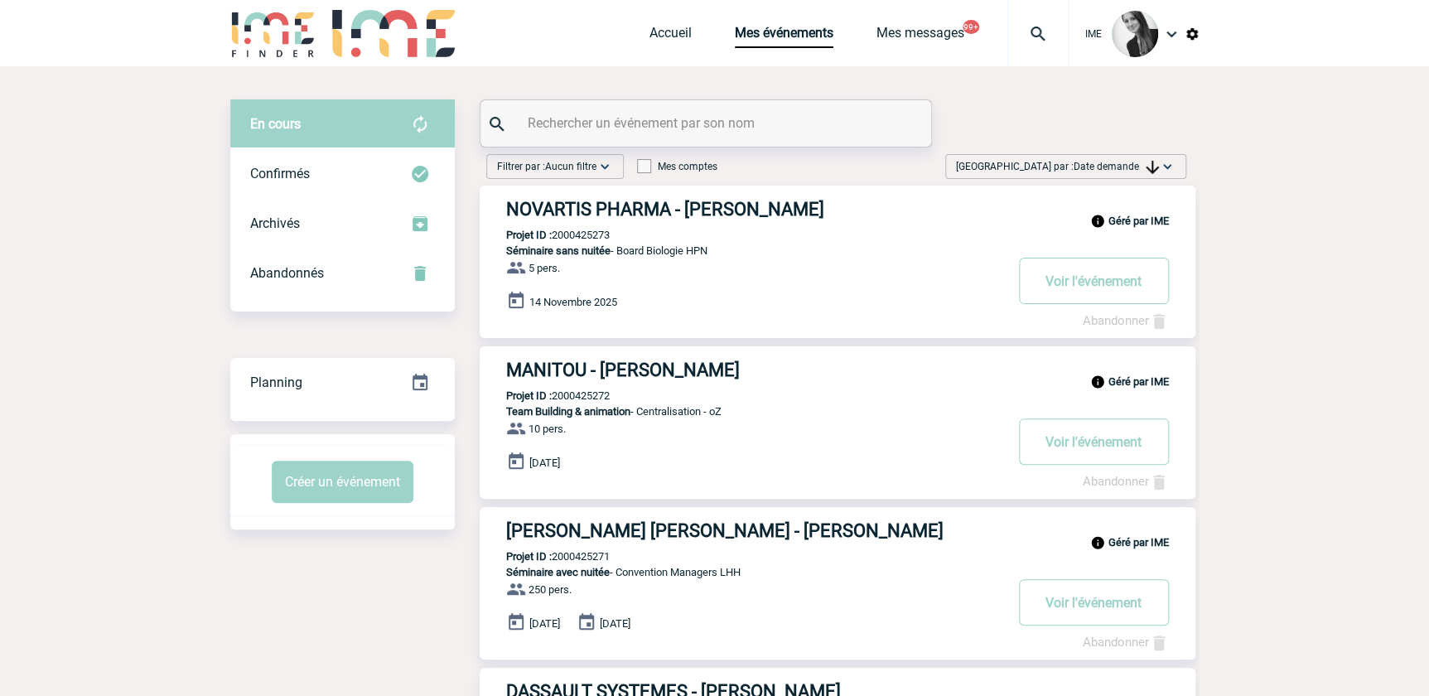
drag, startPoint x: 1137, startPoint y: 167, endPoint x: 1127, endPoint y: 193, distance: 28.3
click at [1137, 167] on span "Date demande" at bounding box center [1116, 167] width 85 height 12
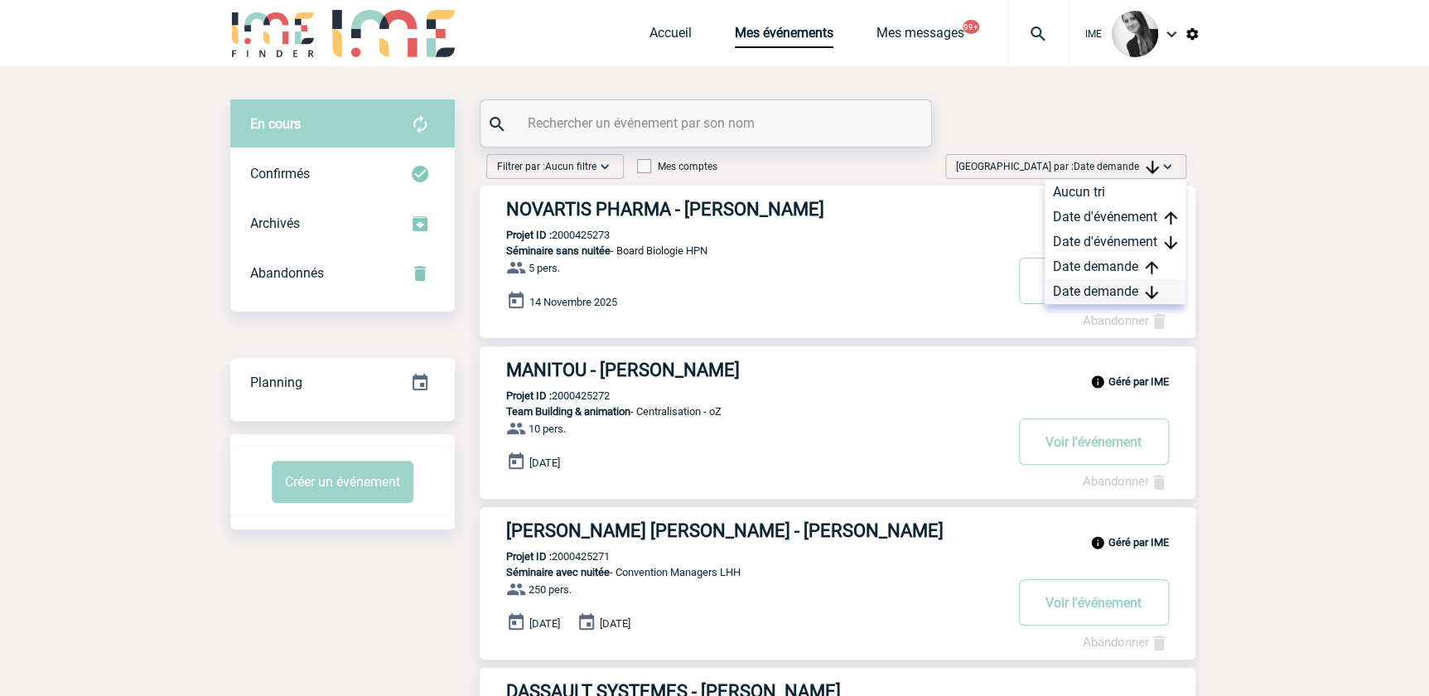
click at [1096, 288] on div "Date demande" at bounding box center [1115, 291] width 141 height 25
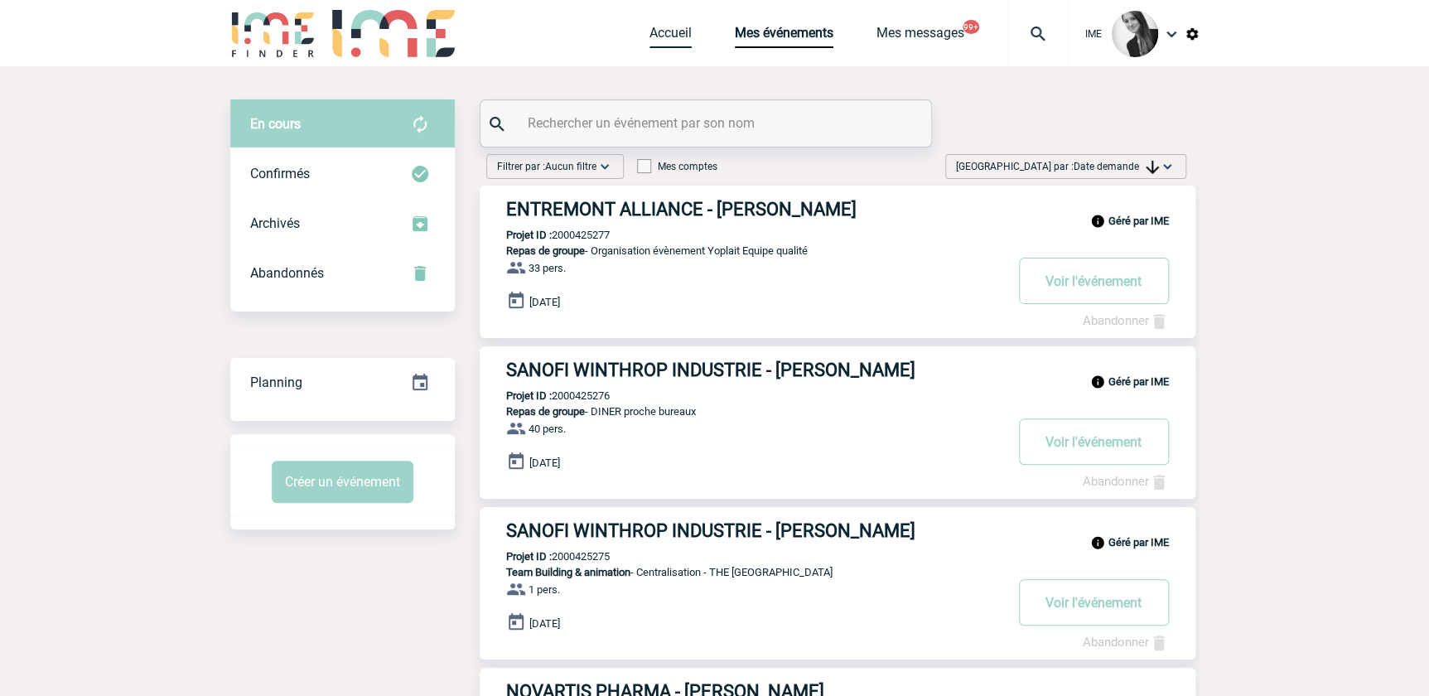
click at [661, 33] on link "Accueil" at bounding box center [671, 36] width 42 height 23
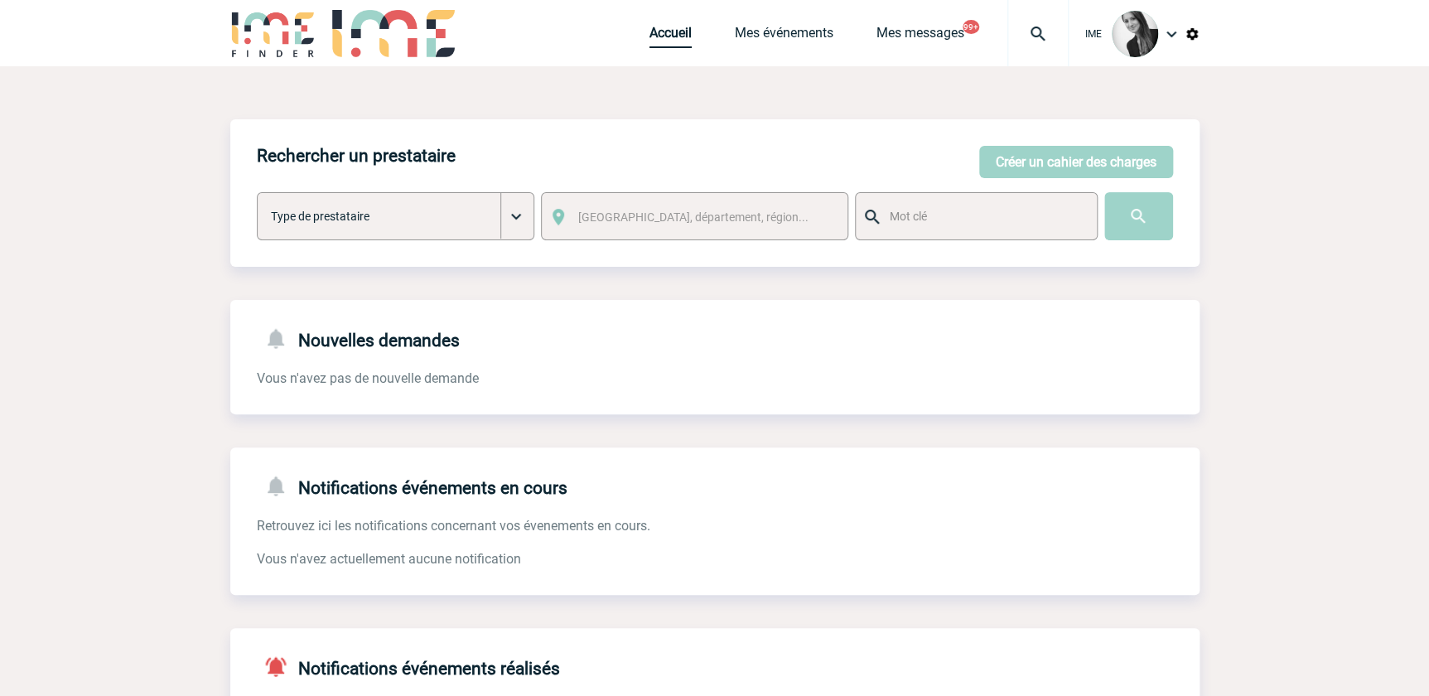
click at [680, 40] on link "Accueil" at bounding box center [671, 36] width 42 height 23
click at [803, 31] on link "Mes événements" at bounding box center [784, 36] width 99 height 23
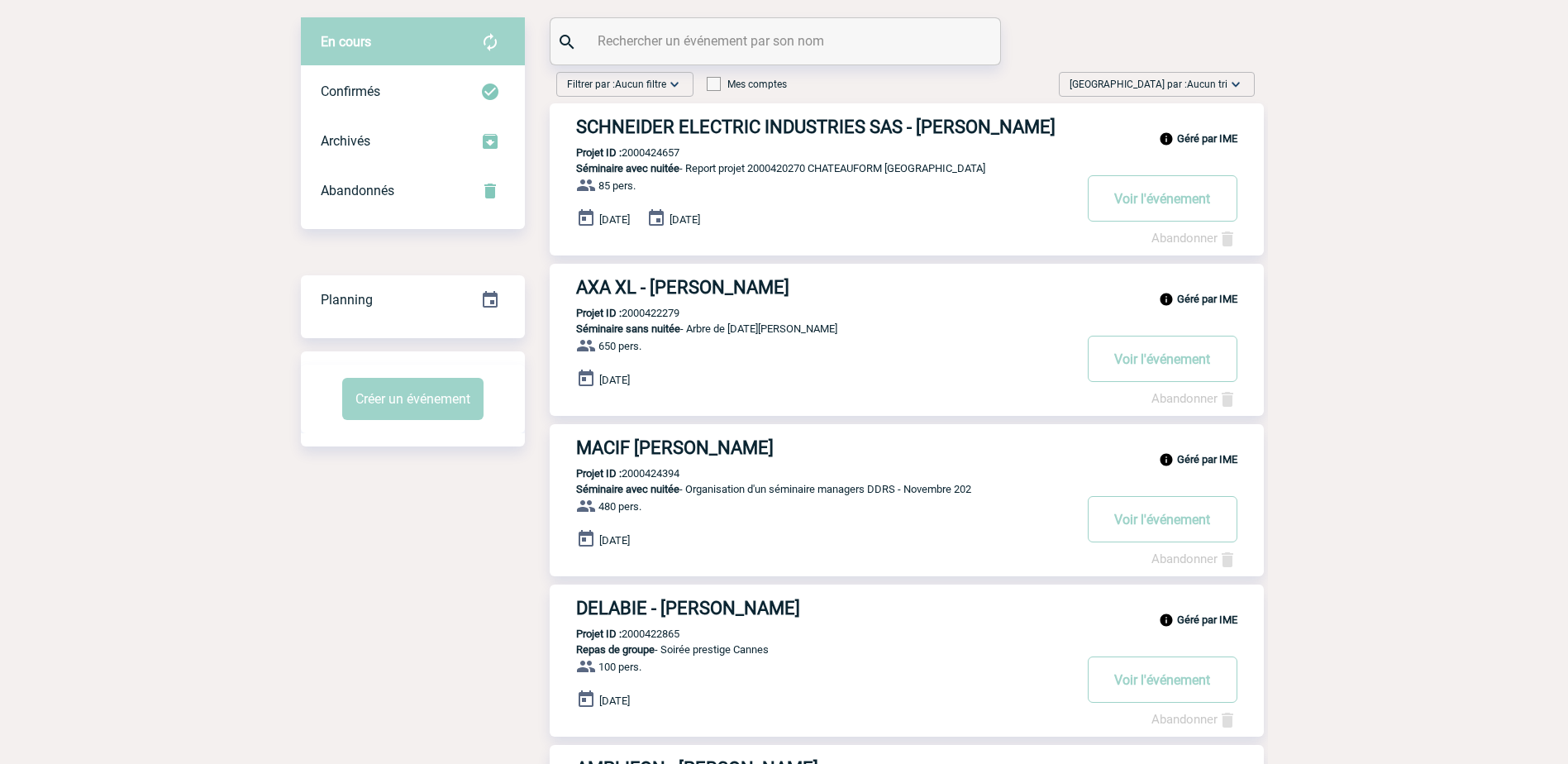
scroll to position [83, 0]
drag, startPoint x: 1221, startPoint y: 90, endPoint x: 1219, endPoint y: 149, distance: 59.0
click at [1221, 90] on span "Trier par : Aucun tri" at bounding box center [1148, 83] width 158 height 17
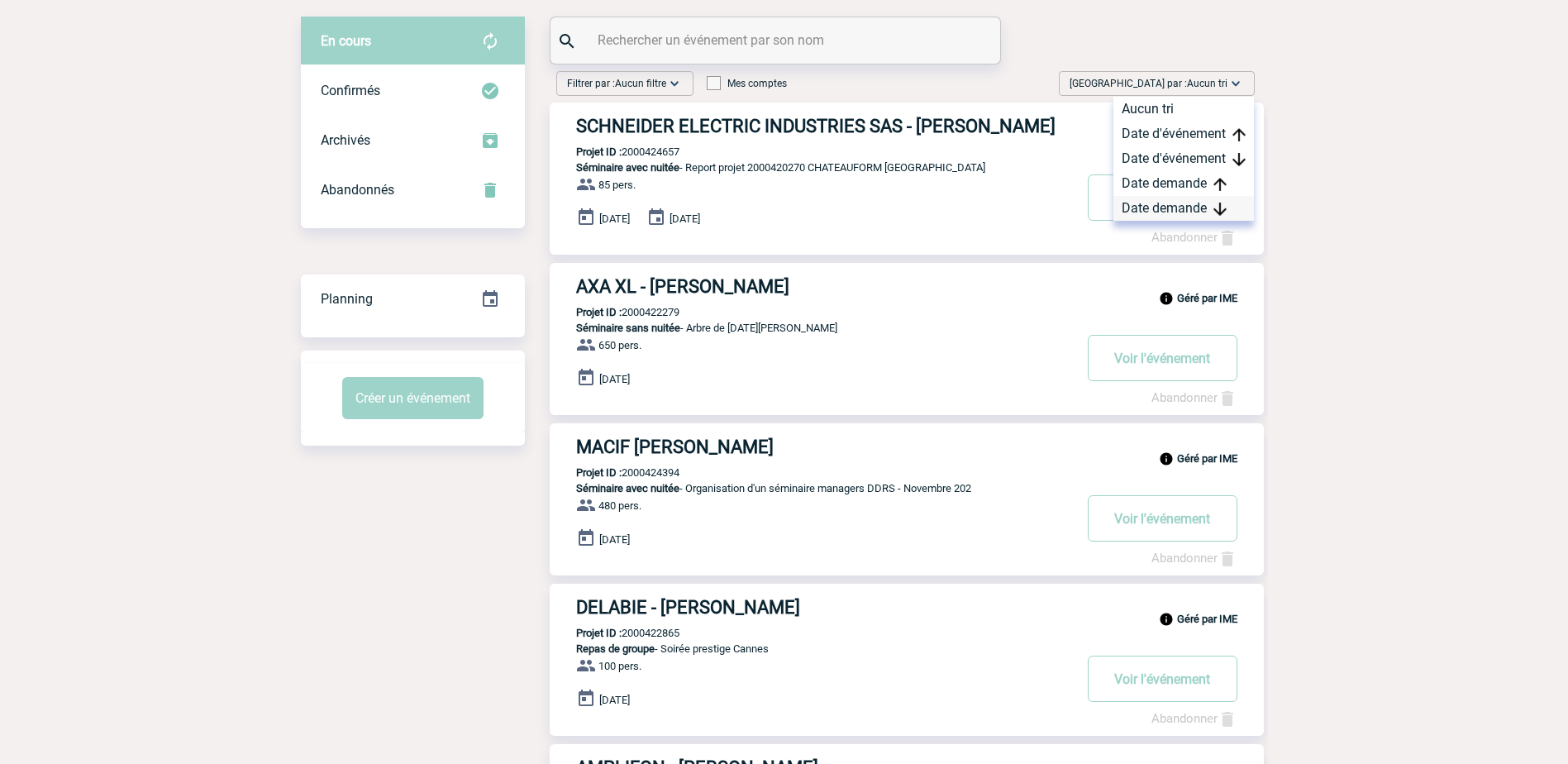
click at [1174, 210] on div "Date demande" at bounding box center [1183, 207] width 141 height 25
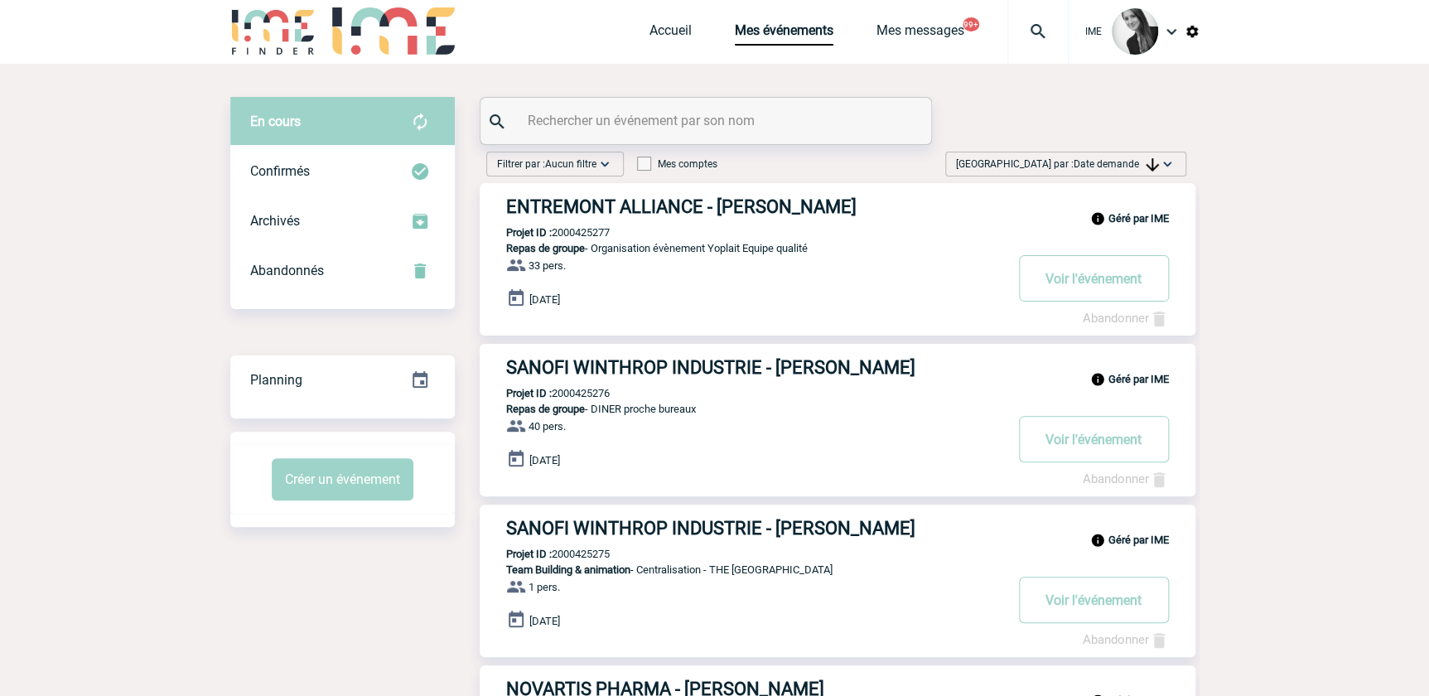
scroll to position [0, 0]
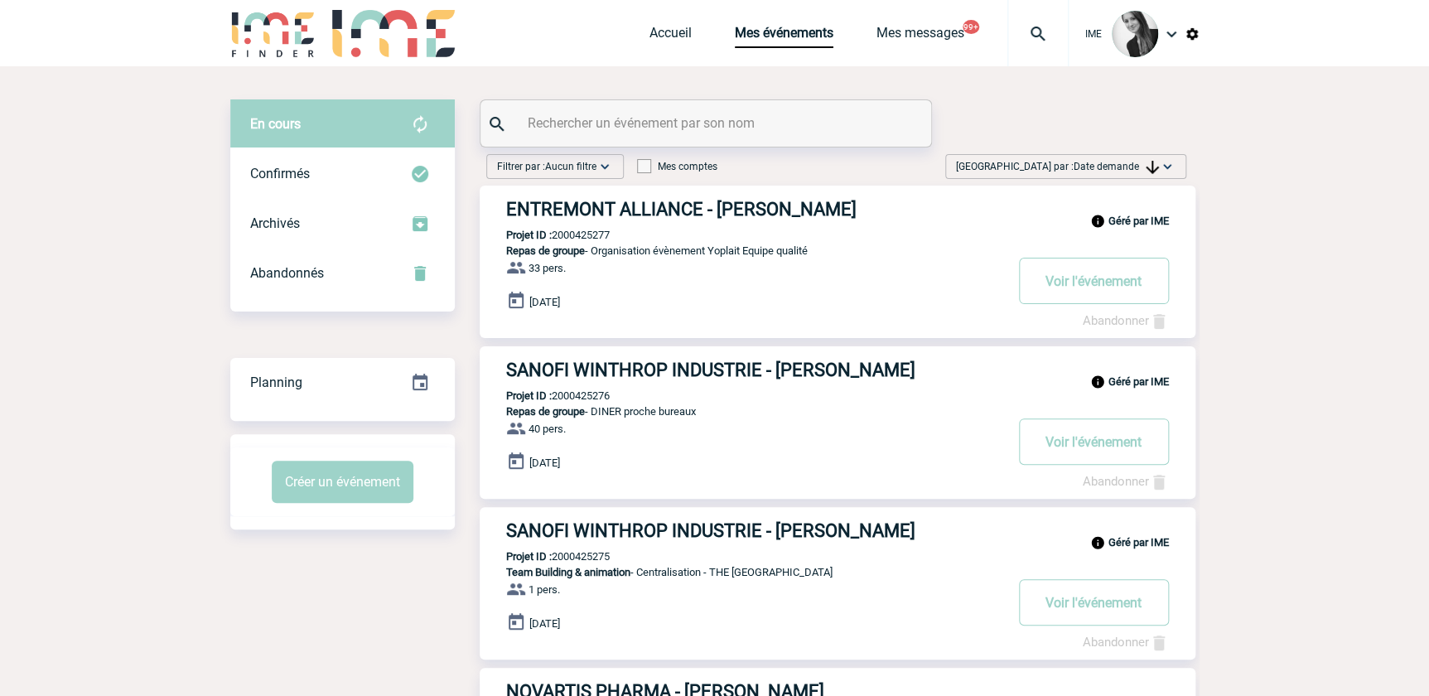
drag, startPoint x: 57, startPoint y: 245, endPoint x: 125, endPoint y: 374, distance: 146.0
drag, startPoint x: 318, startPoint y: 592, endPoint x: 342, endPoint y: 589, distance: 24.2
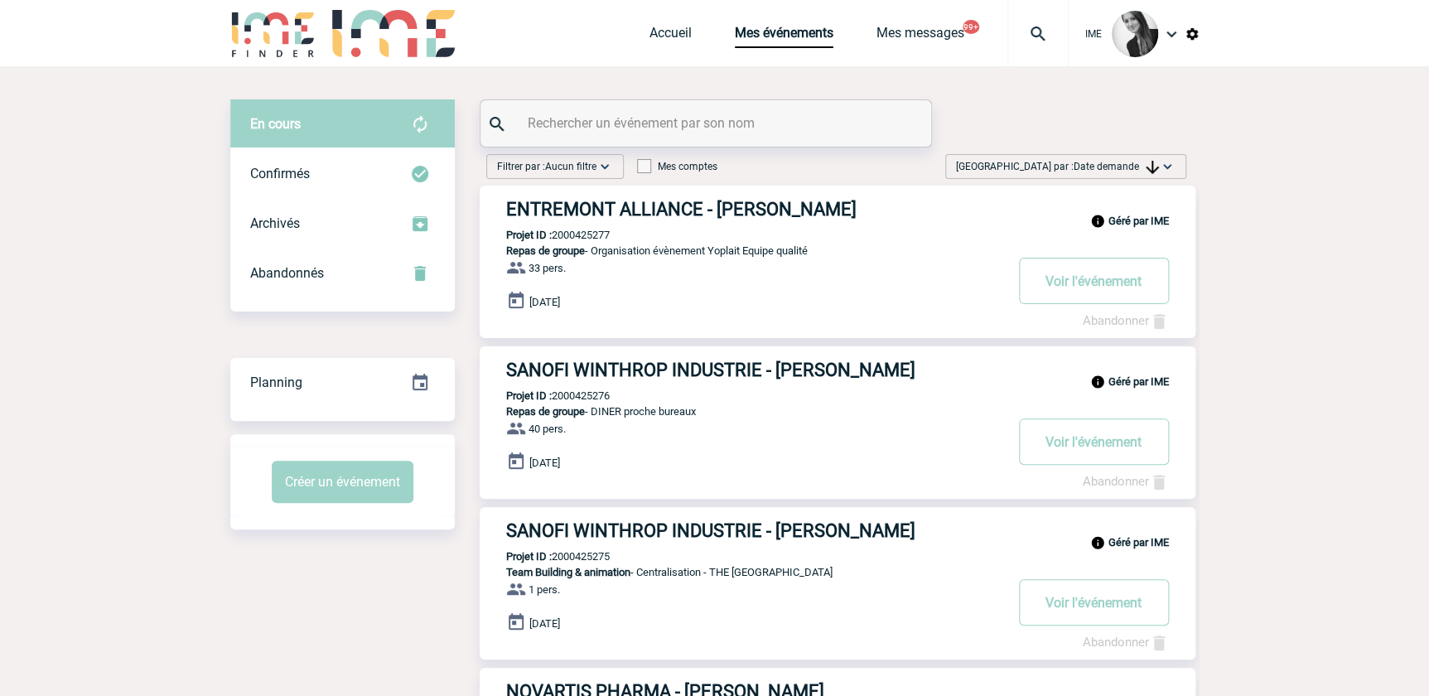
drag, startPoint x: 1065, startPoint y: 161, endPoint x: 1085, endPoint y: 287, distance: 127.6
click at [1066, 163] on span "Trier par : Date demande" at bounding box center [1057, 166] width 203 height 17
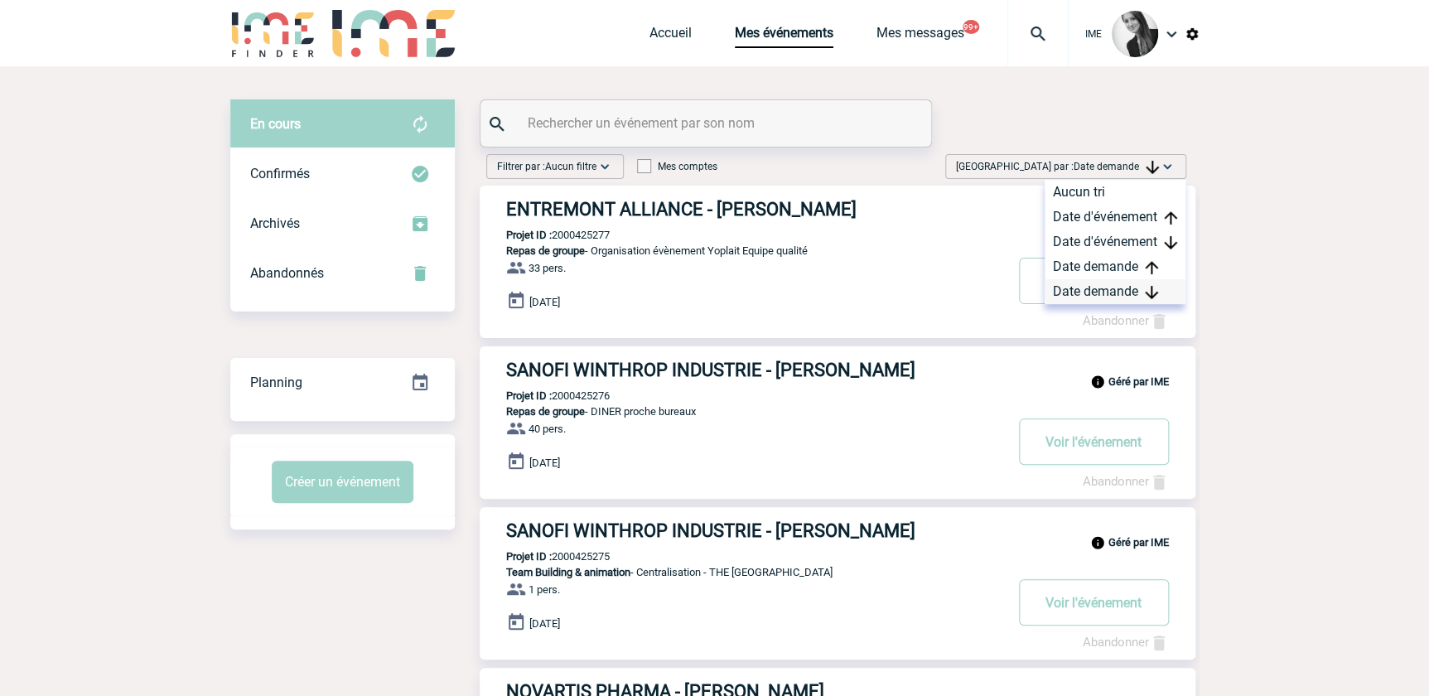
click at [1085, 297] on div "Date demande" at bounding box center [1115, 291] width 141 height 25
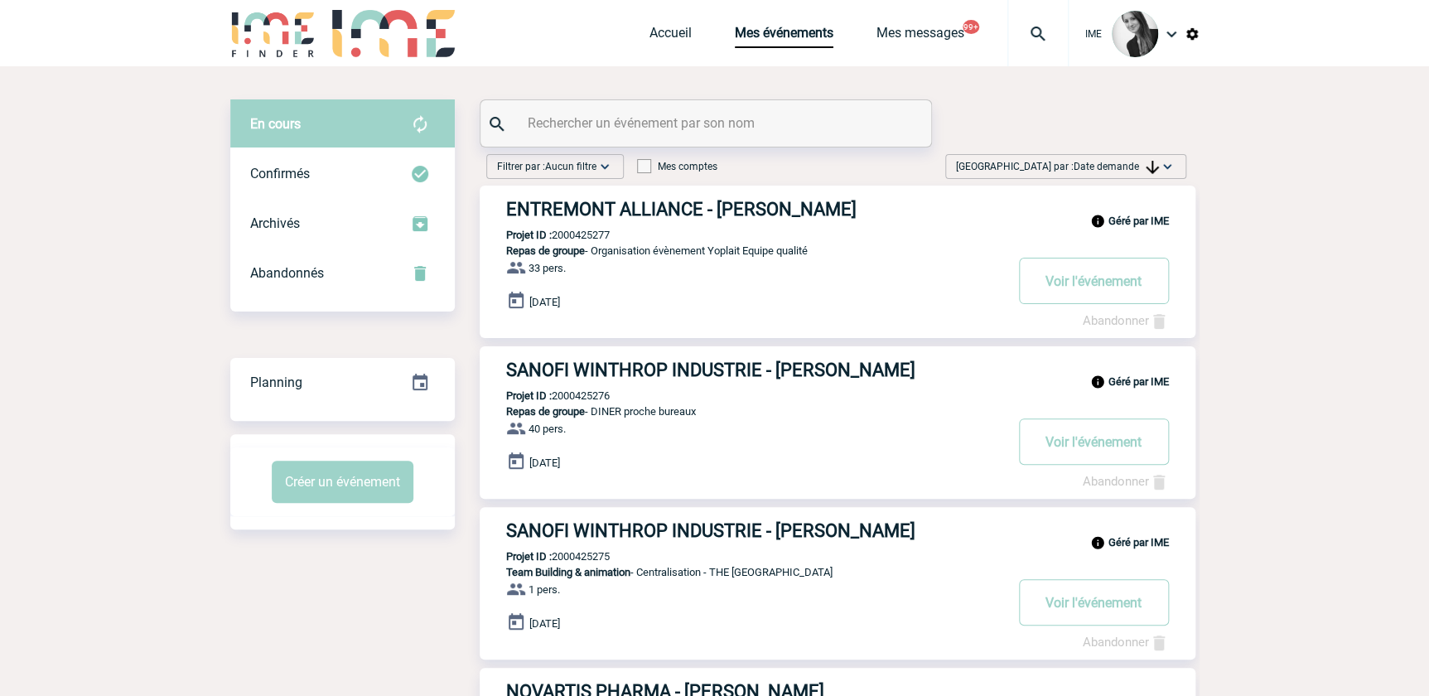
drag, startPoint x: 1147, startPoint y: 167, endPoint x: 1123, endPoint y: 284, distance: 119.1
click at [1147, 169] on img at bounding box center [1152, 167] width 13 height 13
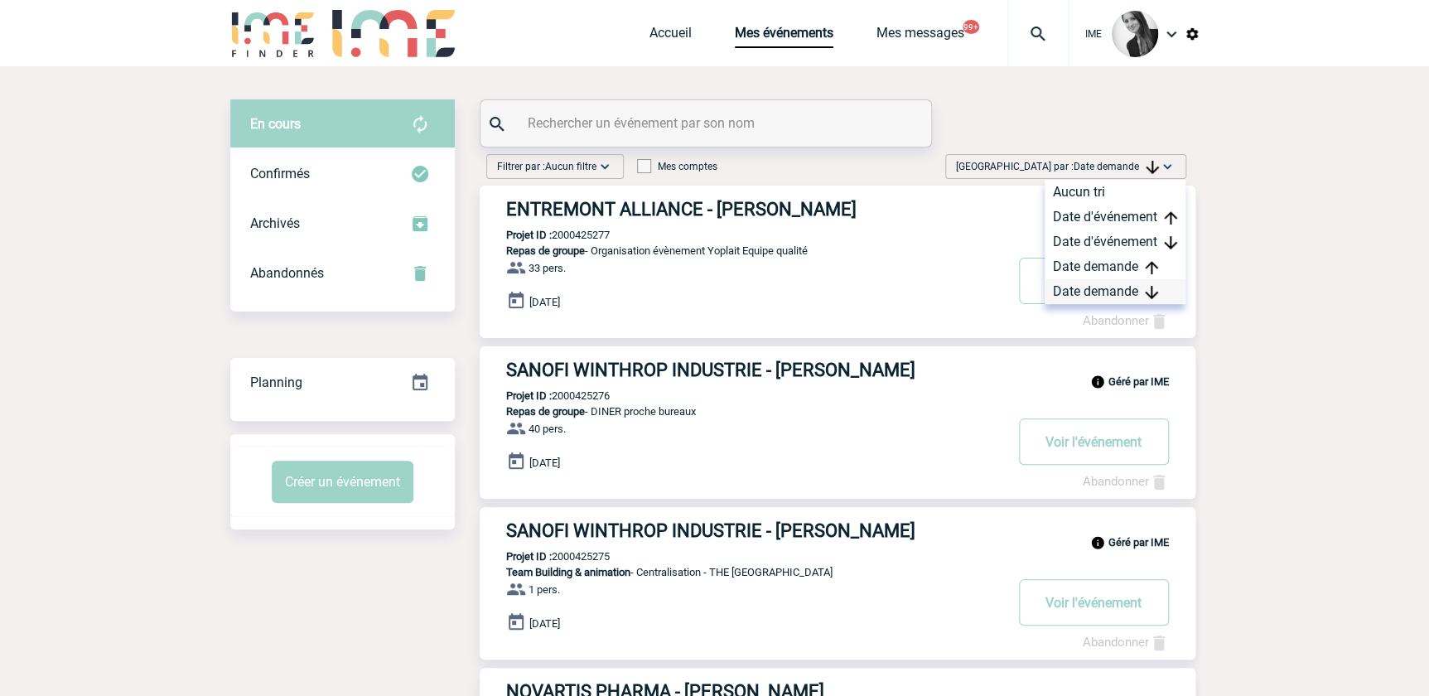
click at [1101, 292] on div "Date demande" at bounding box center [1115, 291] width 141 height 25
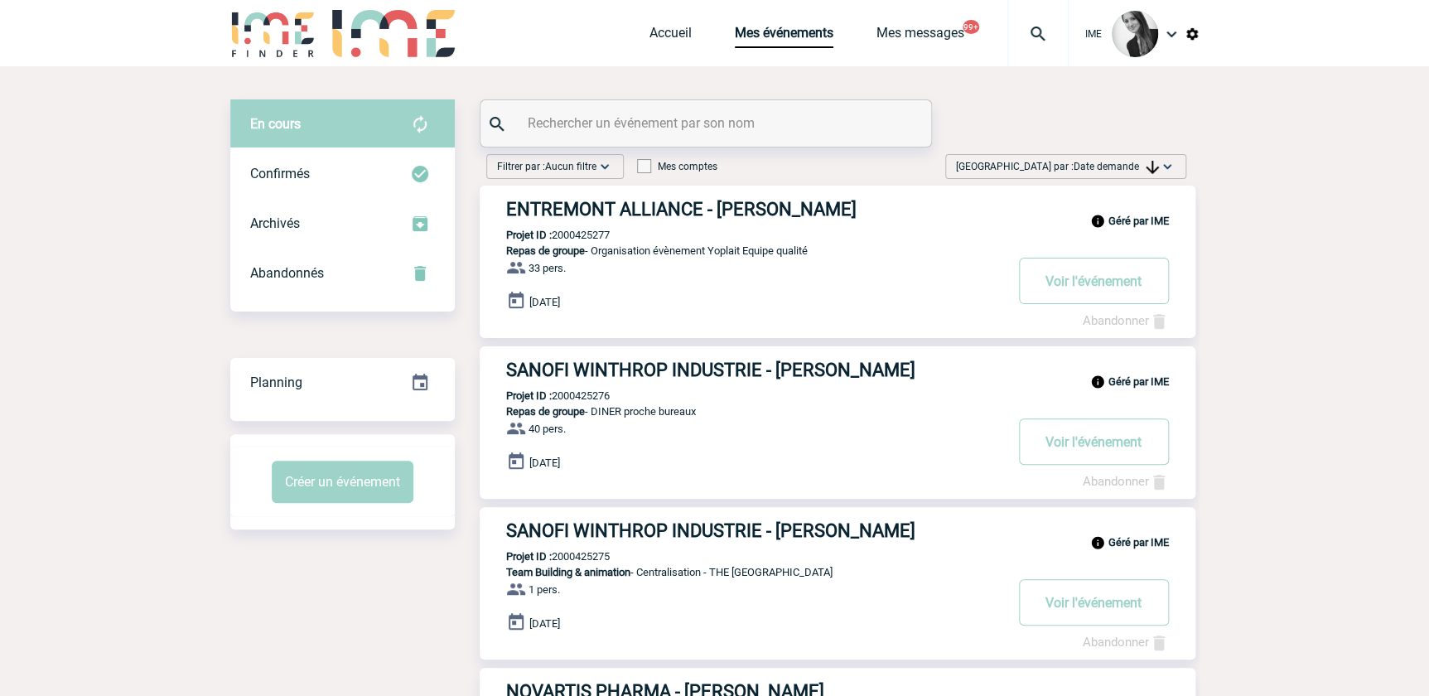
click at [1140, 163] on span "Date demande" at bounding box center [1116, 167] width 85 height 12
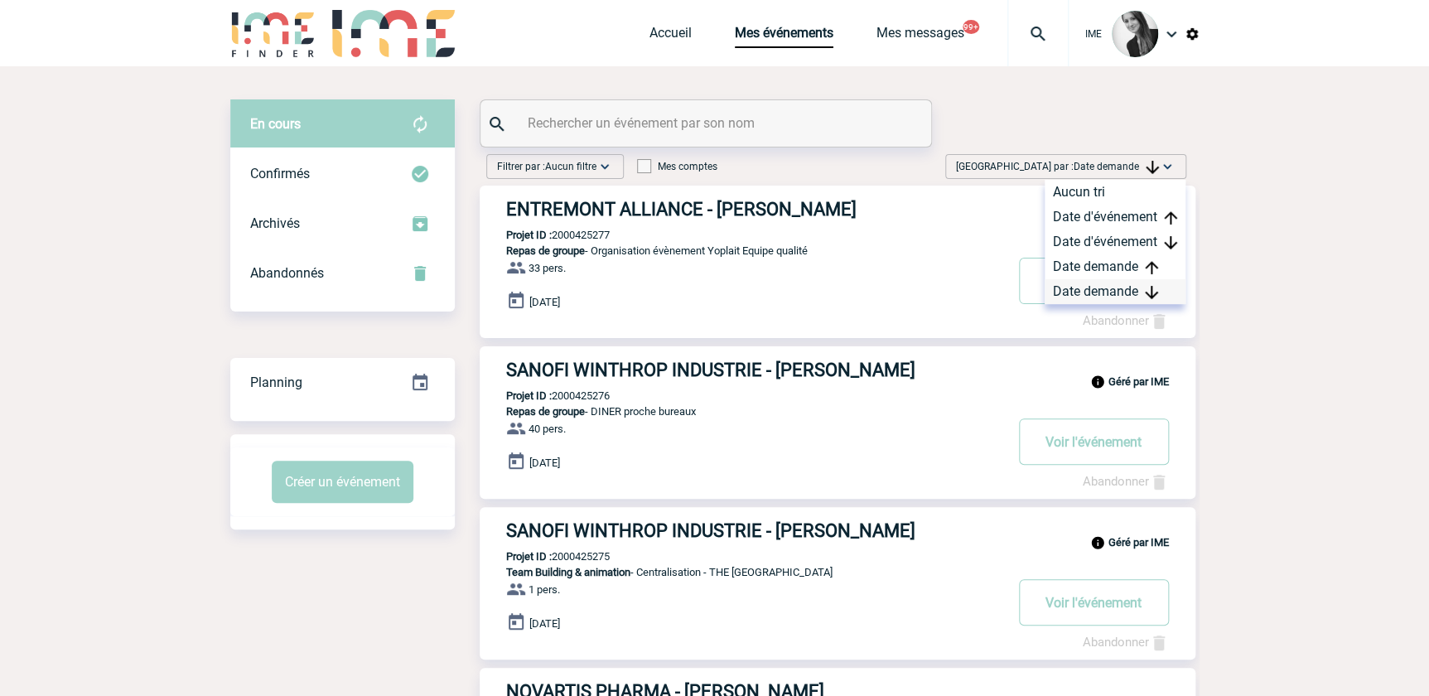
click at [1069, 290] on div "Date demande" at bounding box center [1115, 291] width 141 height 25
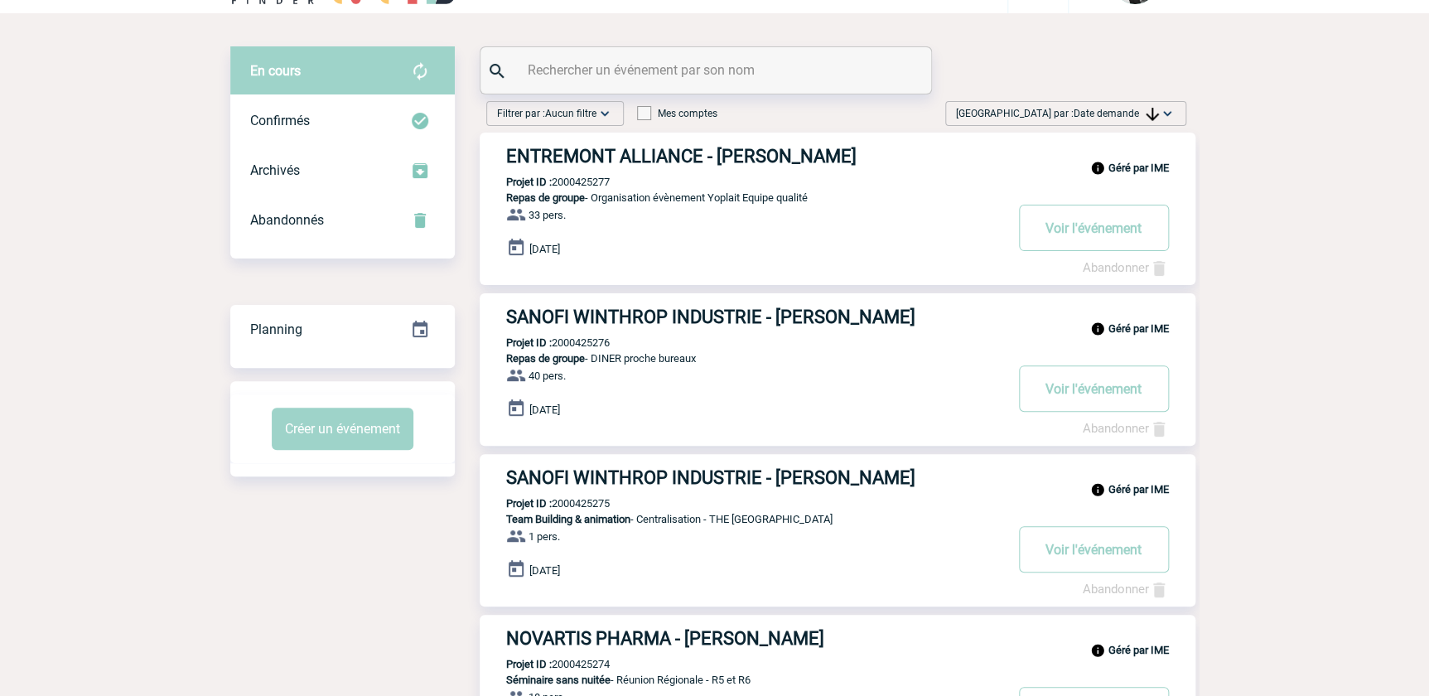
scroll to position [75, 0]
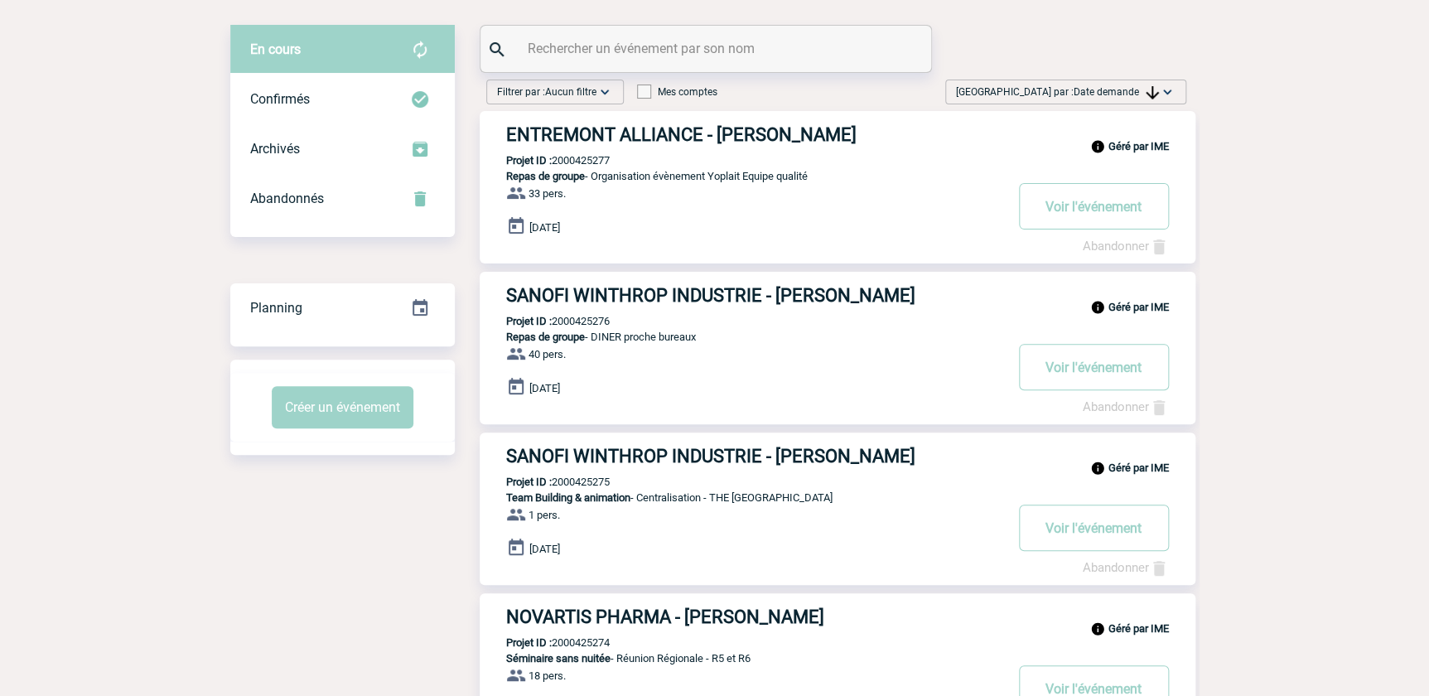
click at [1119, 96] on span "Date demande" at bounding box center [1116, 92] width 85 height 12
click at [1094, 210] on div "Date demande" at bounding box center [1115, 217] width 141 height 25
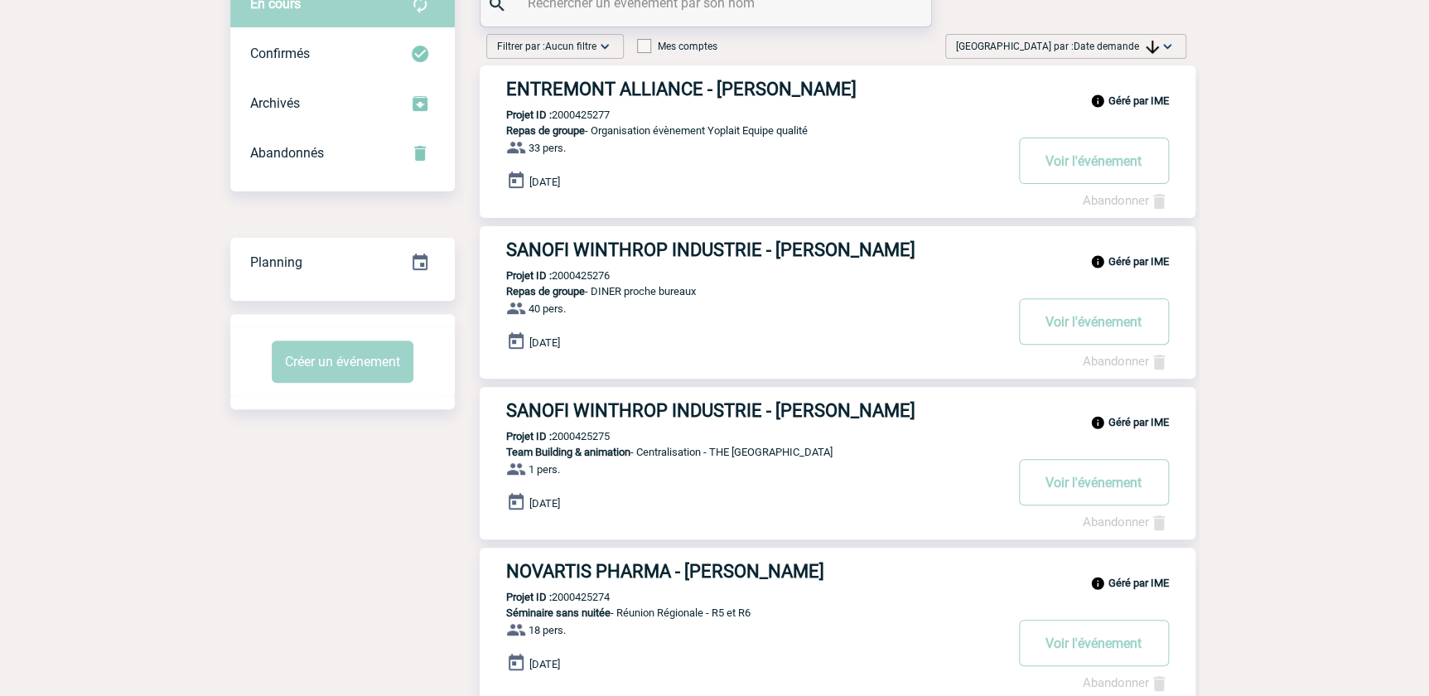
scroll to position [0, 0]
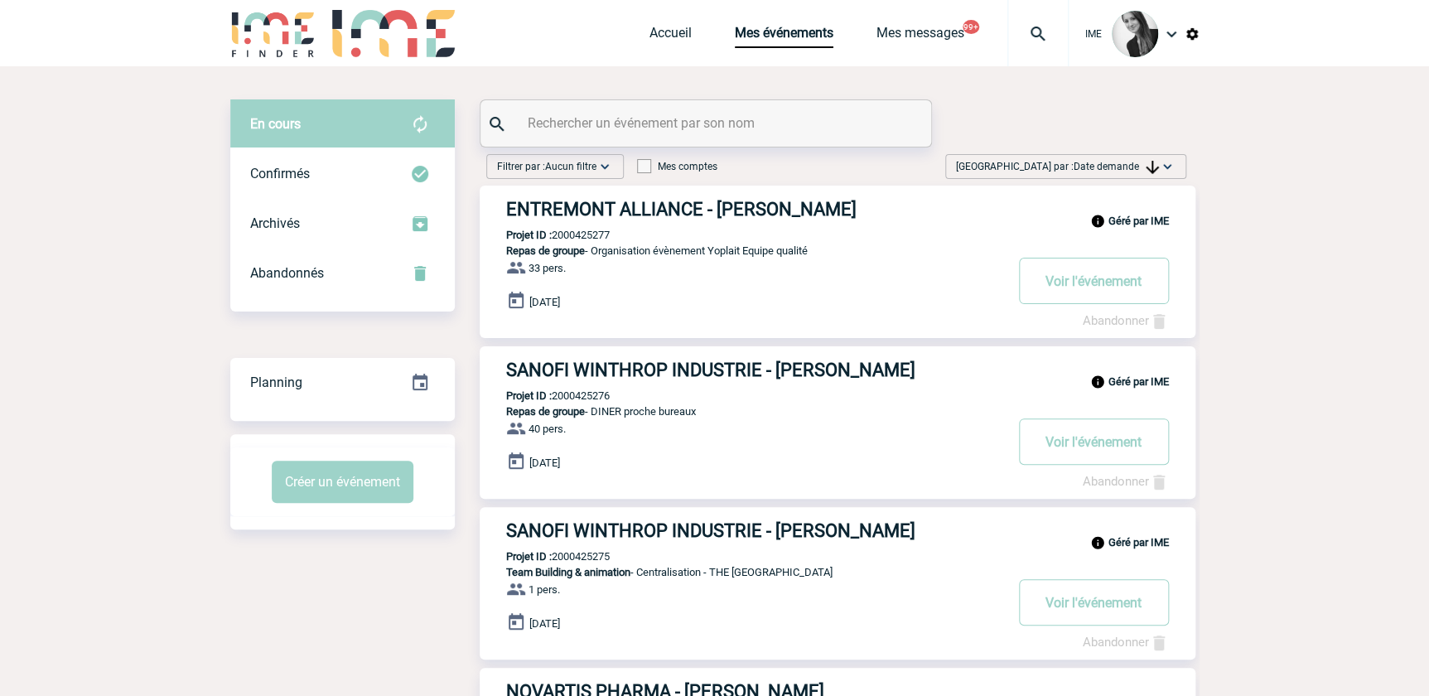
click at [1123, 167] on span "Date demande" at bounding box center [1116, 167] width 85 height 12
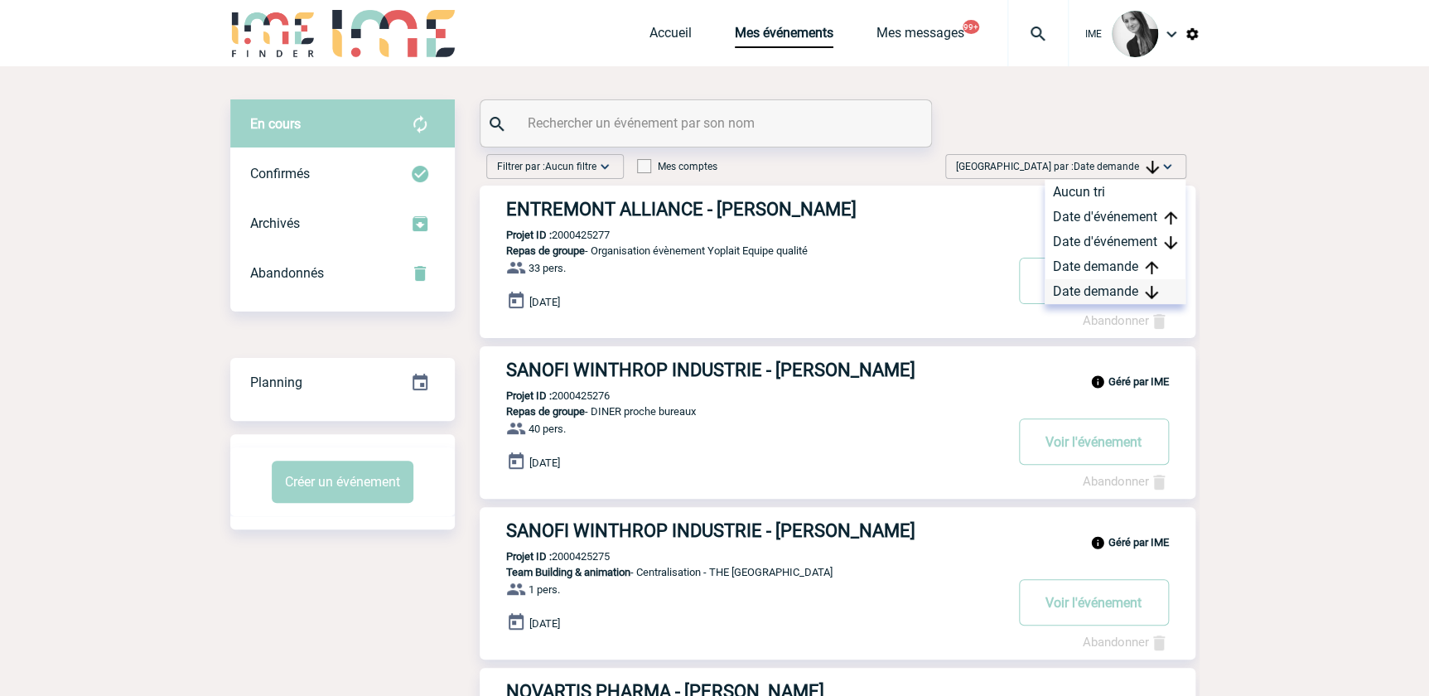
drag, startPoint x: 1123, startPoint y: 167, endPoint x: 1100, endPoint y: 288, distance: 124.0
click at [1097, 288] on div "Date demande" at bounding box center [1115, 291] width 141 height 25
